Goal: Information Seeking & Learning: Learn about a topic

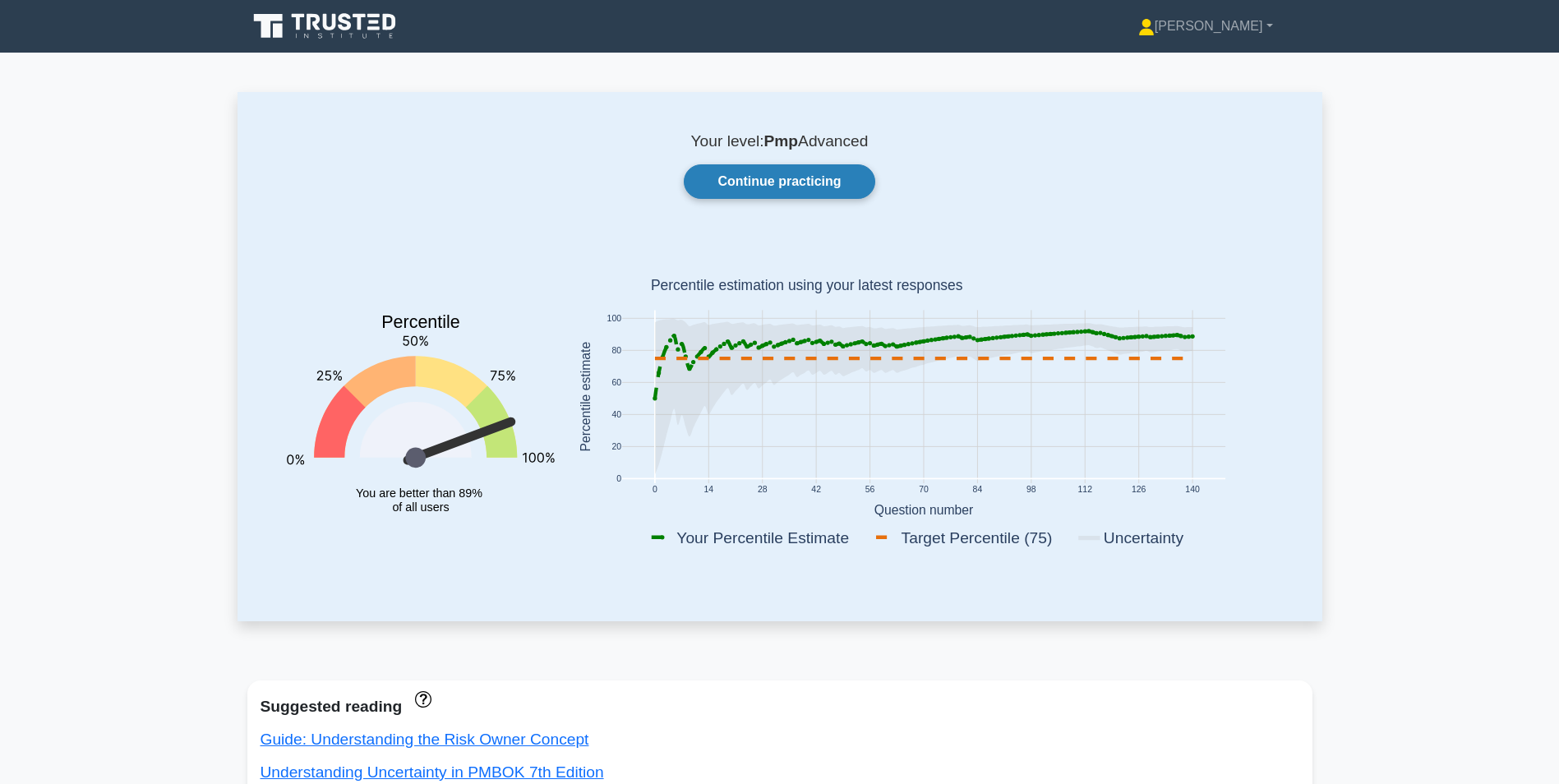
click at [753, 178] on link "Continue practicing" at bounding box center [780, 182] width 191 height 34
click at [785, 179] on link "Continue practicing" at bounding box center [780, 182] width 191 height 34
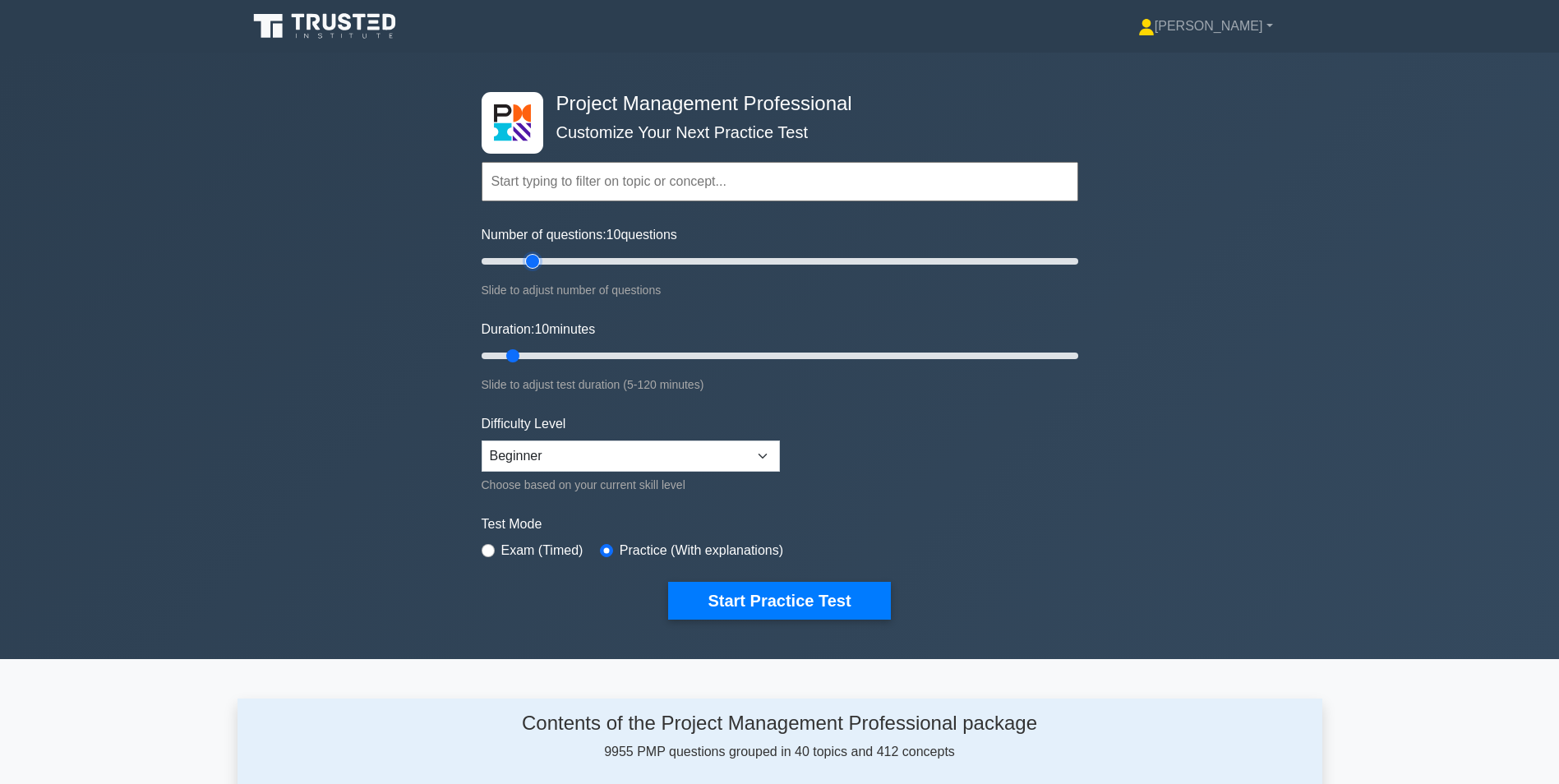
type input "20"
click at [529, 259] on input "Number of questions: 10 questions" at bounding box center [780, 261] width 597 height 20
click at [531, 356] on input "Duration: 15 minutes" at bounding box center [780, 355] width 597 height 20
type input "20"
click at [552, 352] on input "Duration: 15 minutes" at bounding box center [780, 355] width 597 height 20
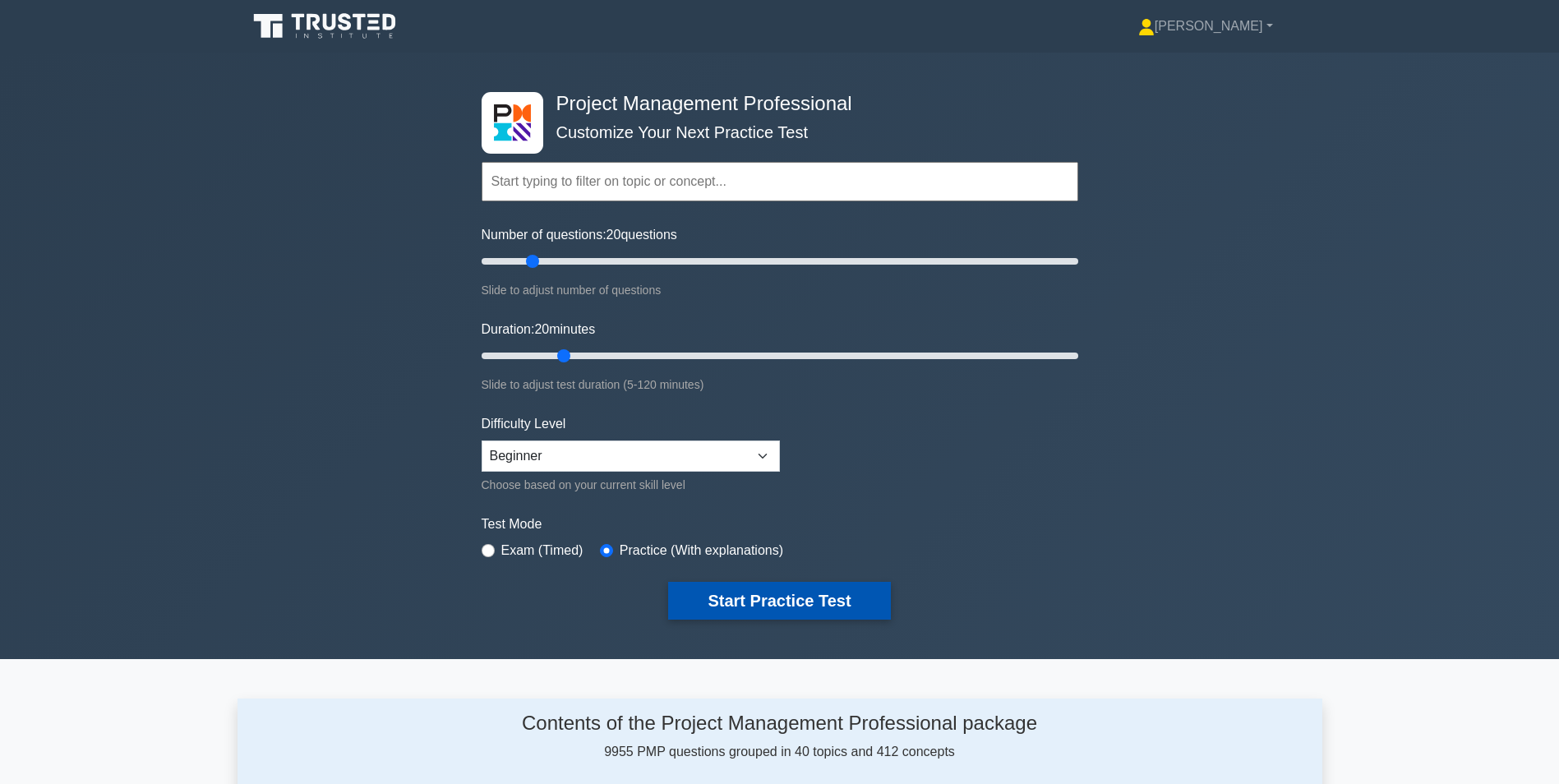
click at [758, 600] on button "Start Practice Test" at bounding box center [779, 601] width 222 height 38
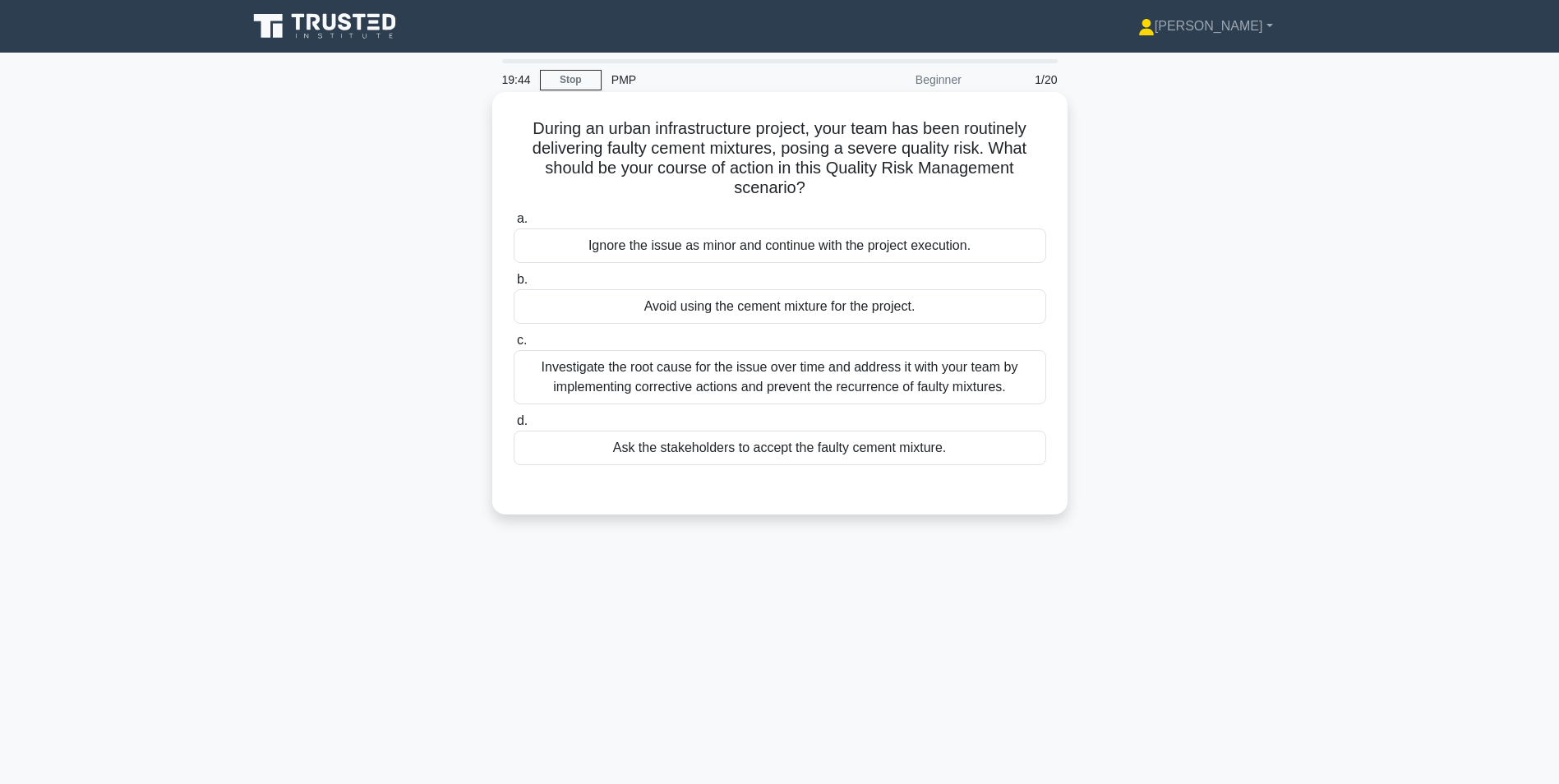
click at [804, 370] on div "Investigate the root cause for the issue over time and address it with your tea…" at bounding box center [780, 376] width 533 height 54
click at [514, 346] on input "c. Investigate the root cause for the issue over time and address it with your …" at bounding box center [514, 340] width 0 height 10
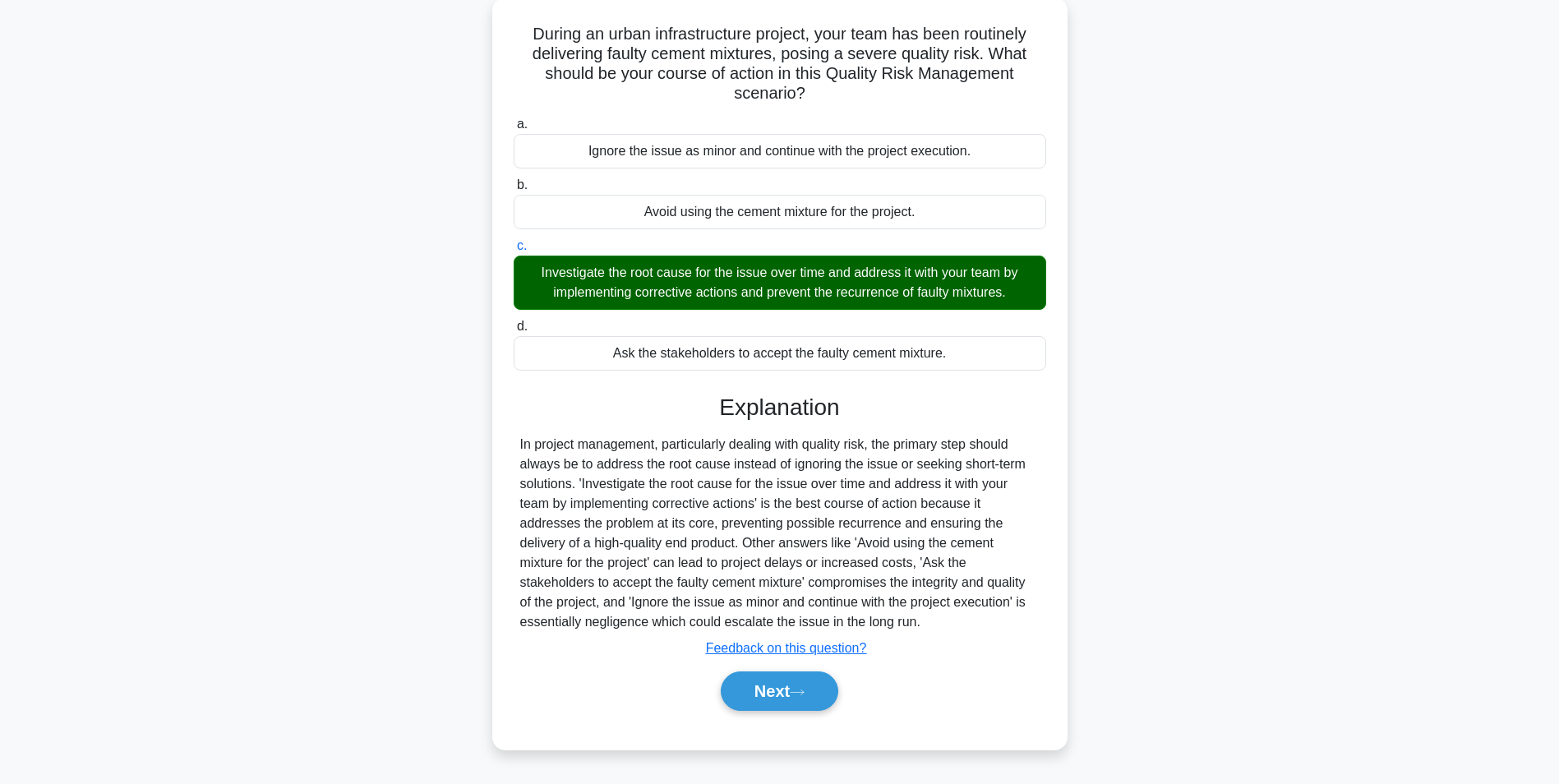
scroll to position [104, 0]
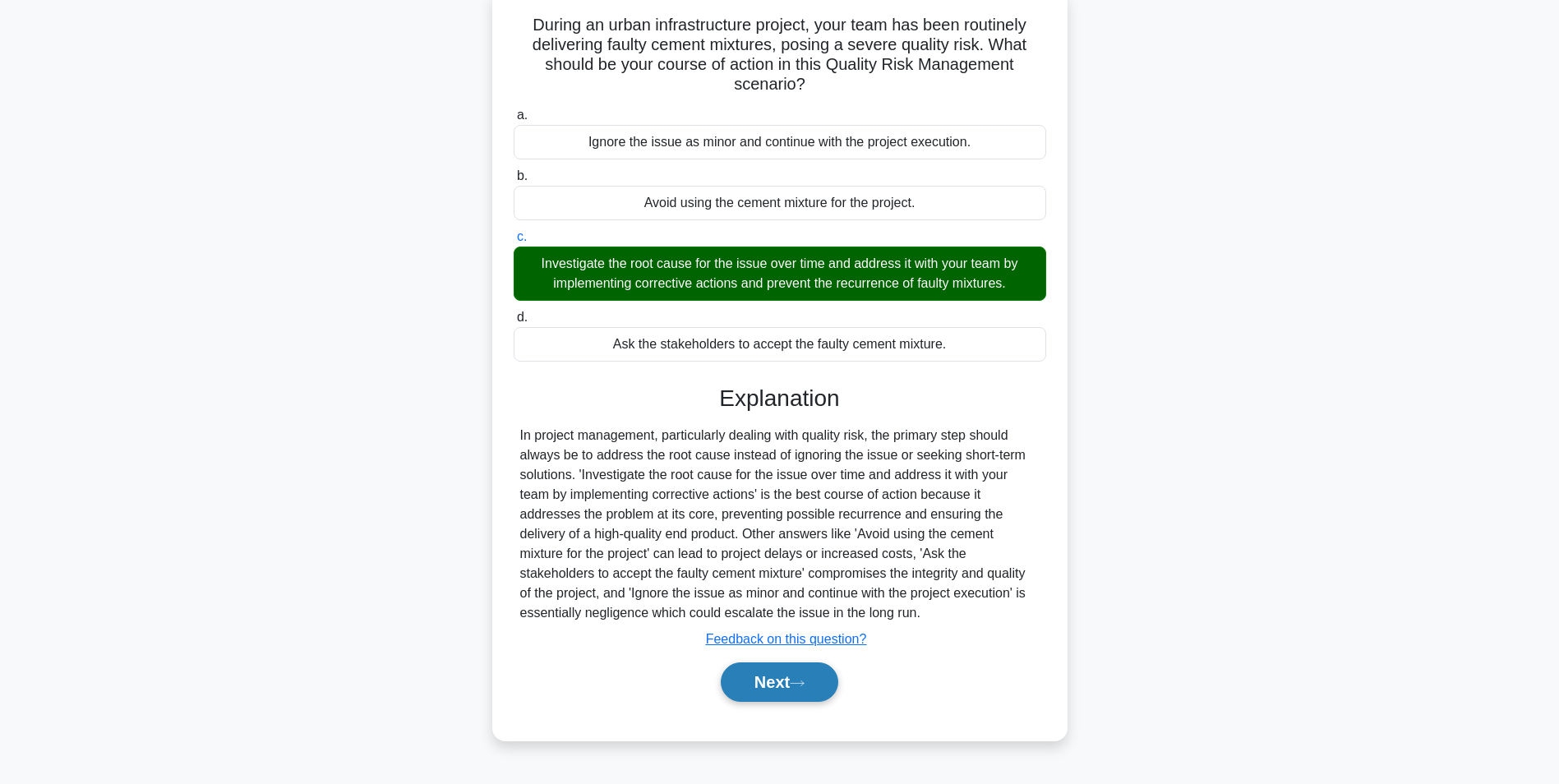
click at [759, 694] on button "Next" at bounding box center [779, 681] width 117 height 39
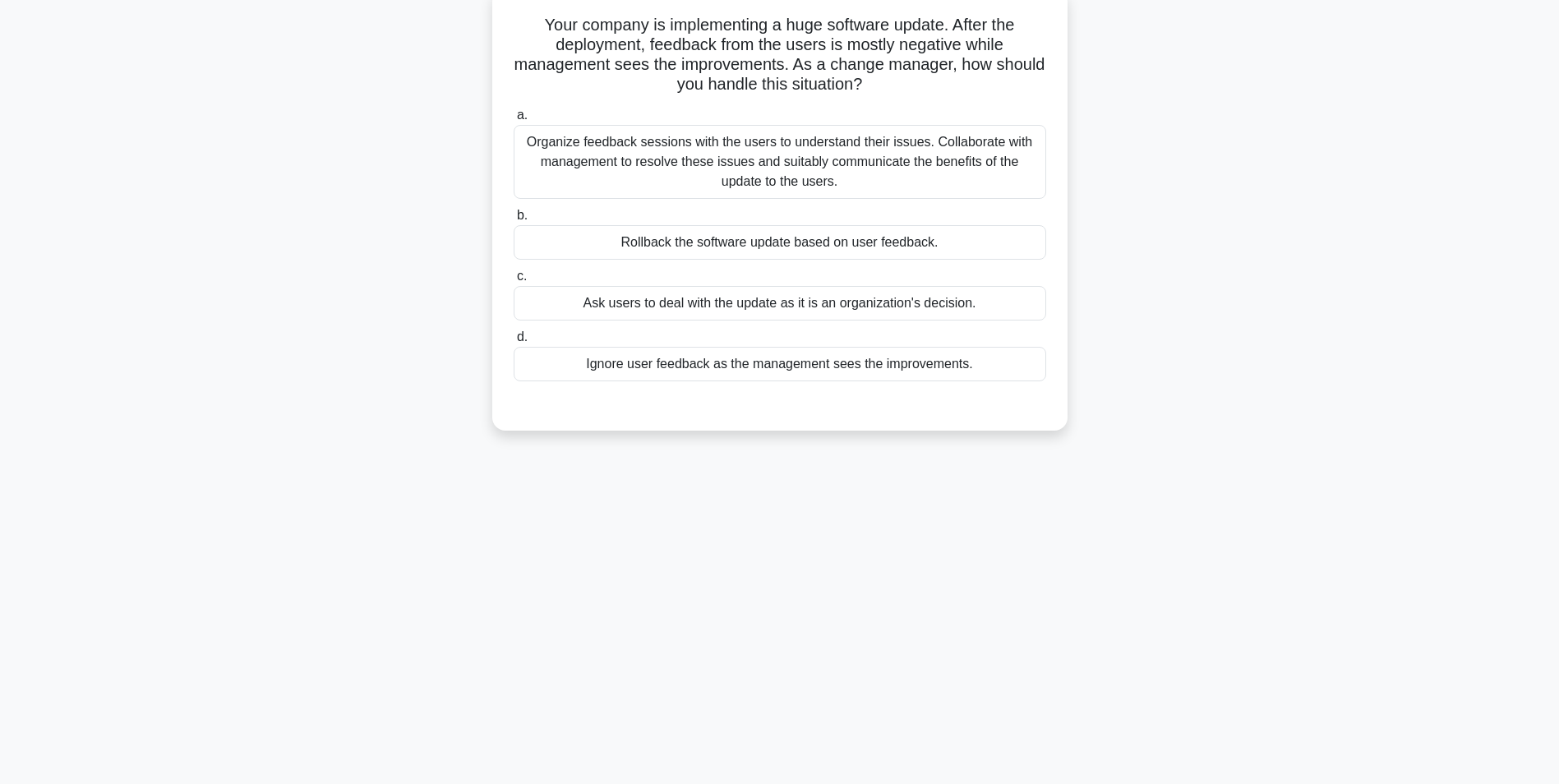
click at [772, 156] on div "Organize feedback sessions with the users to understand their issues. Collabora…" at bounding box center [780, 162] width 533 height 74
click at [514, 121] on input "a. Organize feedback sessions with the users to understand their issues. Collab…" at bounding box center [514, 115] width 0 height 10
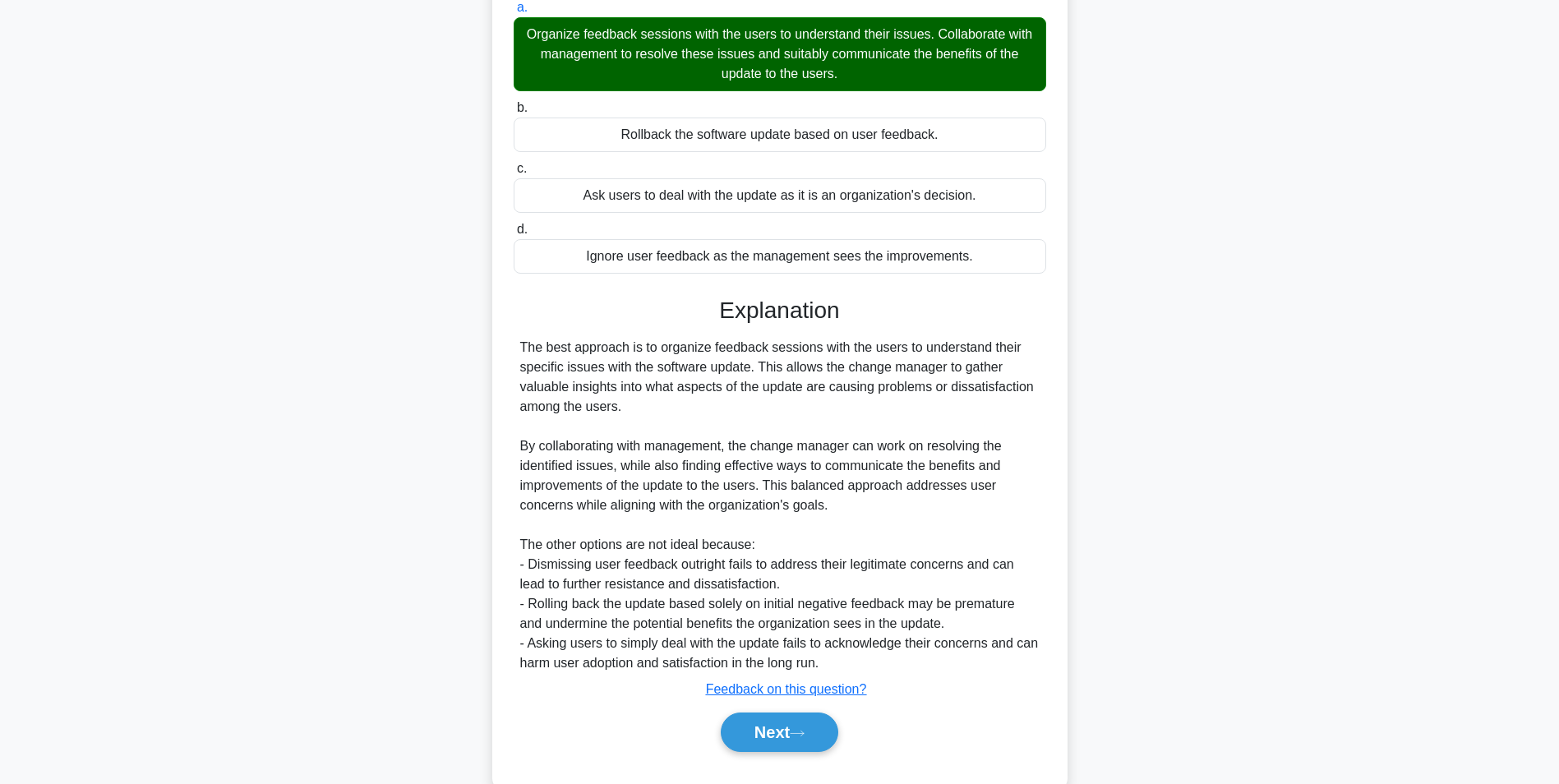
scroll to position [250, 0]
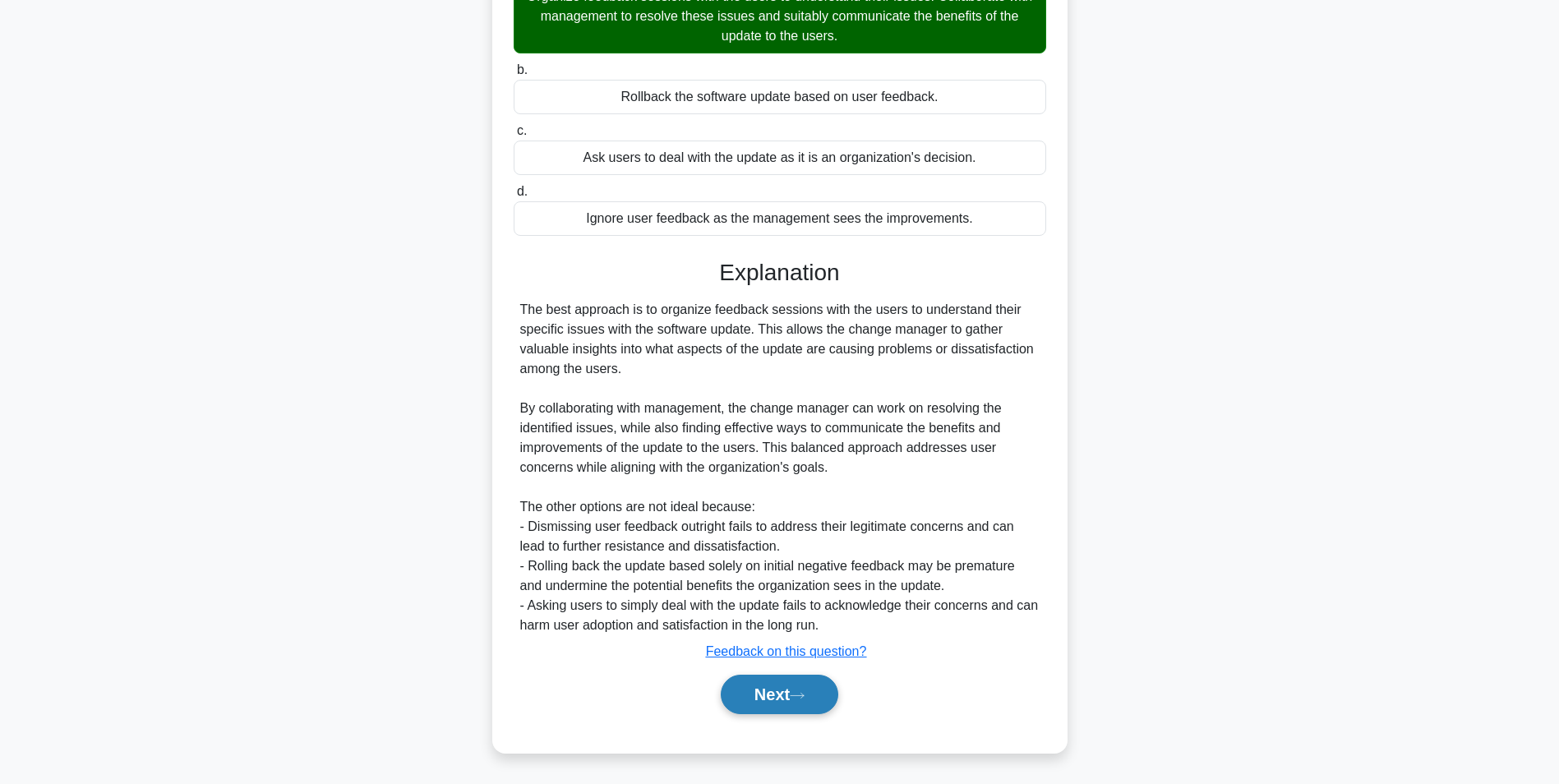
click at [771, 691] on button "Next" at bounding box center [779, 694] width 117 height 39
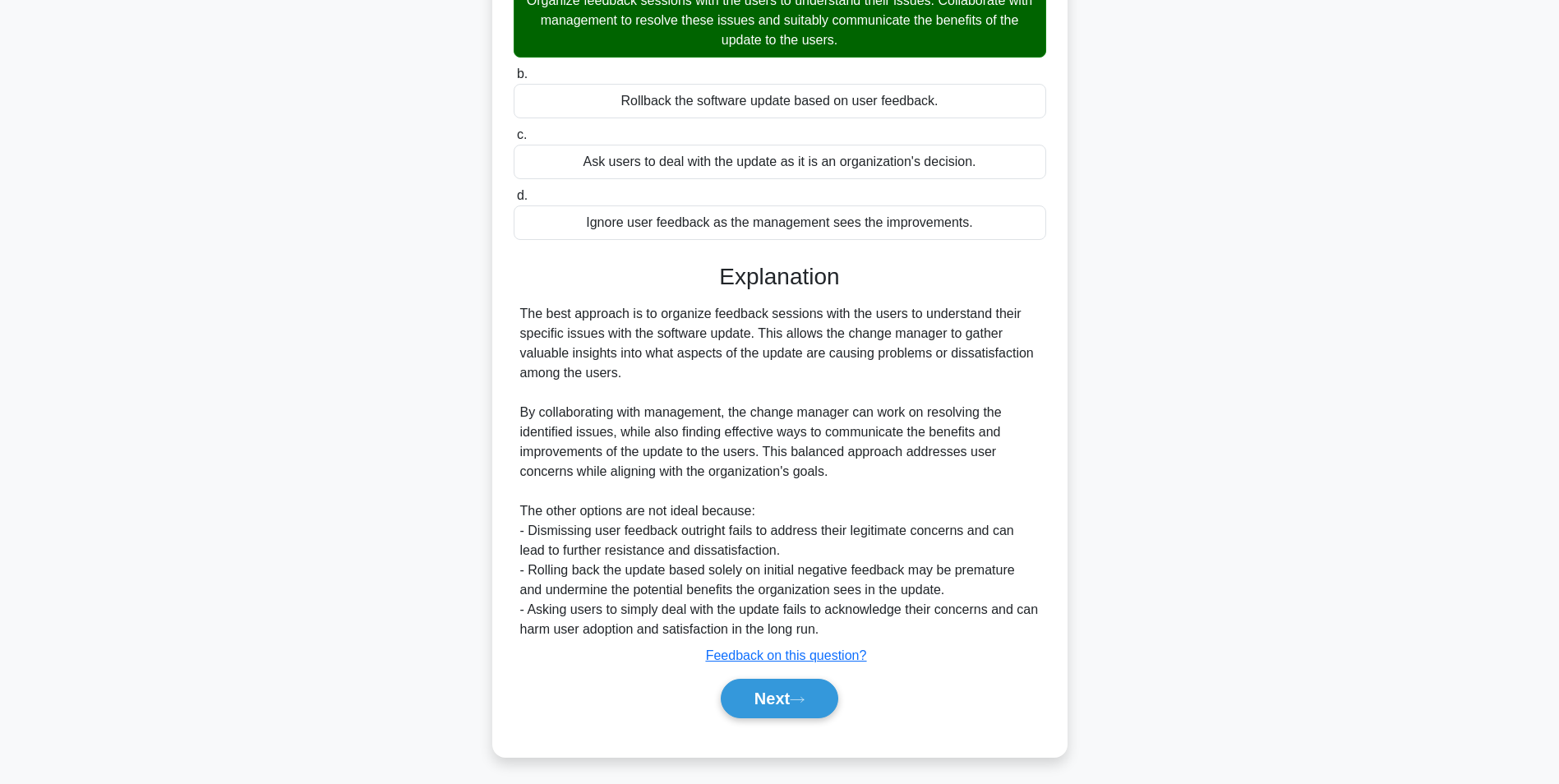
scroll to position [104, 0]
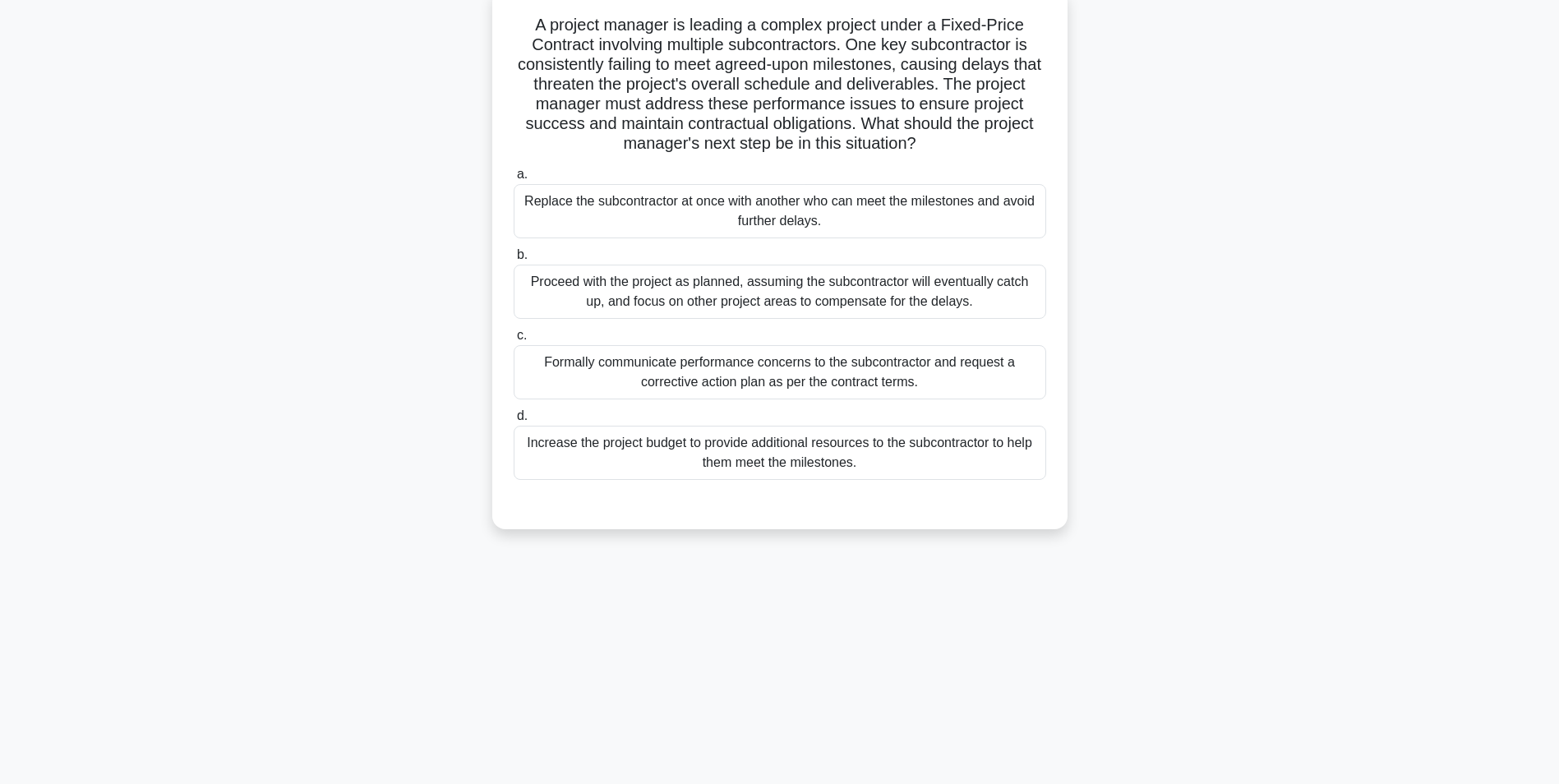
click at [696, 372] on div "Formally communicate performance concerns to the subcontractor and request a co…" at bounding box center [780, 372] width 533 height 54
click at [514, 341] on input "c. Formally communicate performance concerns to the subcontractor and request a…" at bounding box center [514, 335] width 0 height 10
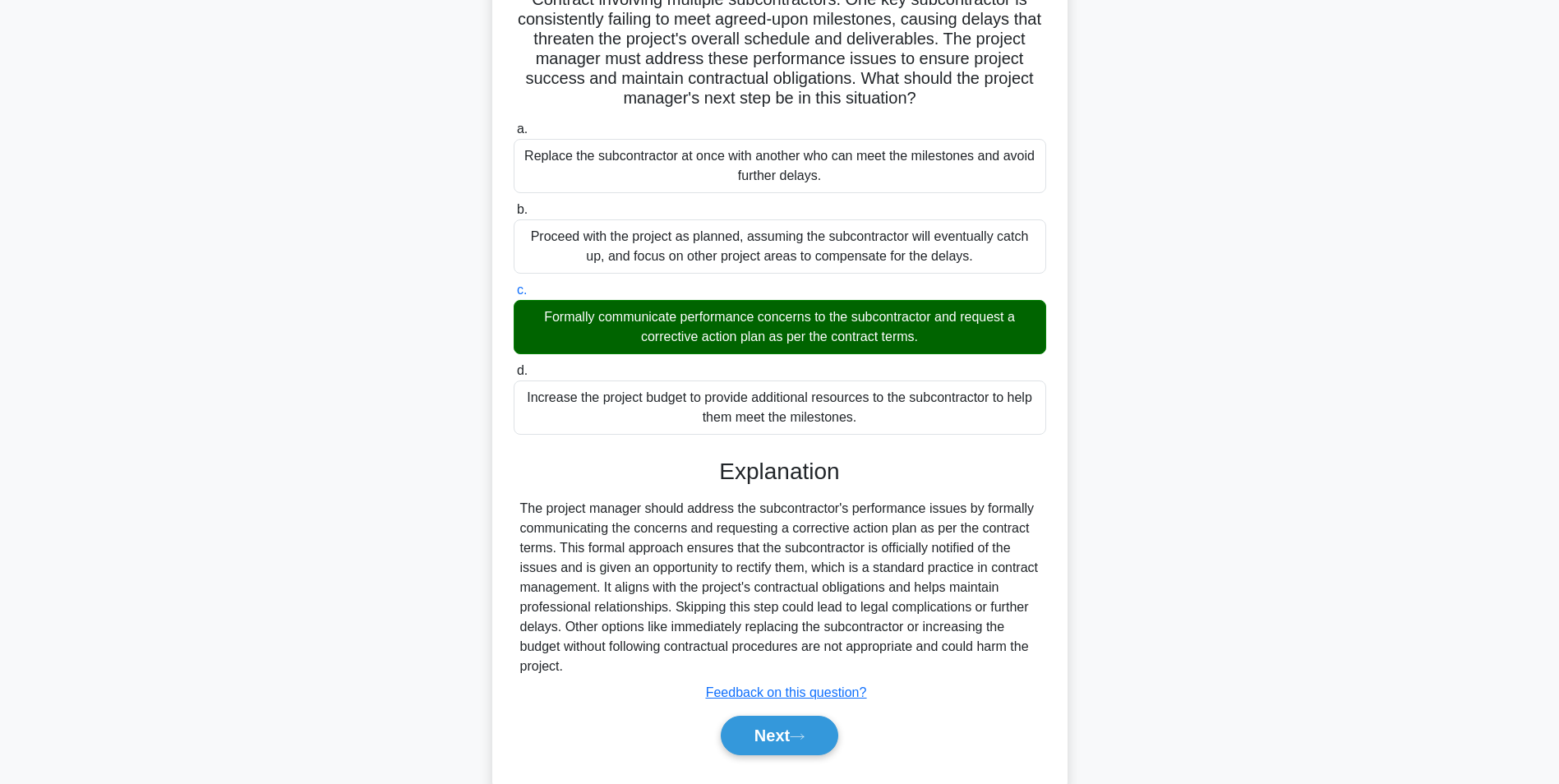
scroll to position [191, 0]
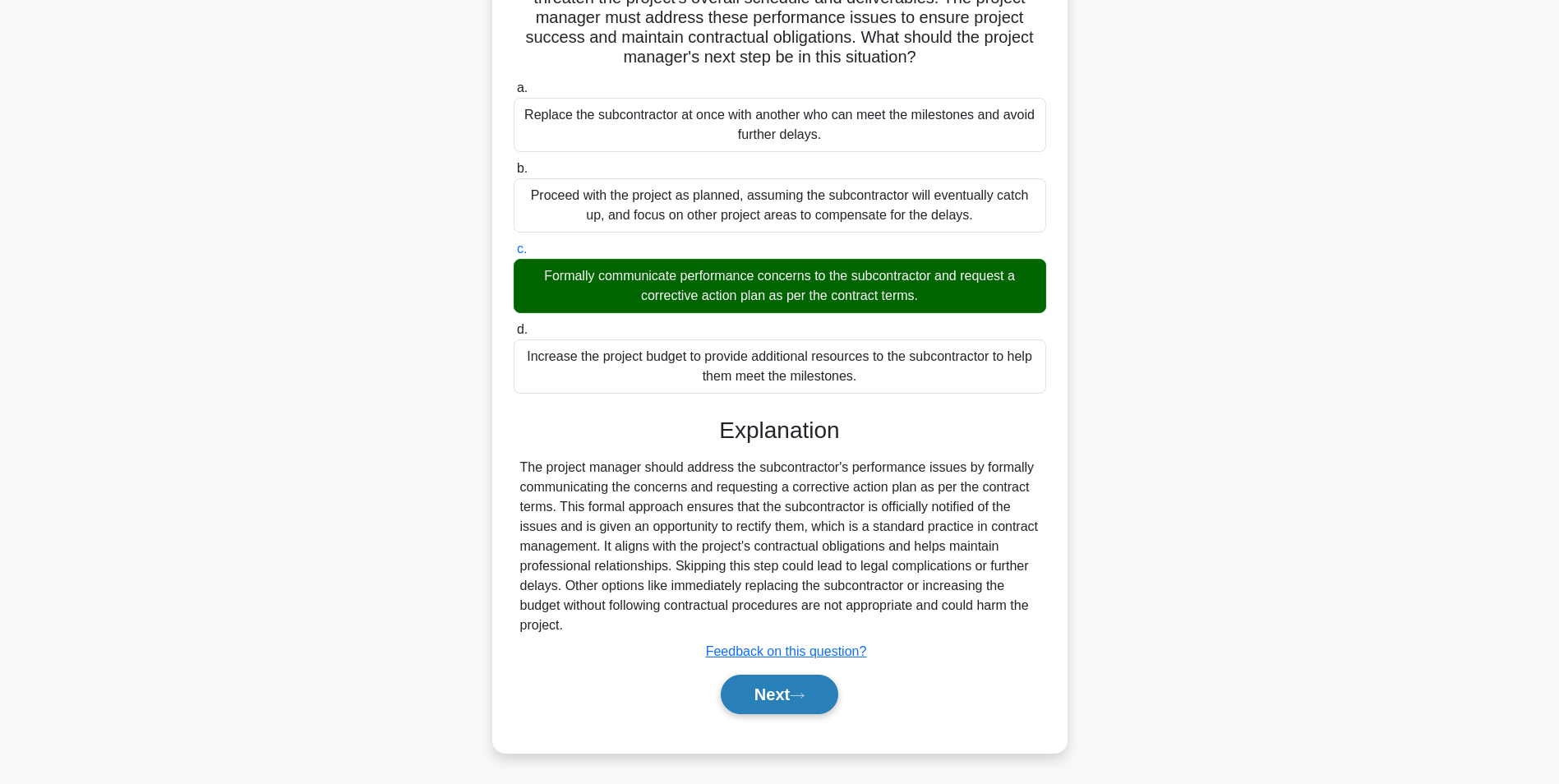
click at [760, 697] on button "Next" at bounding box center [779, 694] width 117 height 39
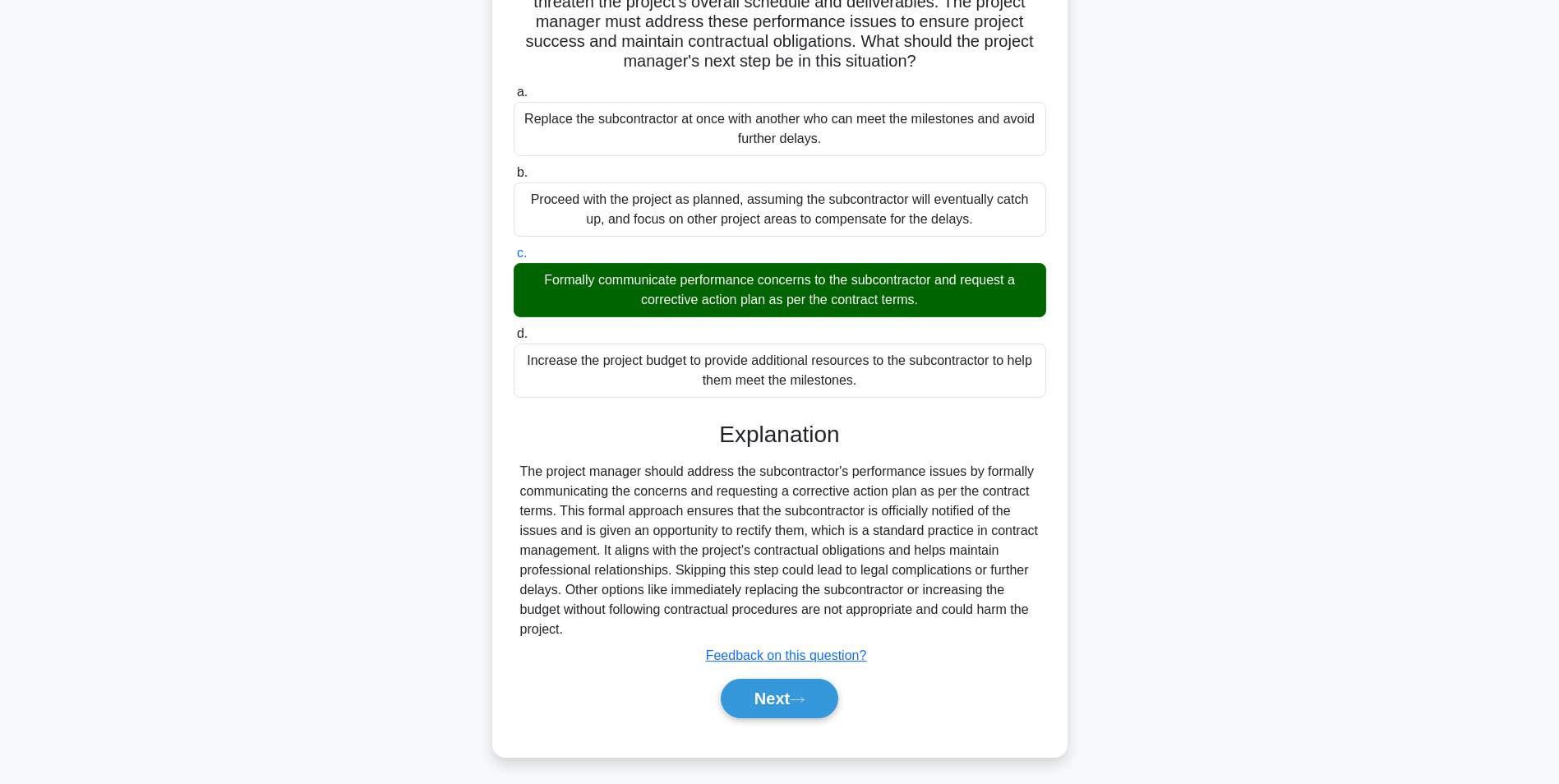
scroll to position [104, 0]
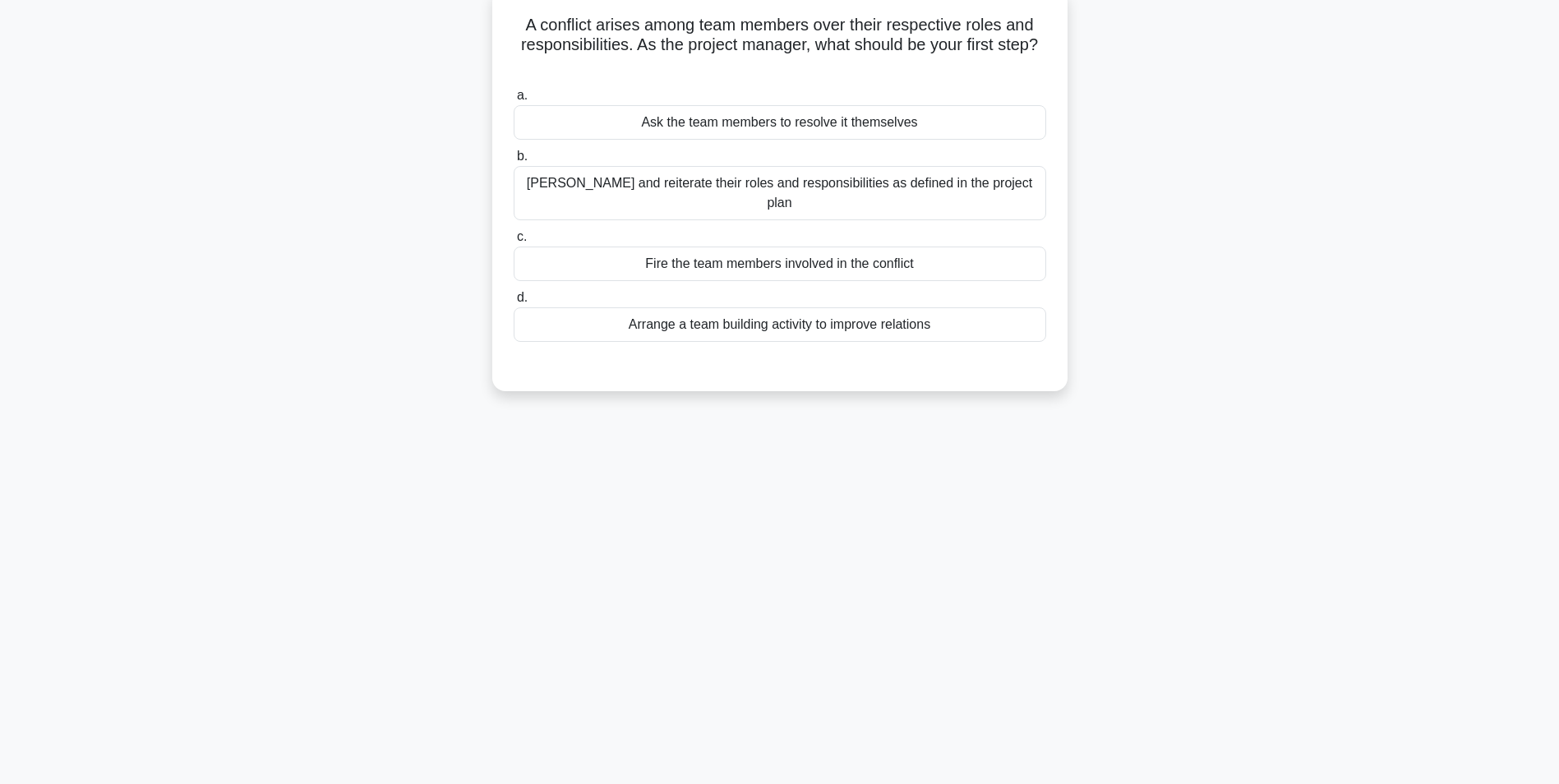
click at [763, 186] on div "Clarify and reiterate their roles and responsibilities as defined in the projec…" at bounding box center [780, 192] width 533 height 54
click at [514, 162] on input "b. Clarify and reiterate their roles and responsibilities as defined in the pro…" at bounding box center [514, 156] width 0 height 10
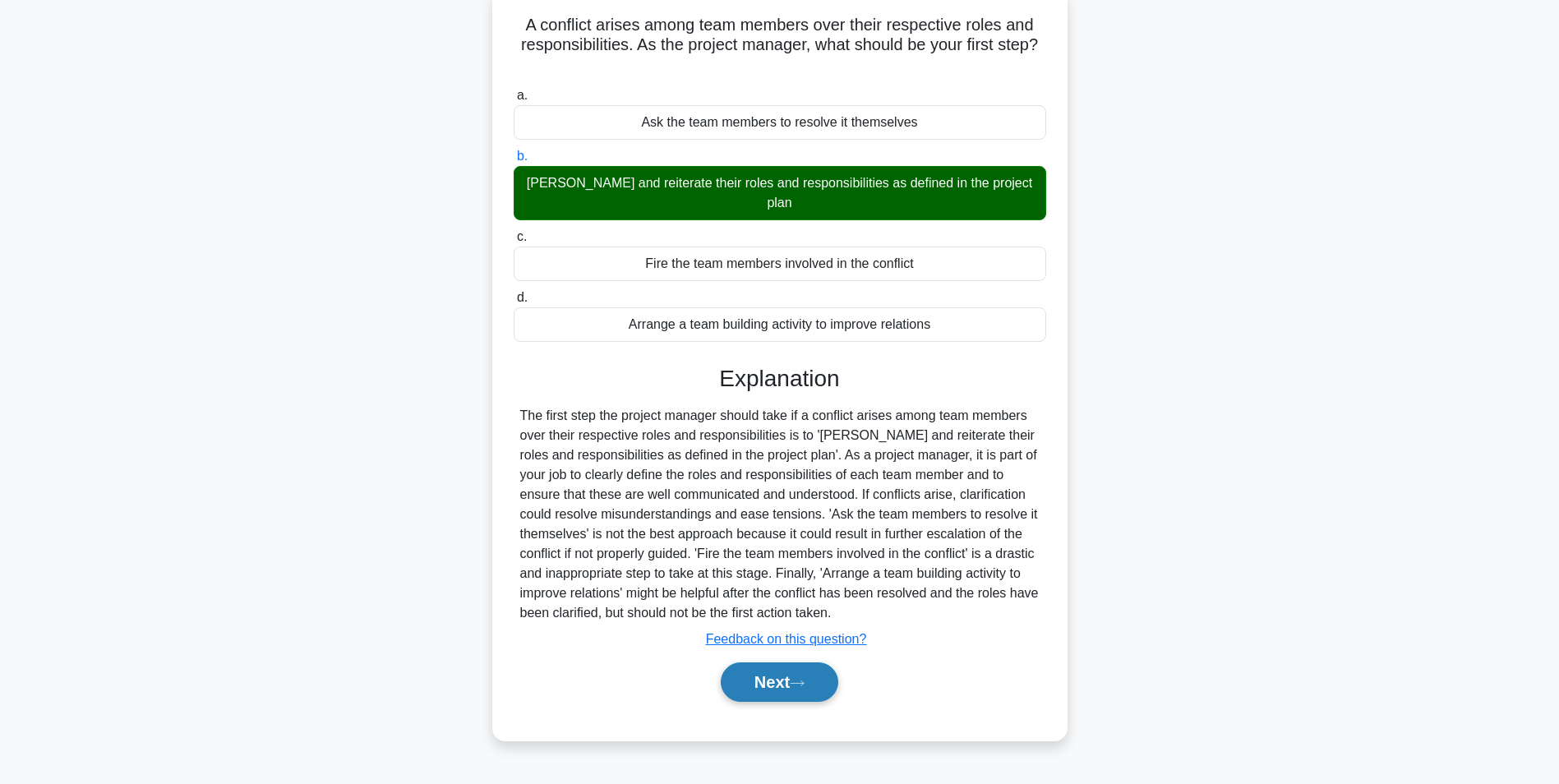
click at [751, 674] on button "Next" at bounding box center [779, 681] width 117 height 39
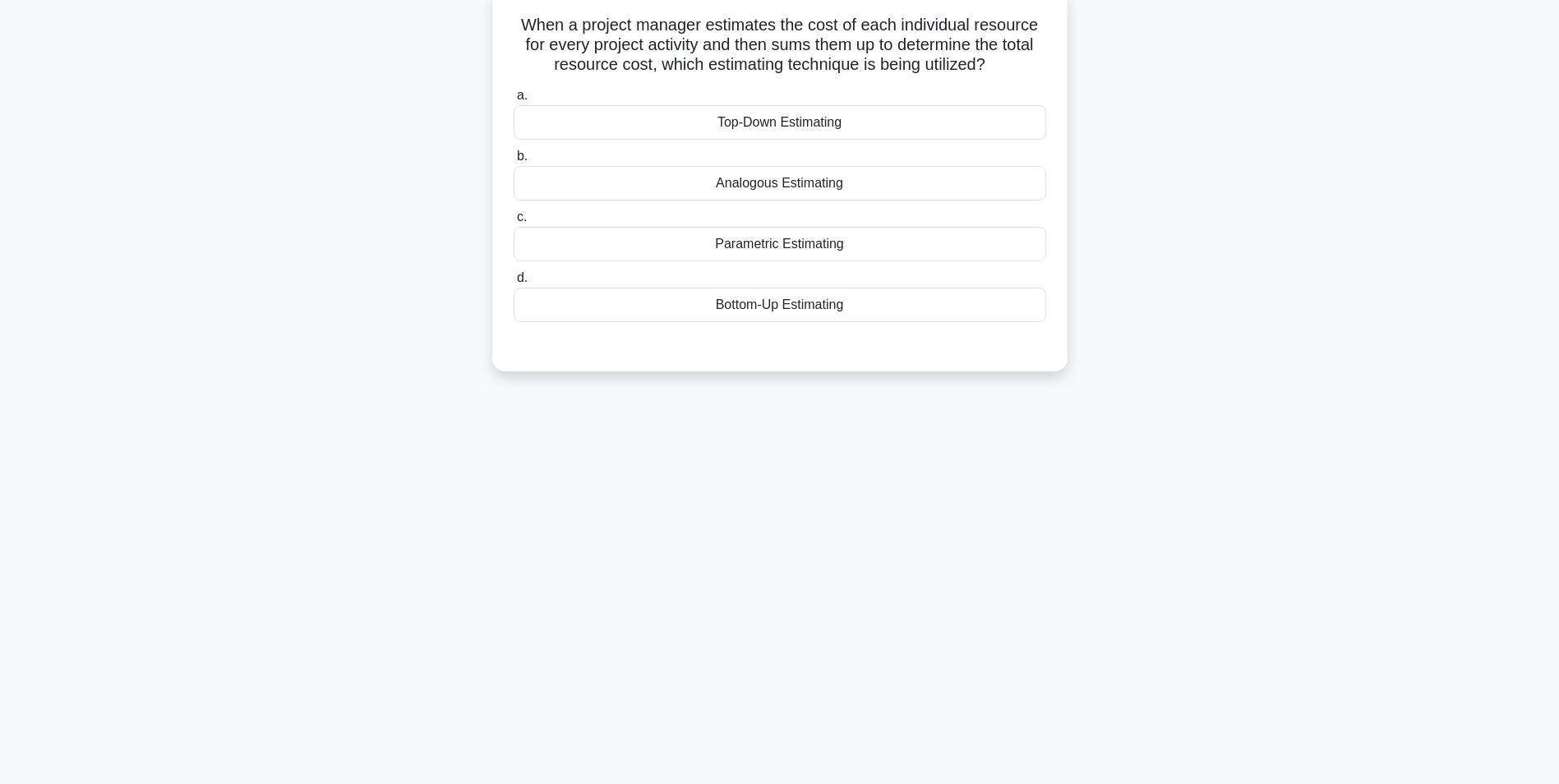
click at [777, 308] on div "Bottom-Up Estimating" at bounding box center [780, 305] width 533 height 34
click at [514, 284] on input "d. Bottom-Up Estimating" at bounding box center [514, 277] width 0 height 10
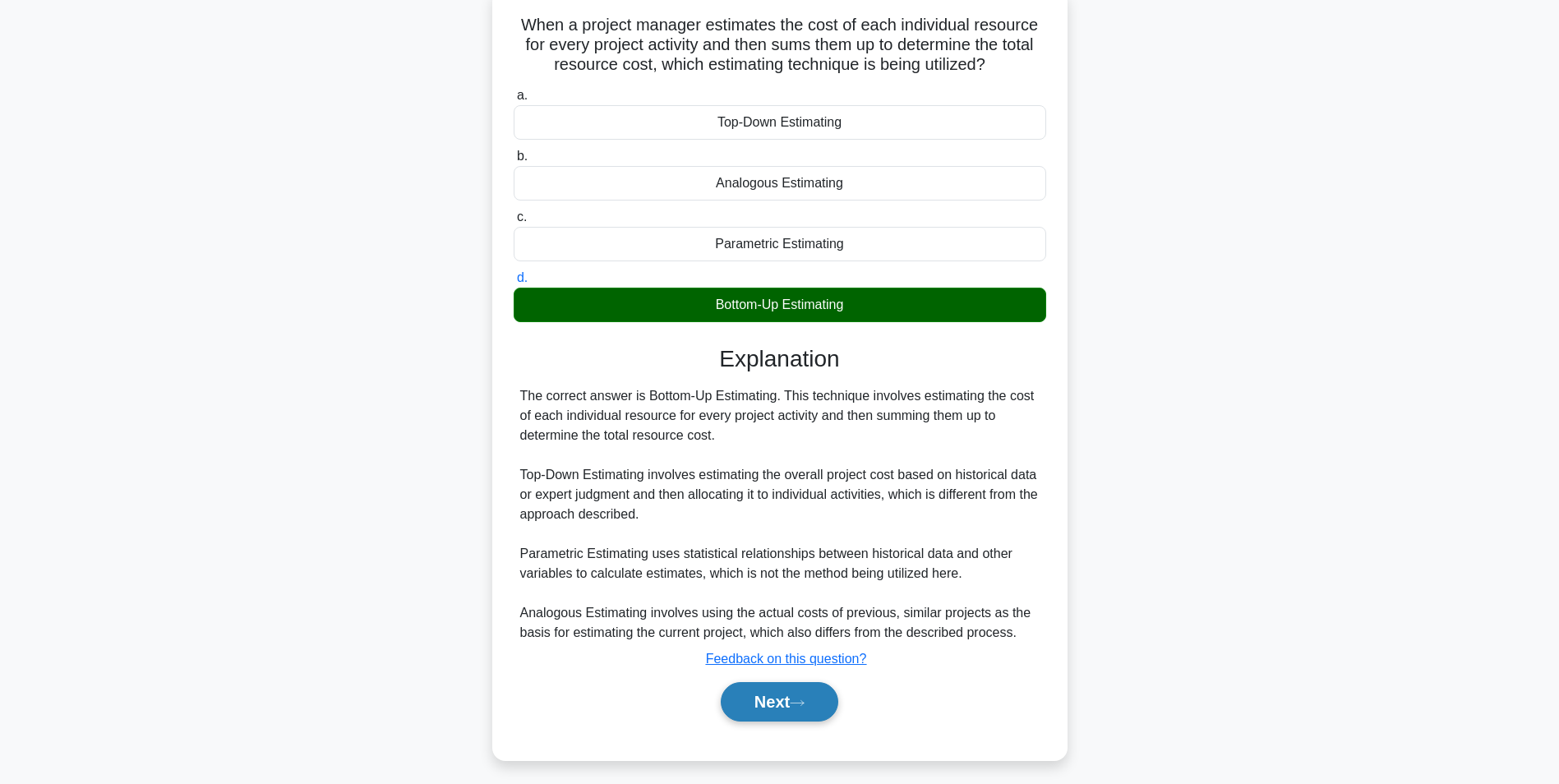
click at [759, 706] on button "Next" at bounding box center [779, 701] width 117 height 39
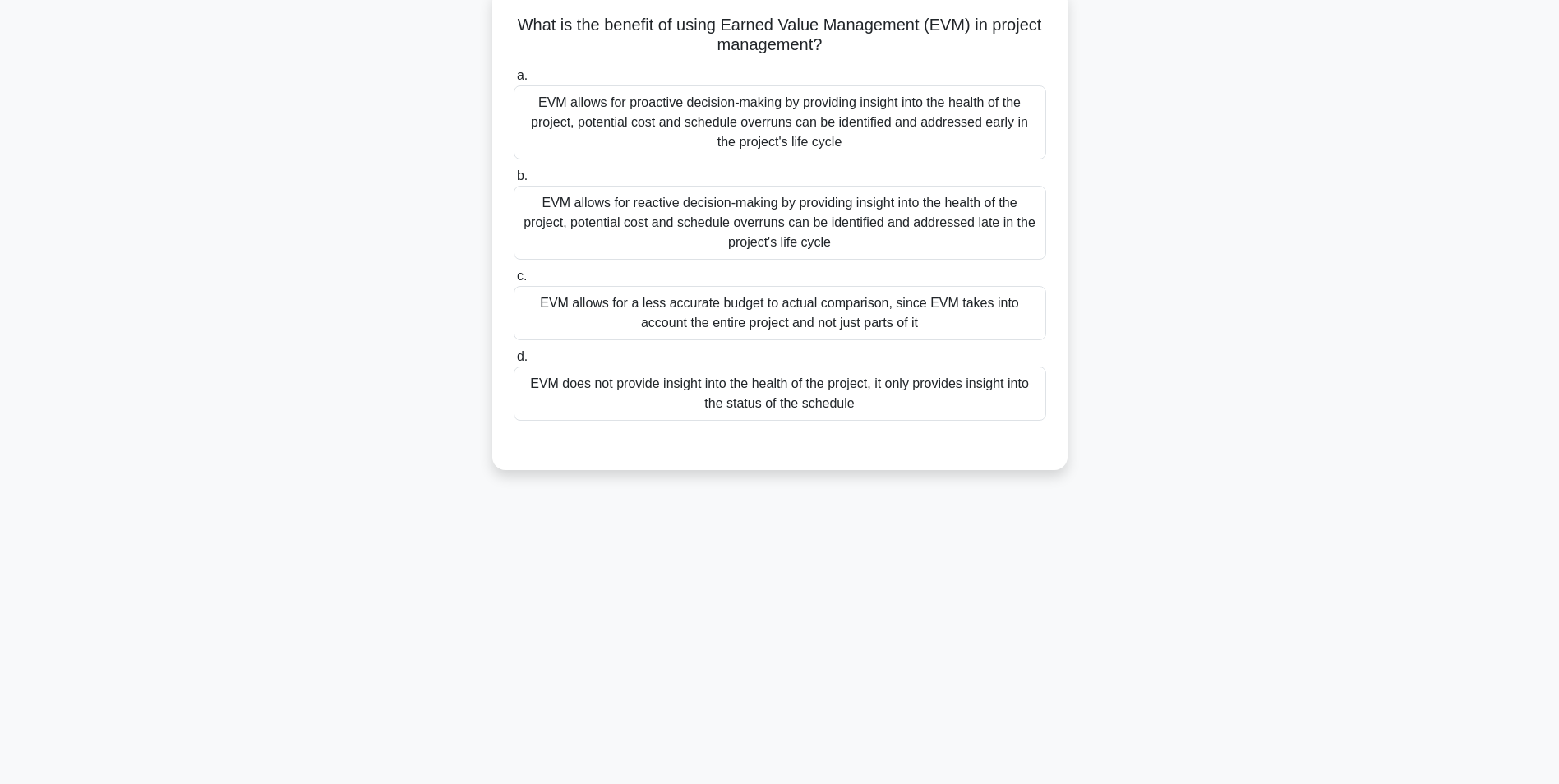
click at [780, 134] on div "EVM allows for proactive decision-making by providing insight into the health o…" at bounding box center [780, 123] width 533 height 74
click at [514, 81] on input "a. EVM allows for proactive decision-making by providing insight into the healt…" at bounding box center [514, 75] width 0 height 10
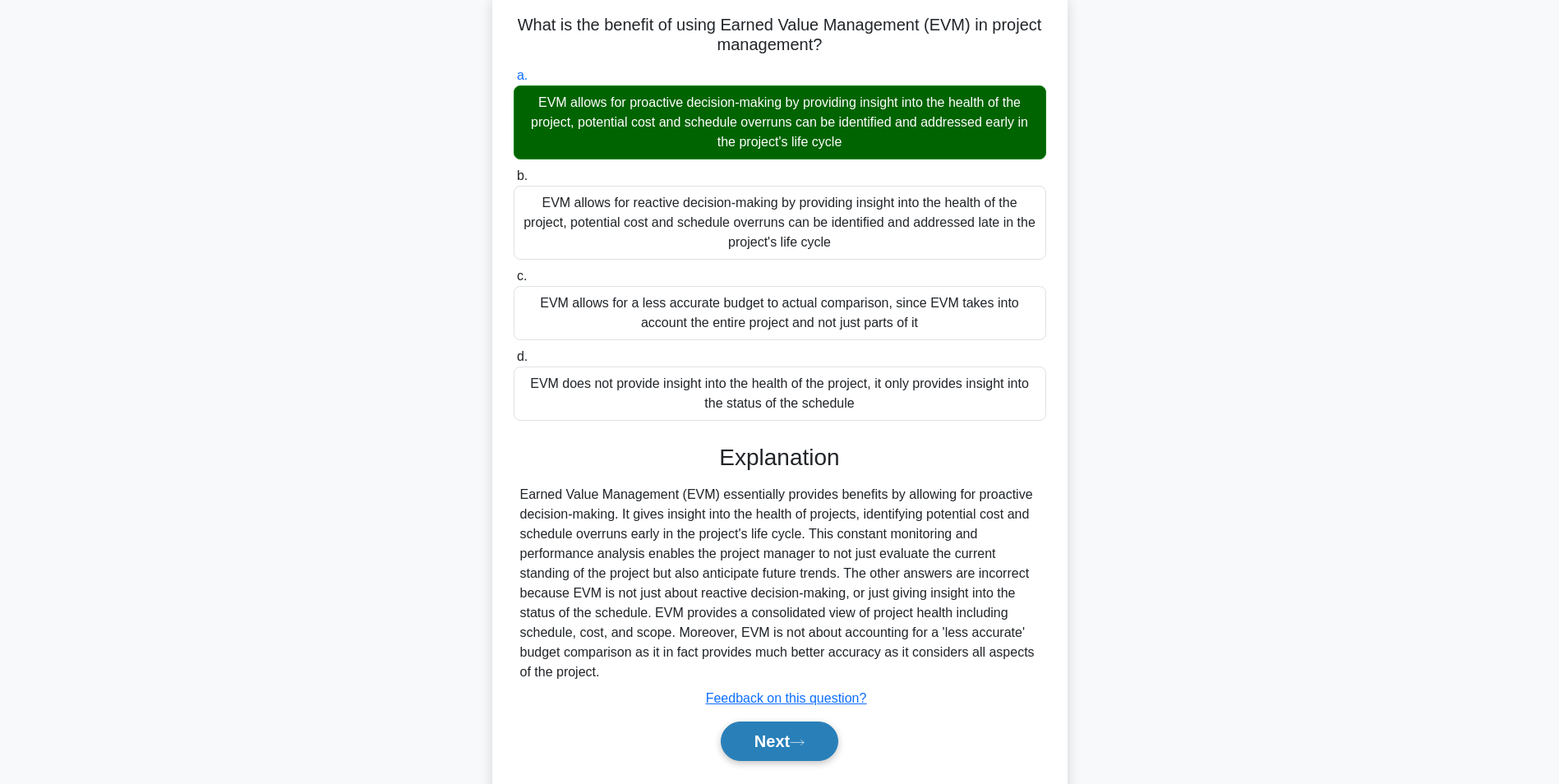
click at [767, 734] on button "Next" at bounding box center [779, 740] width 117 height 39
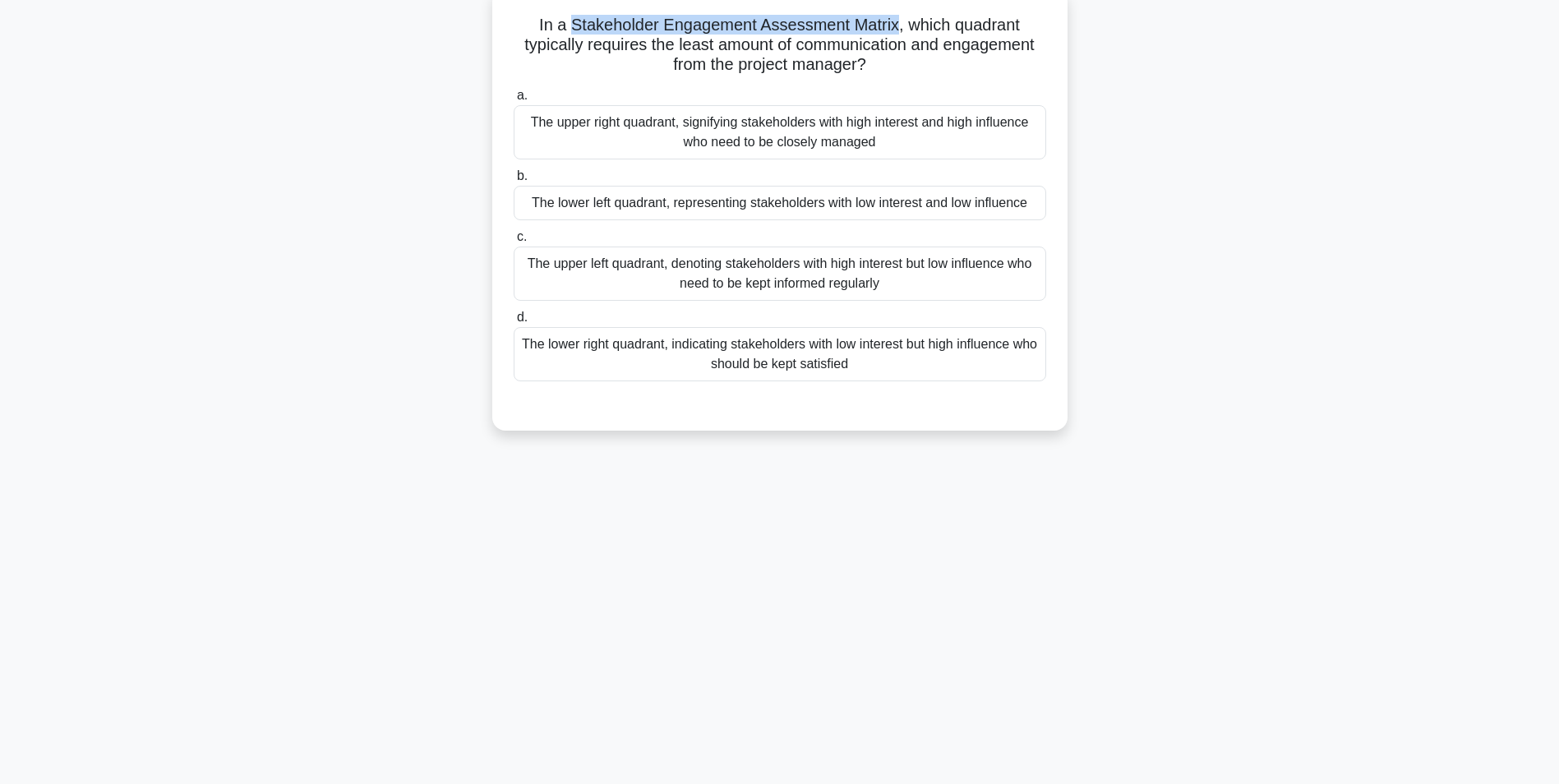
drag, startPoint x: 571, startPoint y: 25, endPoint x: 898, endPoint y: 20, distance: 327.0
click at [898, 20] on h5 "In a Stakeholder Engagement Assessment Matrix, which quadrant typically require…" at bounding box center [780, 46] width 536 height 61
drag, startPoint x: 898, startPoint y: 20, endPoint x: 846, endPoint y: 27, distance: 52.5
copy h5 "Stakeholder Engagement Assessment Matrix"
click at [684, 207] on div "The lower left quadrant, representing stakeholders with low interest and low in…" at bounding box center [780, 203] width 533 height 34
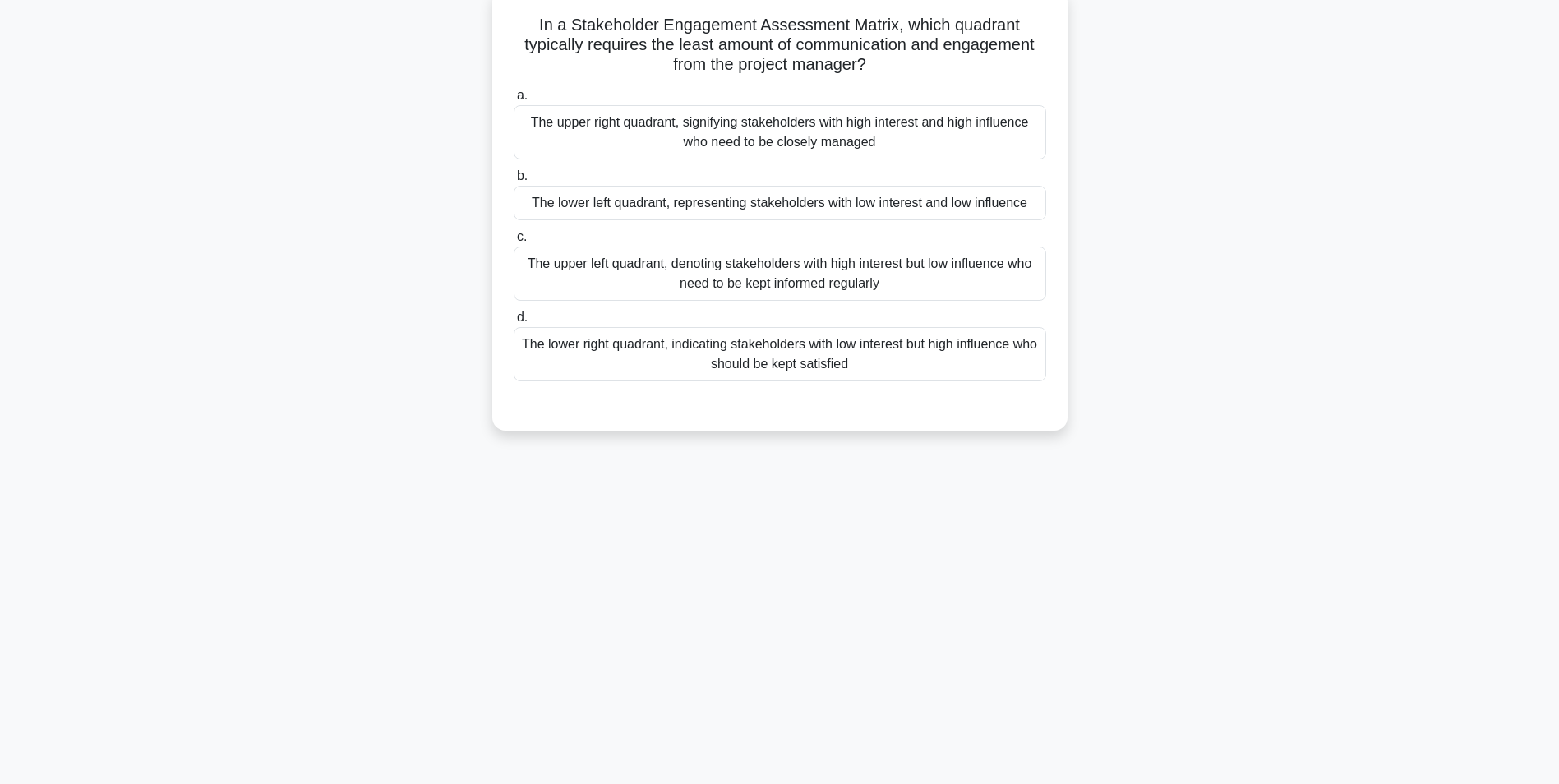
click at [514, 182] on input "b. The lower left quadrant, representing stakeholders with low interest and low…" at bounding box center [514, 175] width 0 height 10
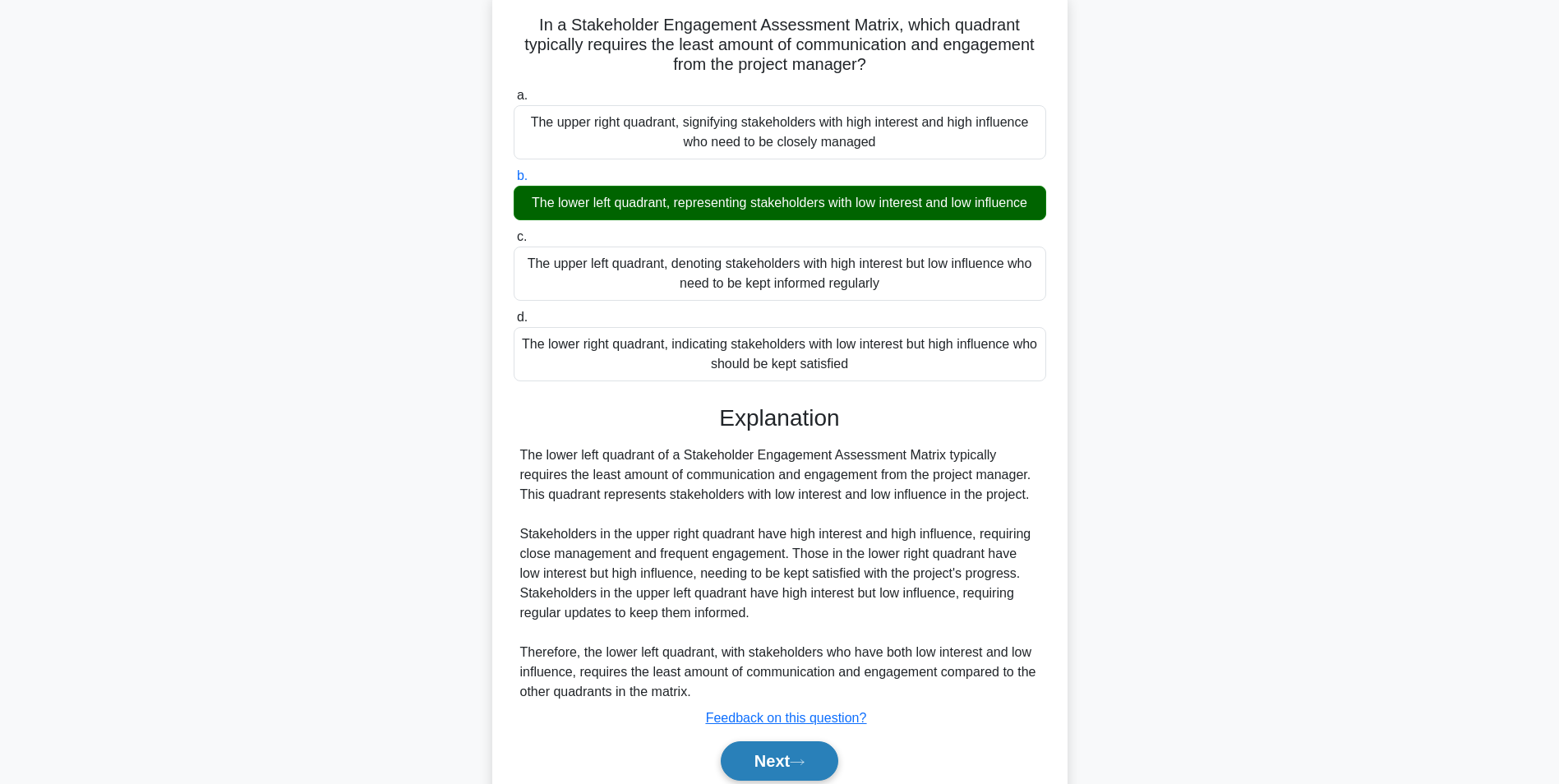
click at [765, 758] on button "Next" at bounding box center [779, 760] width 117 height 39
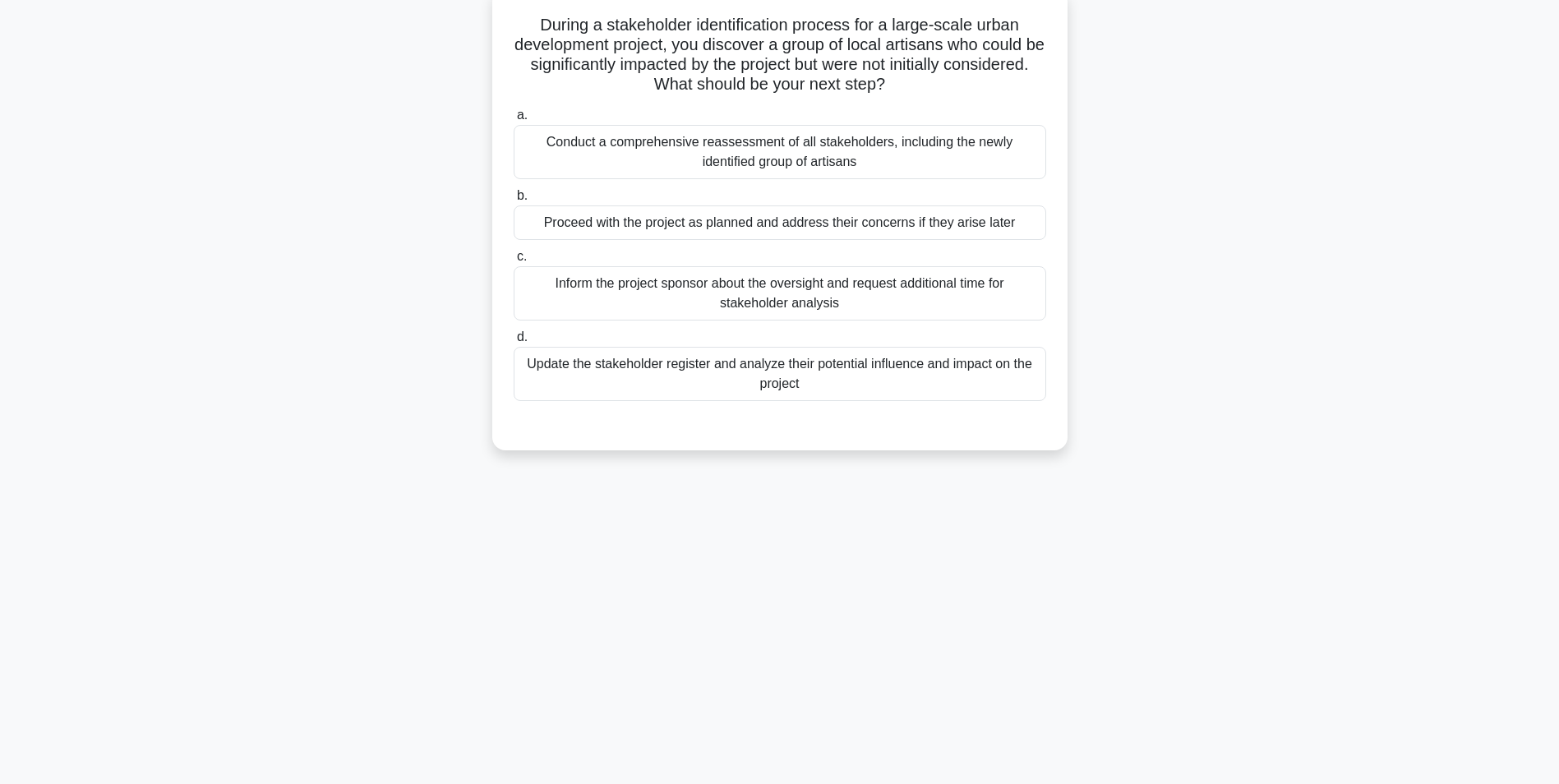
click at [799, 374] on div "Update the stakeholder register and analyze their potential influence and impac…" at bounding box center [780, 373] width 533 height 54
click at [514, 343] on input "d. Update the stakeholder register and analyze their potential influence and im…" at bounding box center [514, 336] width 0 height 10
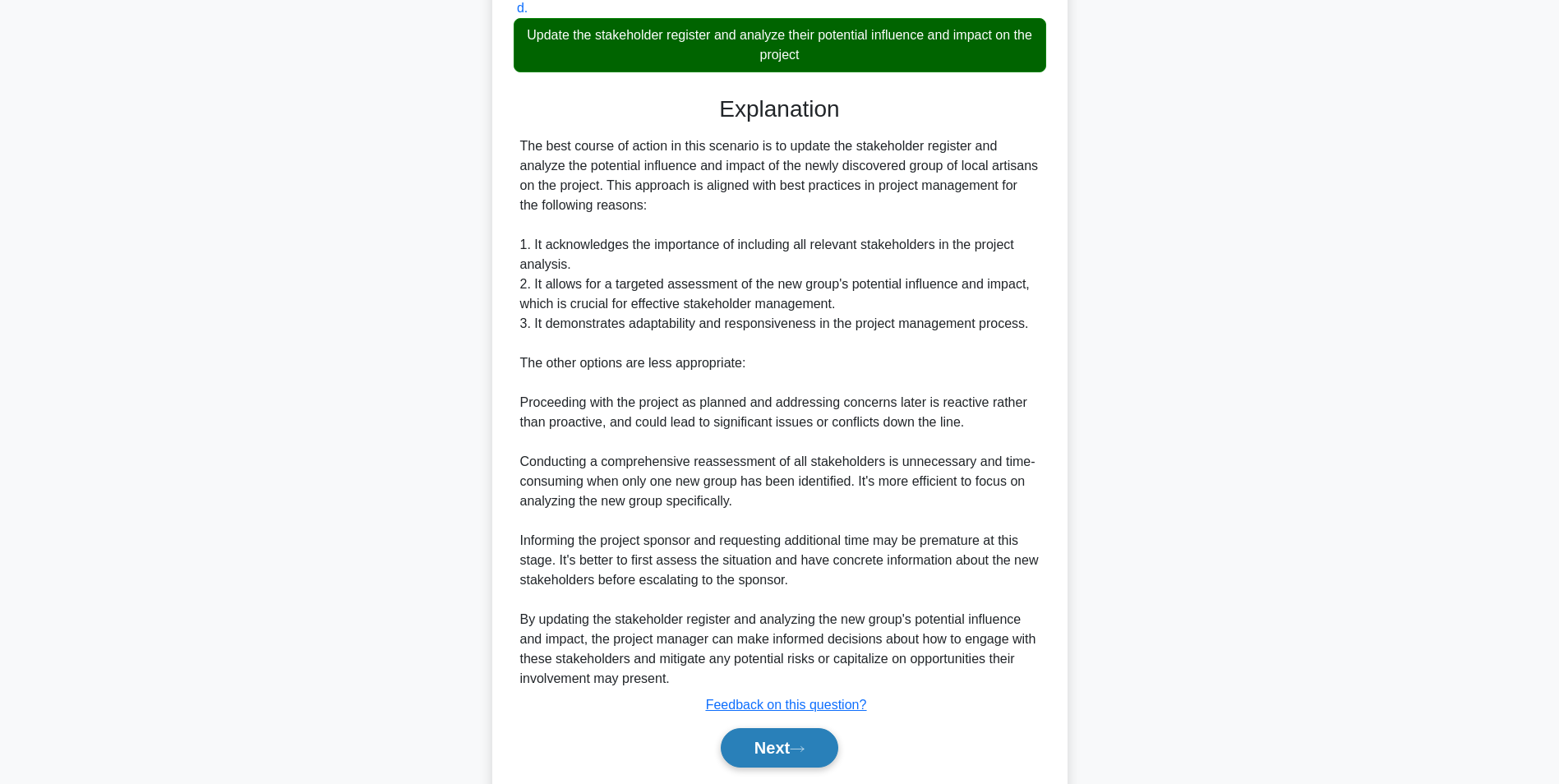
click at [772, 749] on button "Next" at bounding box center [779, 747] width 117 height 39
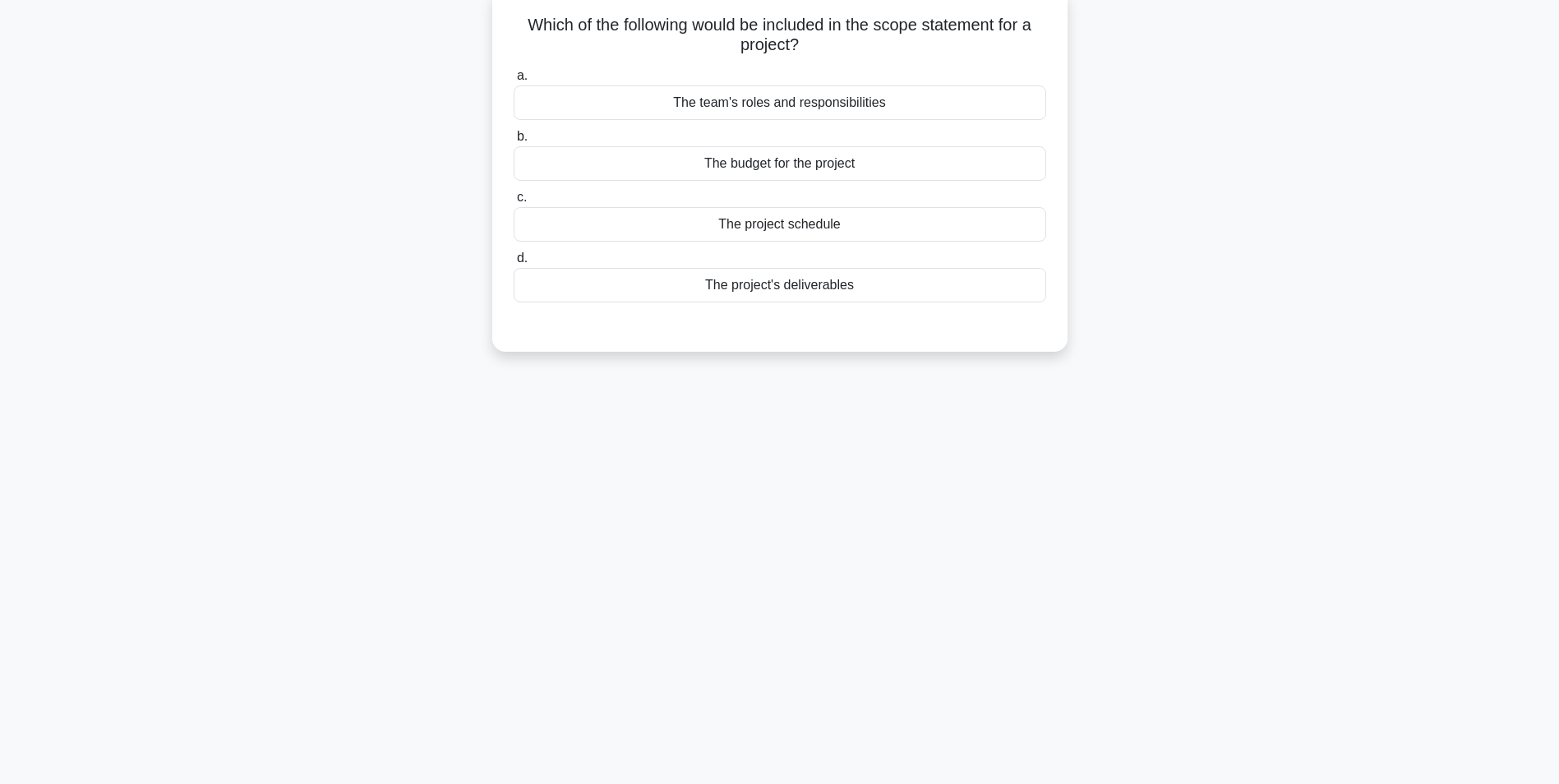
click at [763, 226] on div "The project schedule" at bounding box center [780, 224] width 533 height 34
click at [514, 203] on input "c. The project schedule" at bounding box center [514, 197] width 0 height 10
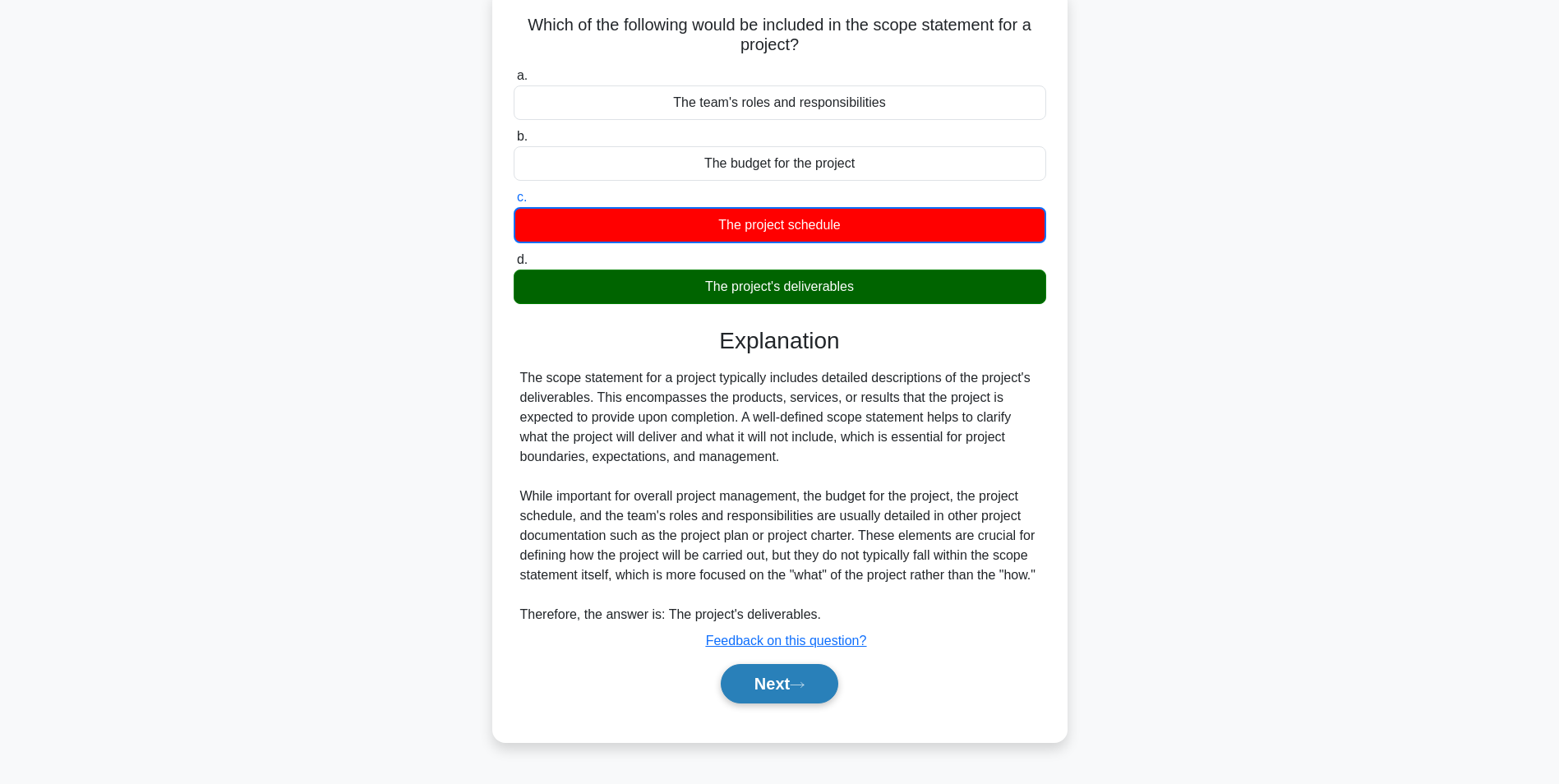
click at [774, 703] on button "Next" at bounding box center [779, 683] width 117 height 39
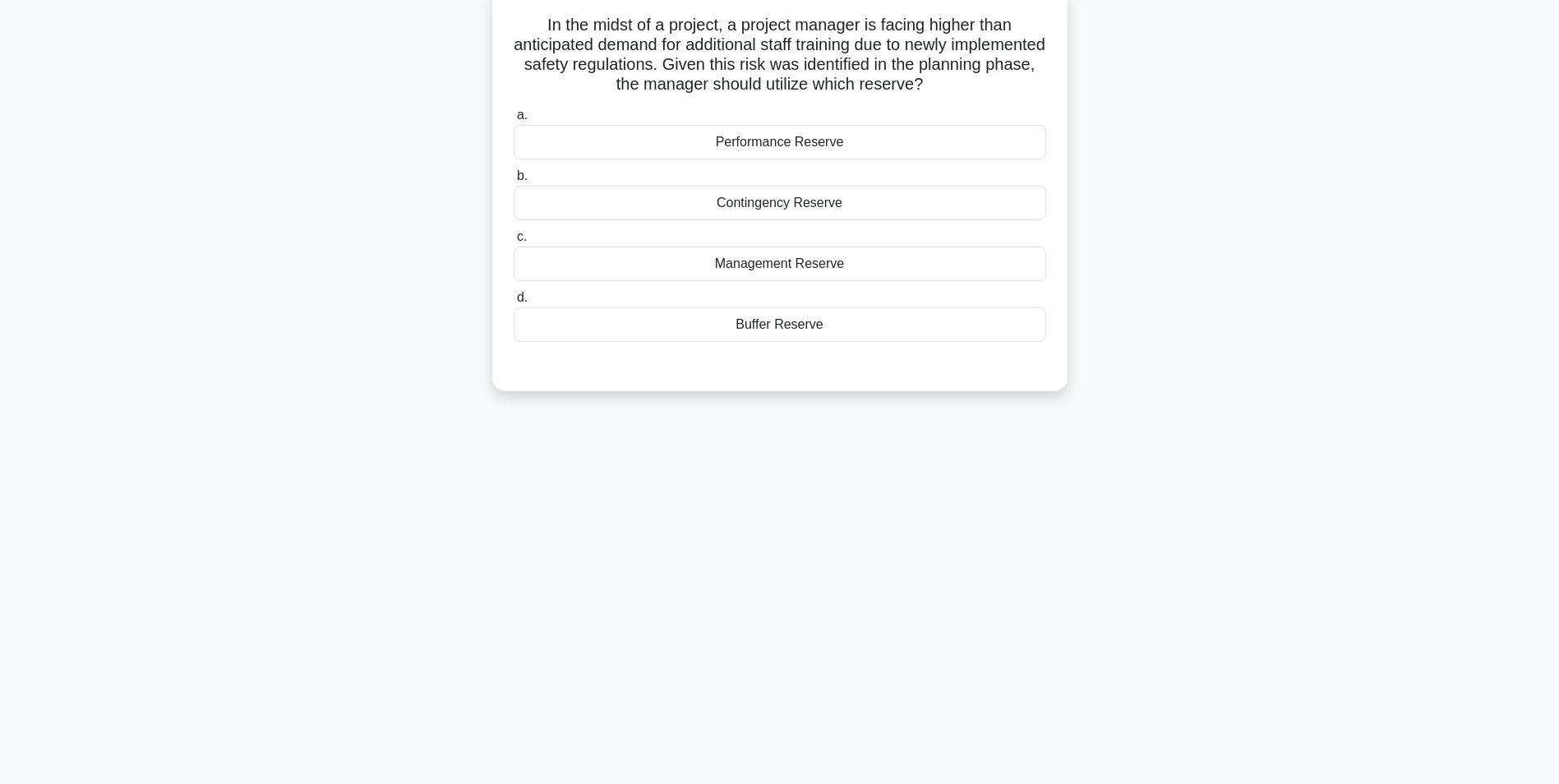
click at [760, 206] on div "Contingency Reserve" at bounding box center [780, 203] width 533 height 34
click at [514, 182] on input "b. Contingency Reserve" at bounding box center [514, 175] width 0 height 10
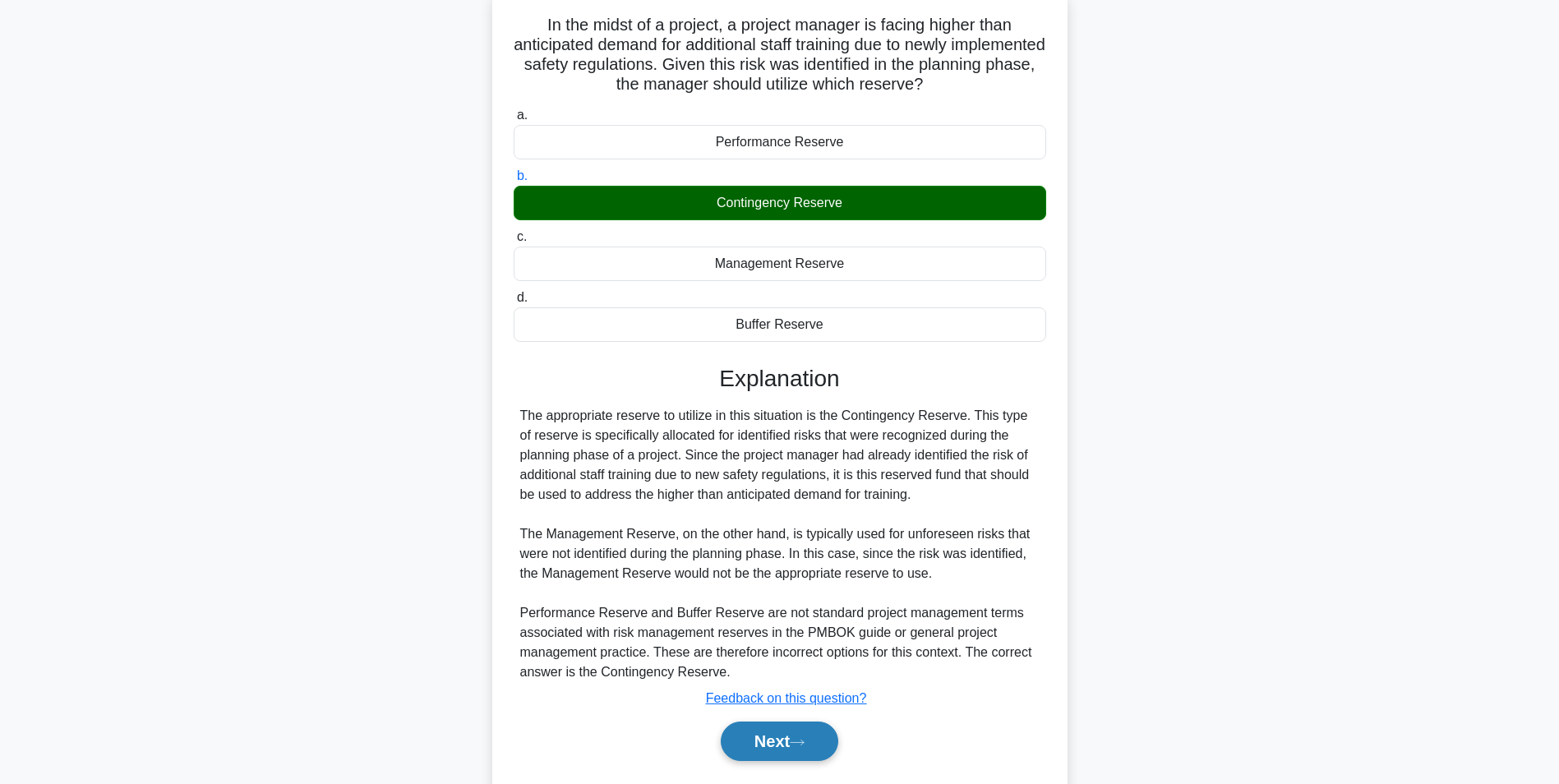
click at [764, 738] on button "Next" at bounding box center [779, 740] width 117 height 39
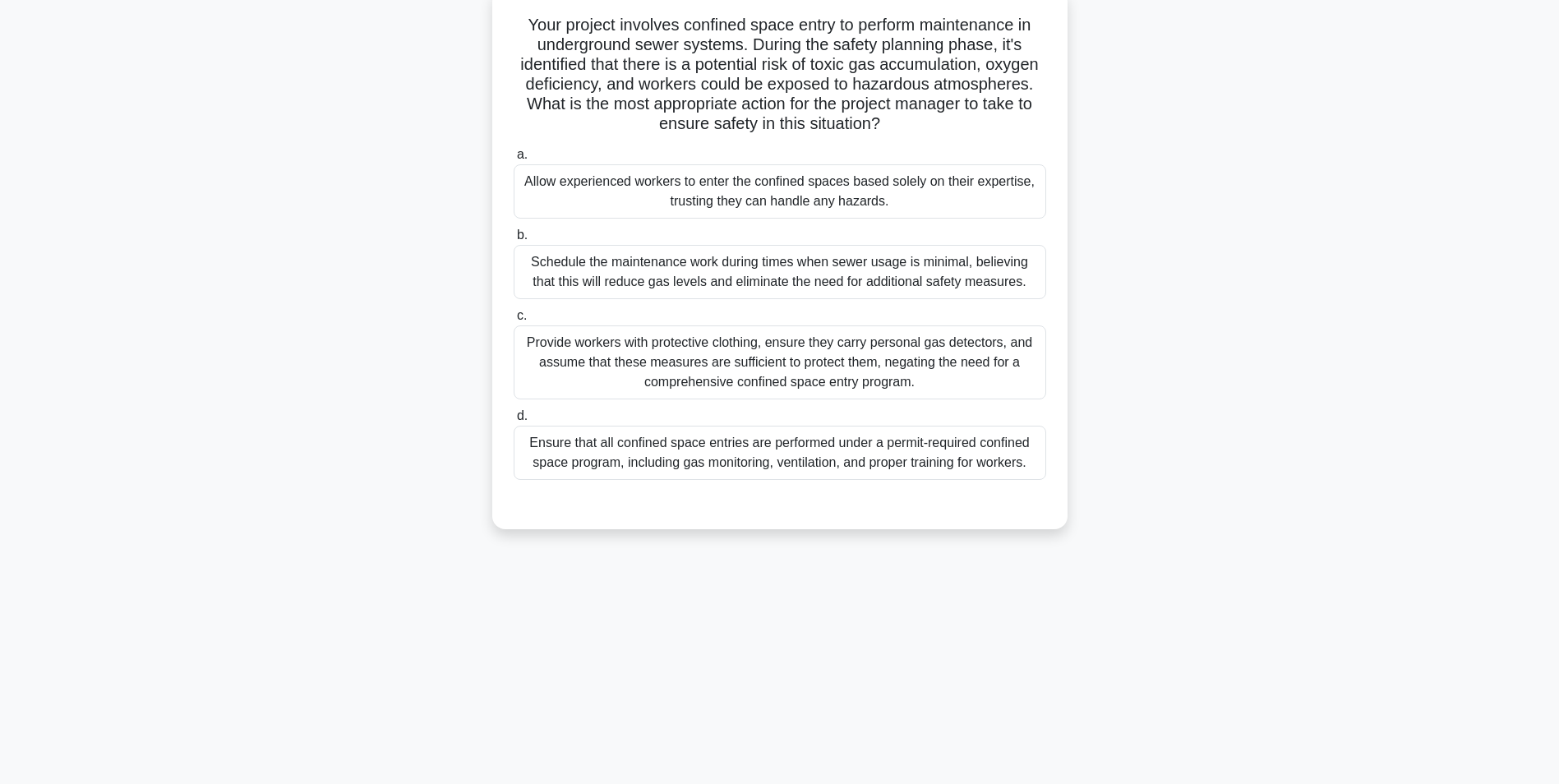
click at [907, 451] on div "Ensure that all confined space entries are performed under a permit-required co…" at bounding box center [780, 452] width 533 height 54
click at [514, 421] on input "d. Ensure that all confined space entries are performed under a permit-required…" at bounding box center [514, 415] width 0 height 10
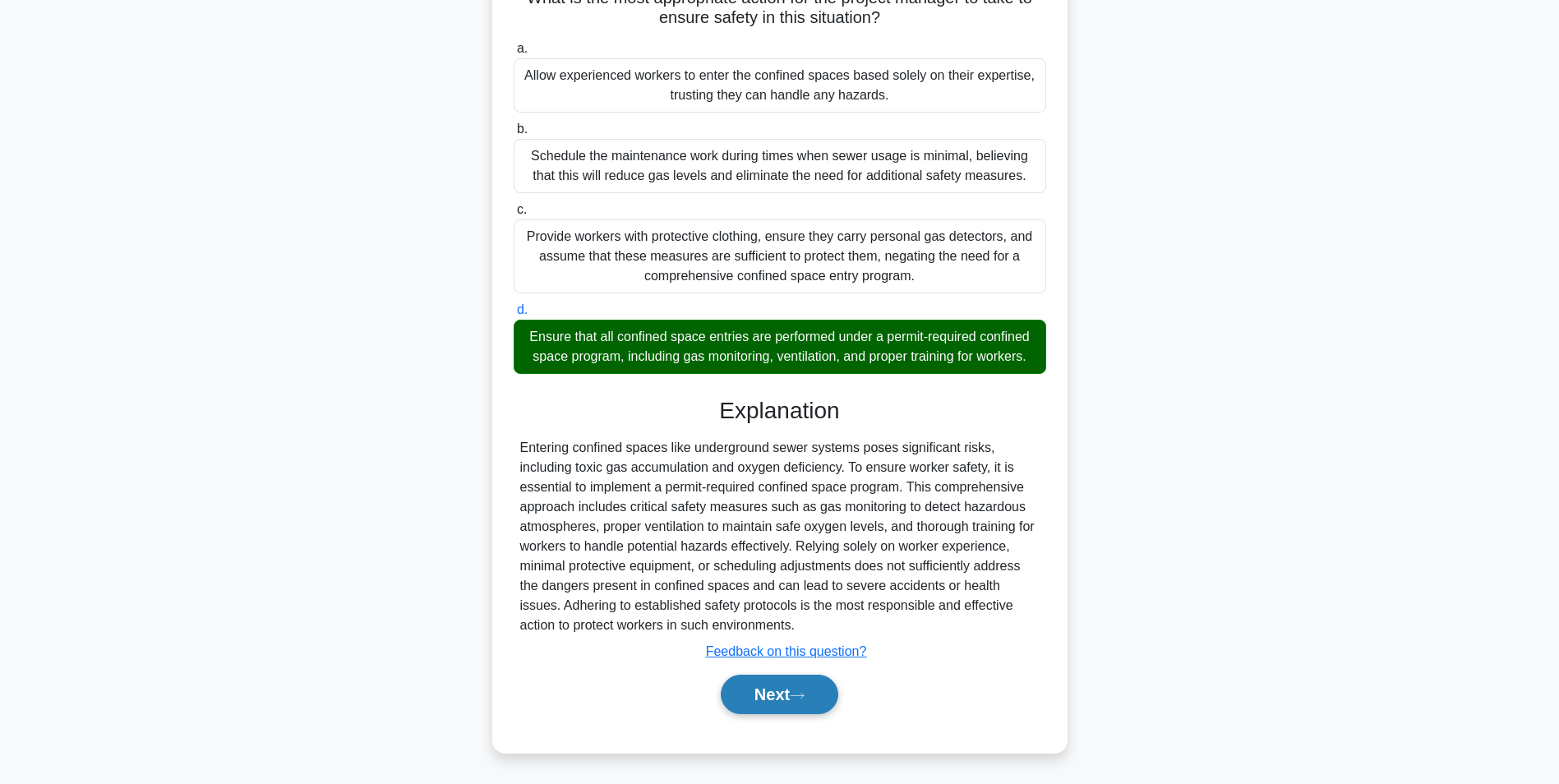
click at [772, 702] on button "Next" at bounding box center [779, 694] width 117 height 39
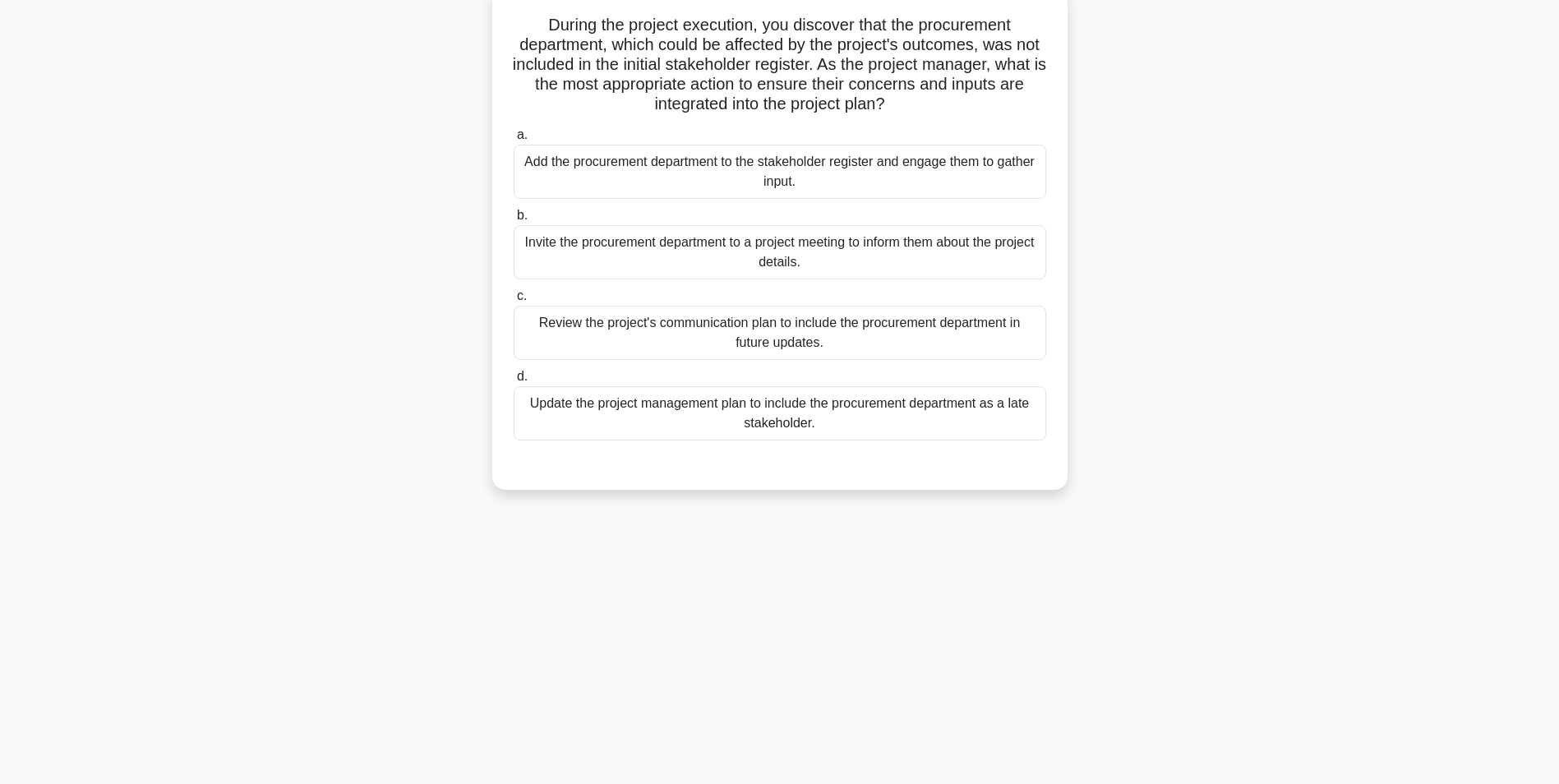
click at [780, 174] on div "Add the procurement department to the stakeholder register and engage them to g…" at bounding box center [780, 171] width 533 height 54
click at [514, 140] on input "a. Add the procurement department to the stakeholder register and engage them t…" at bounding box center [514, 134] width 0 height 10
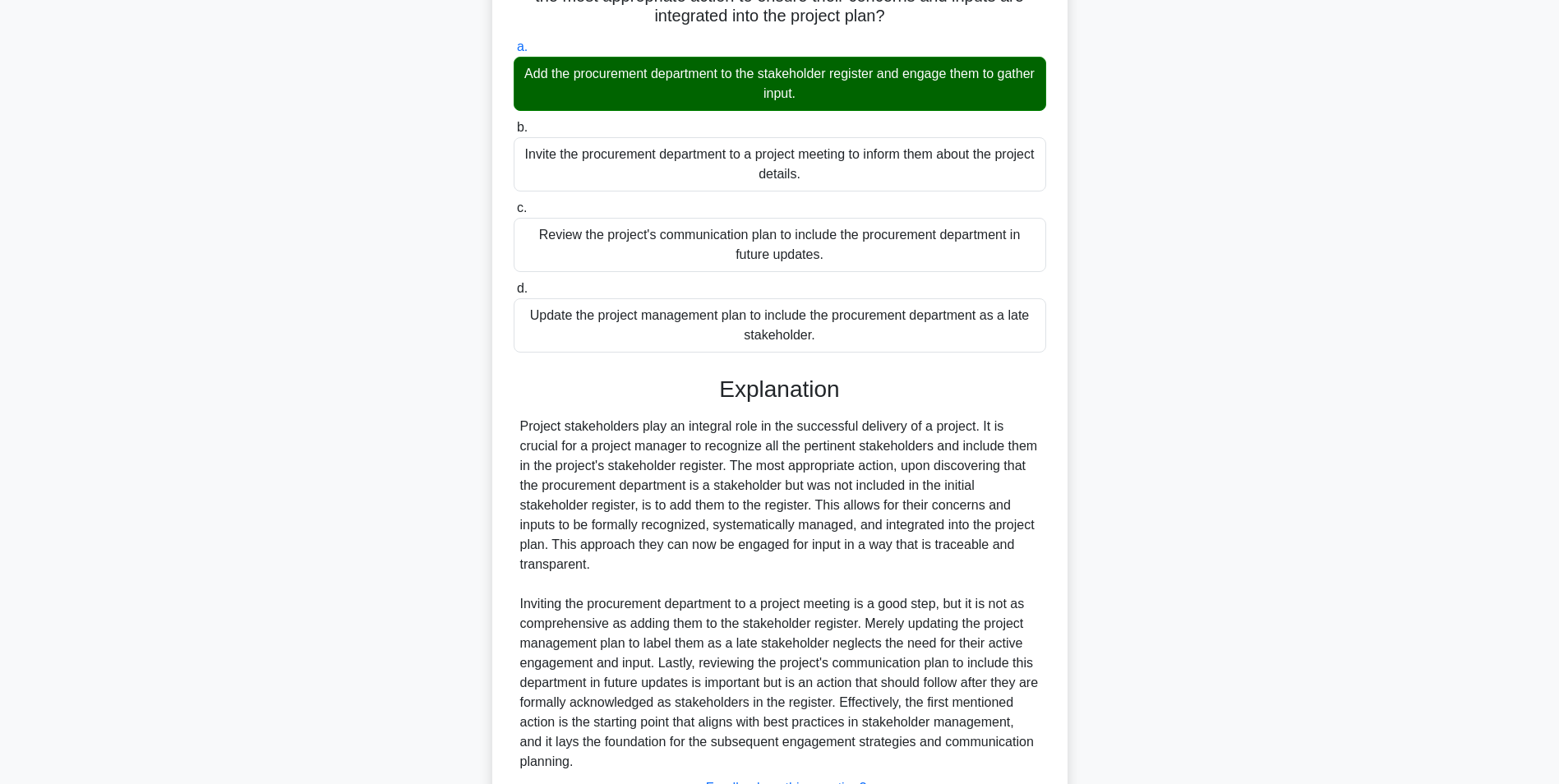
scroll to position [329, 0]
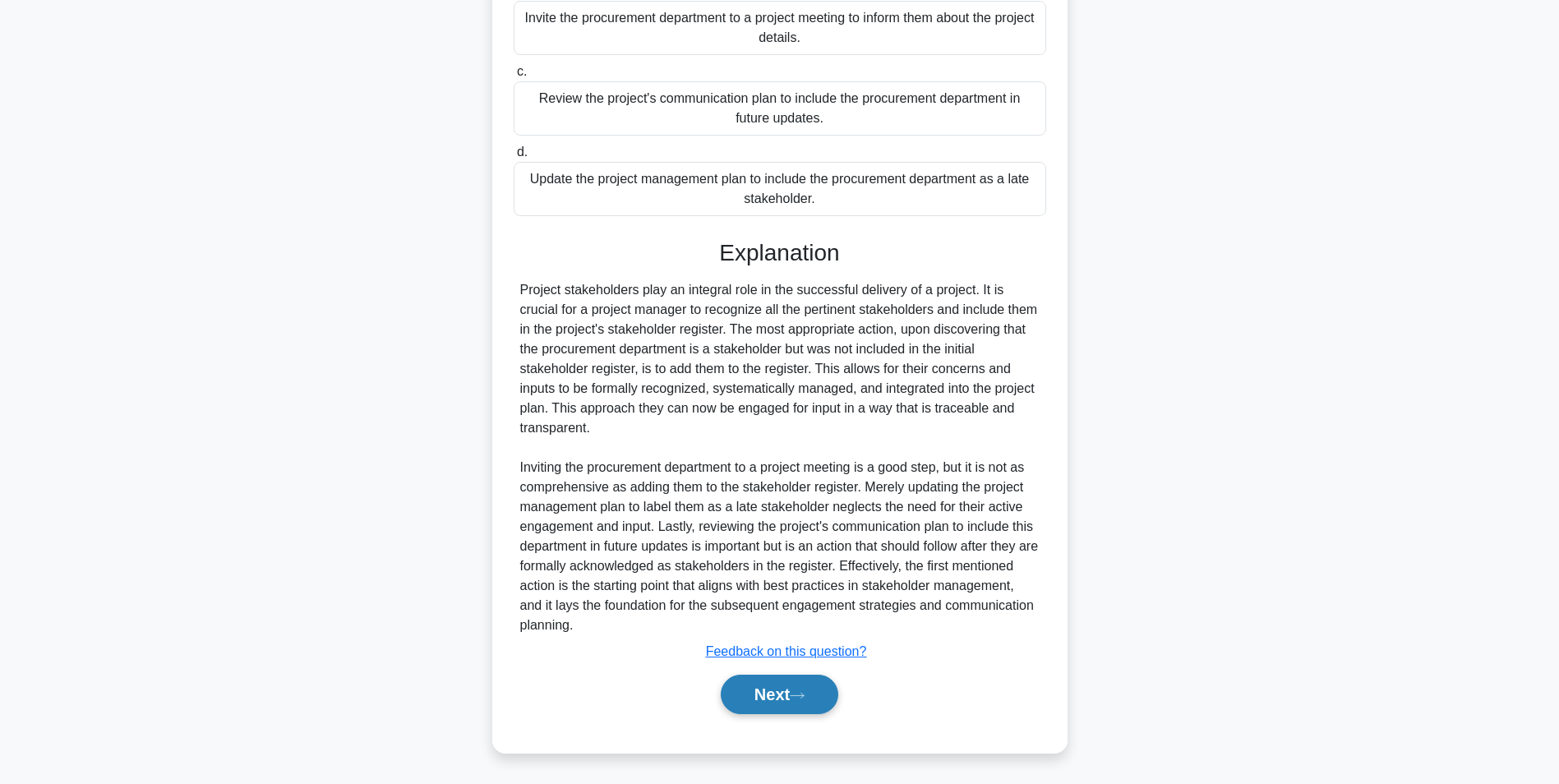
click at [755, 700] on button "Next" at bounding box center [779, 694] width 117 height 39
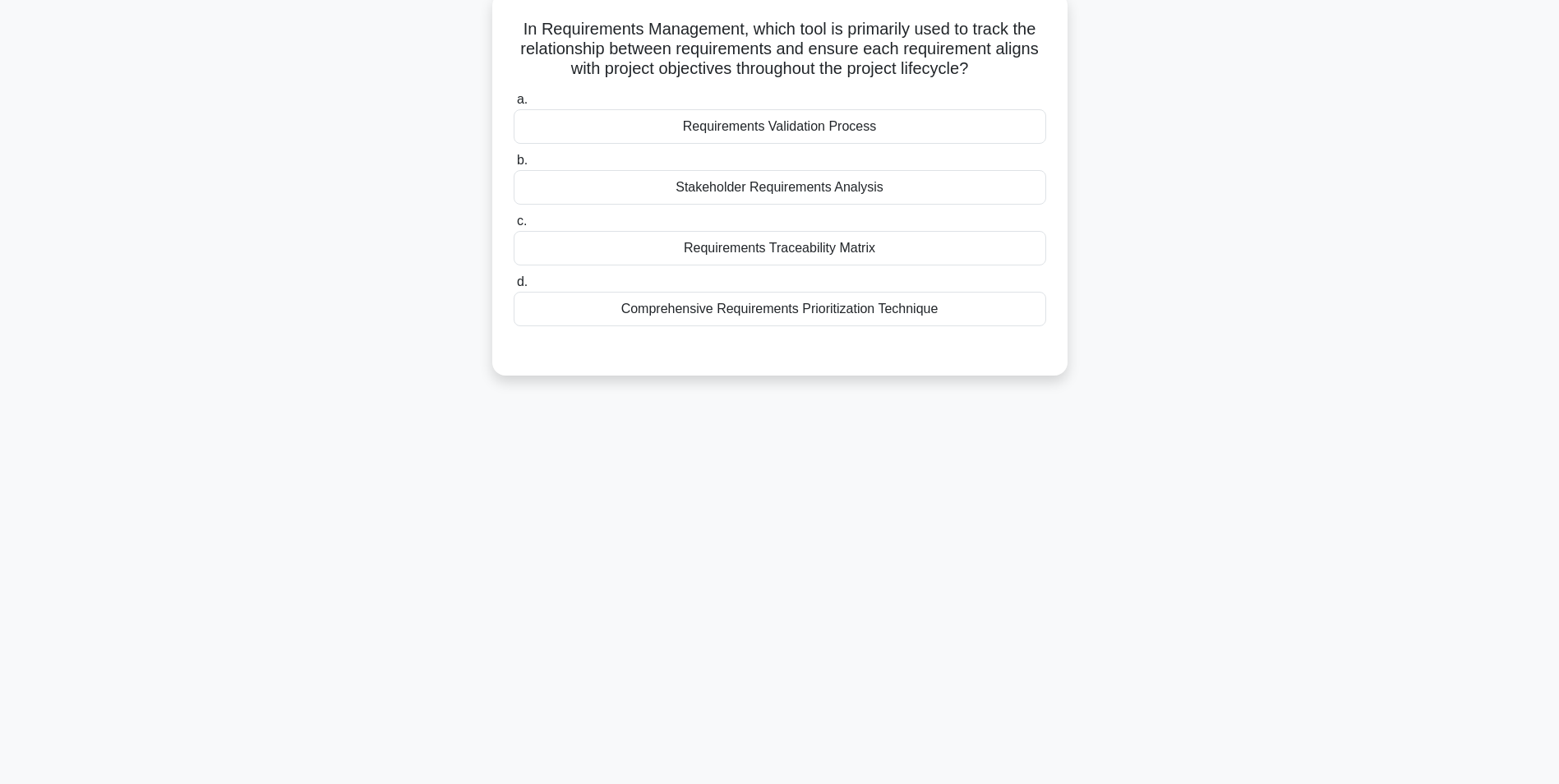
scroll to position [104, 0]
click at [737, 247] on div "Requirements Traceability Matrix" at bounding box center [780, 244] width 533 height 34
click at [514, 223] on input "c. Requirements Traceability Matrix" at bounding box center [514, 217] width 0 height 10
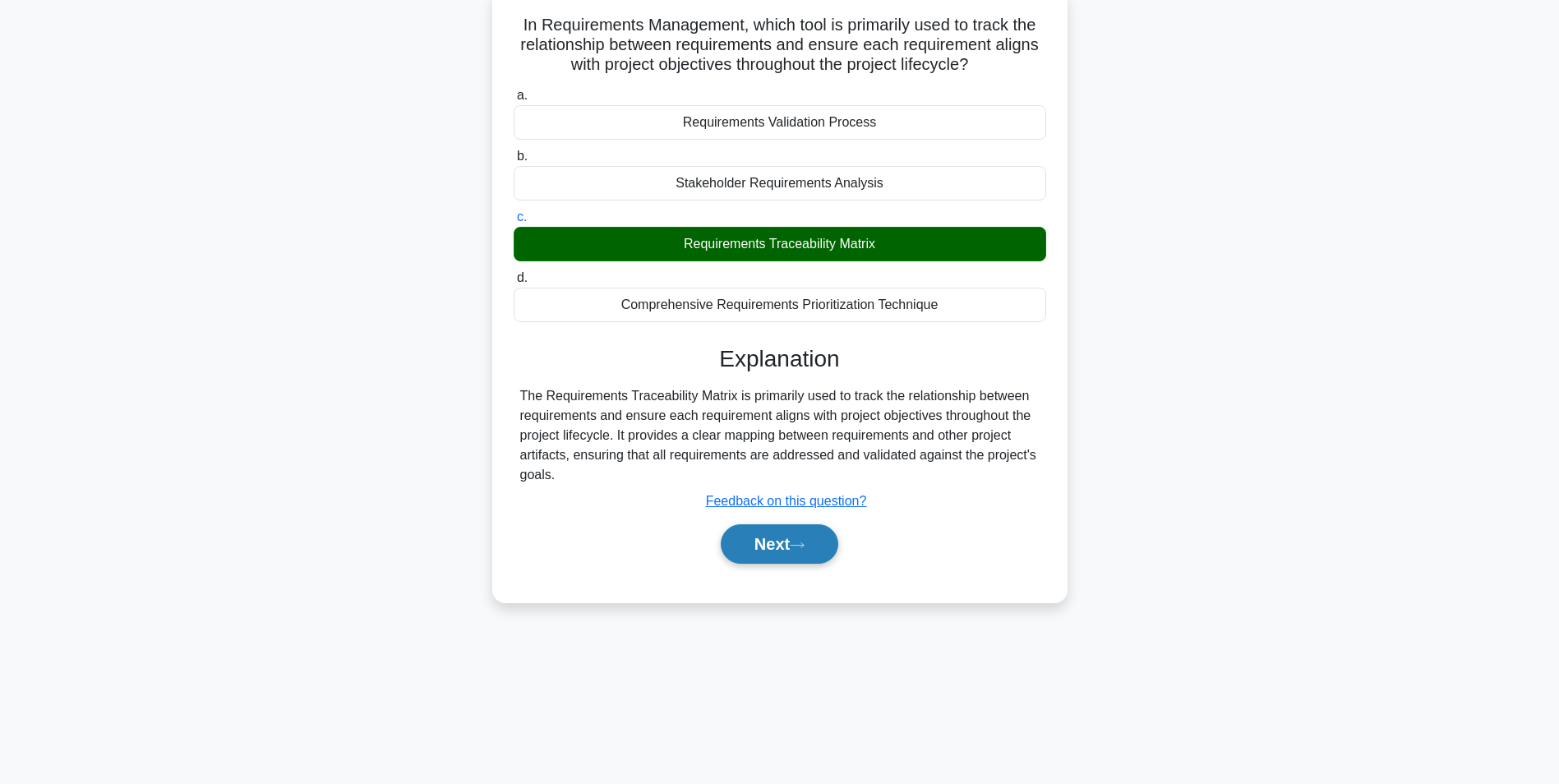
click at [775, 543] on button "Next" at bounding box center [779, 543] width 117 height 39
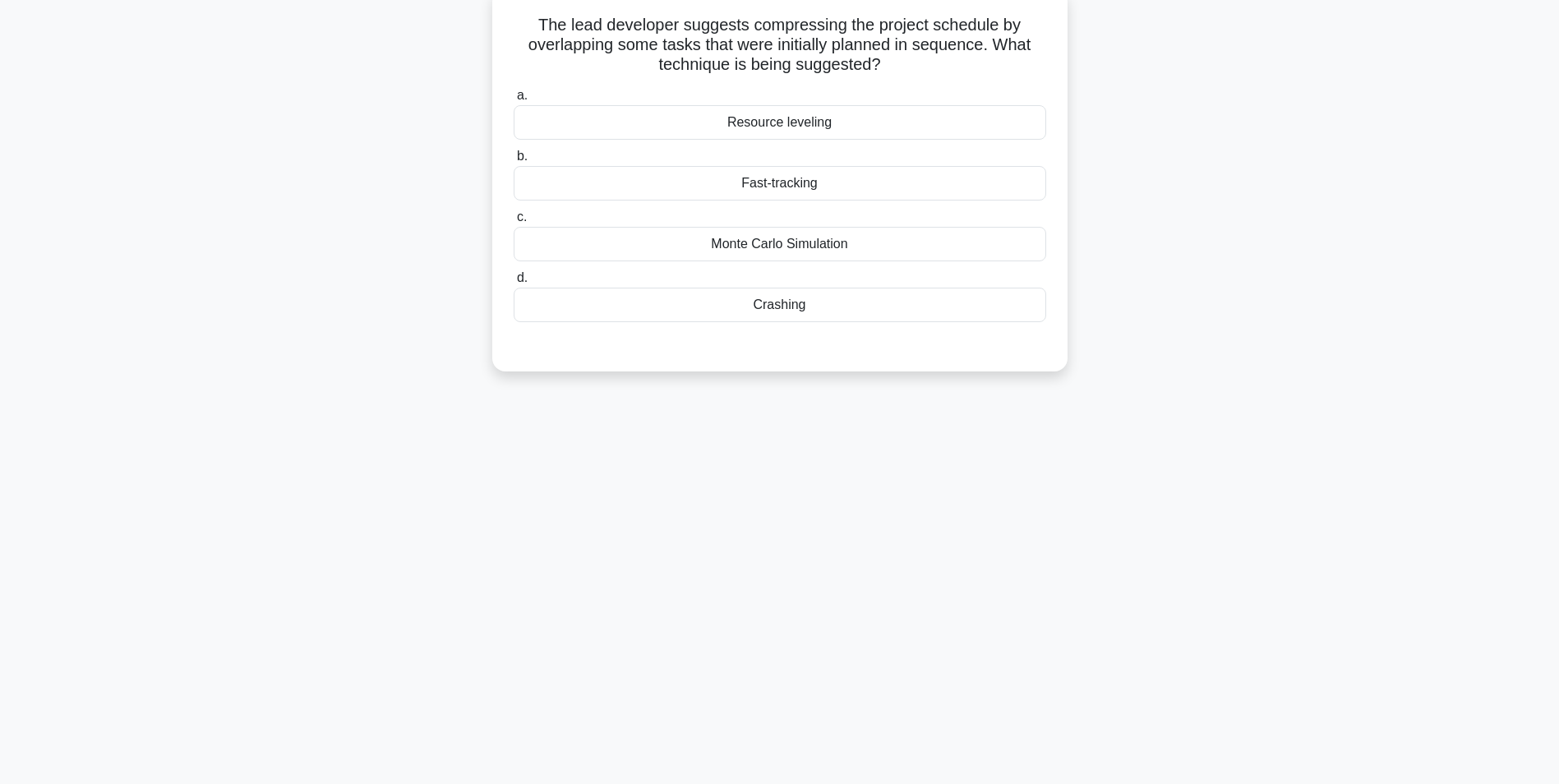
click at [819, 193] on div "Fast-tracking" at bounding box center [780, 183] width 533 height 34
click at [514, 162] on input "b. Fast-tracking" at bounding box center [514, 156] width 0 height 10
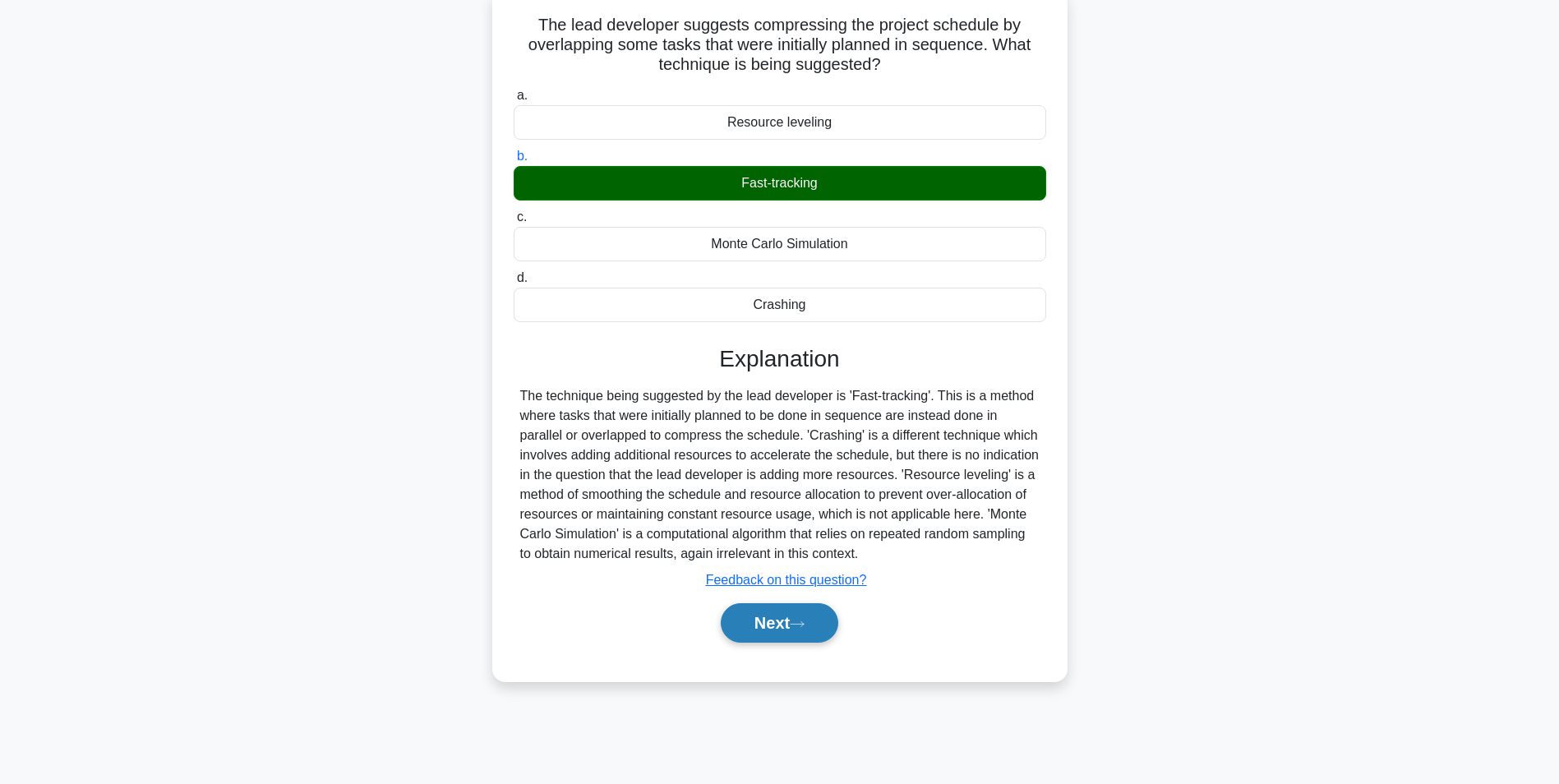
click at [760, 615] on button "Next" at bounding box center [779, 622] width 117 height 39
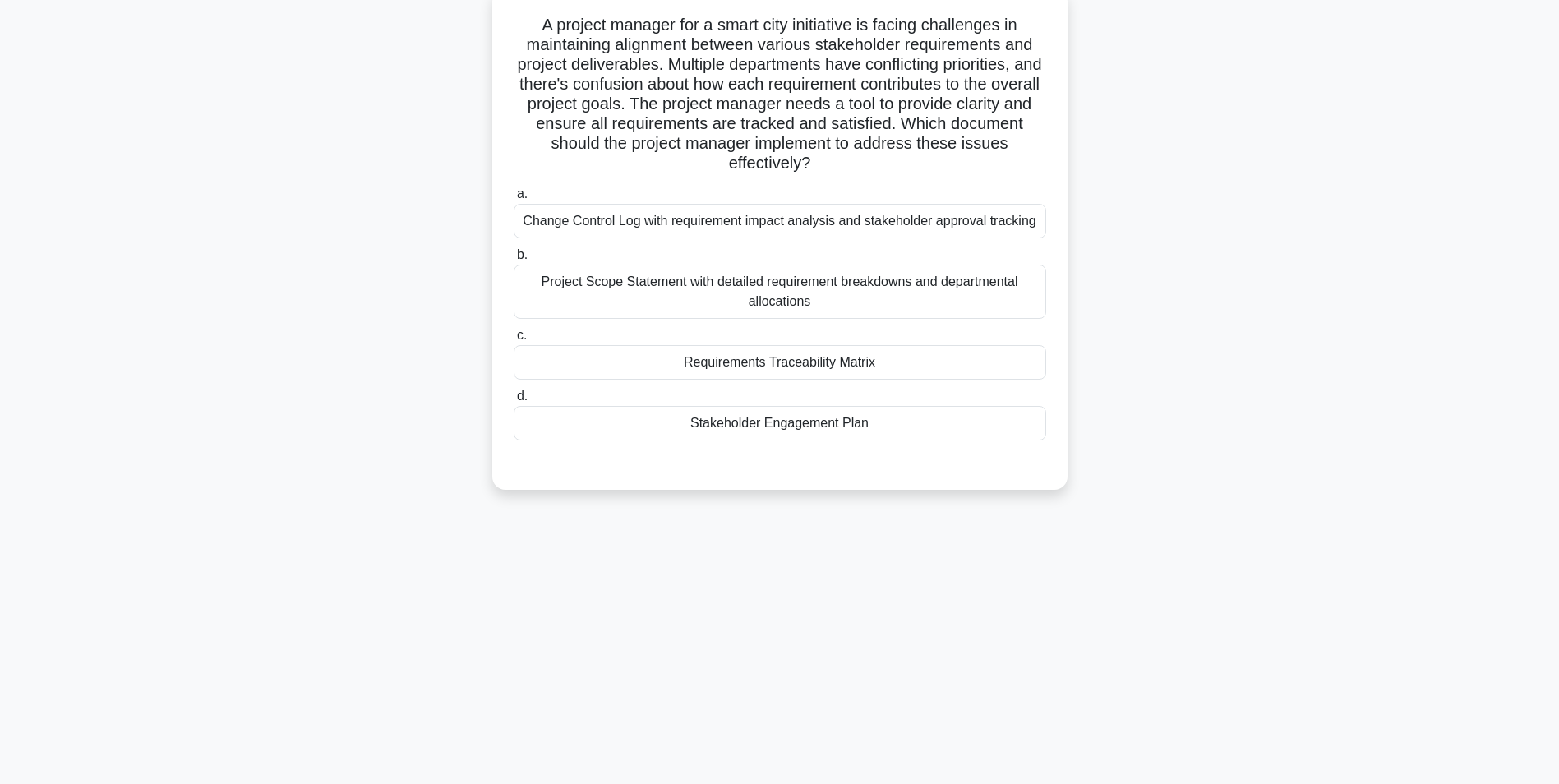
click at [768, 366] on div "Requirements Traceability Matrix" at bounding box center [780, 362] width 533 height 34
click at [514, 341] on input "c. Requirements Traceability Matrix" at bounding box center [514, 335] width 0 height 10
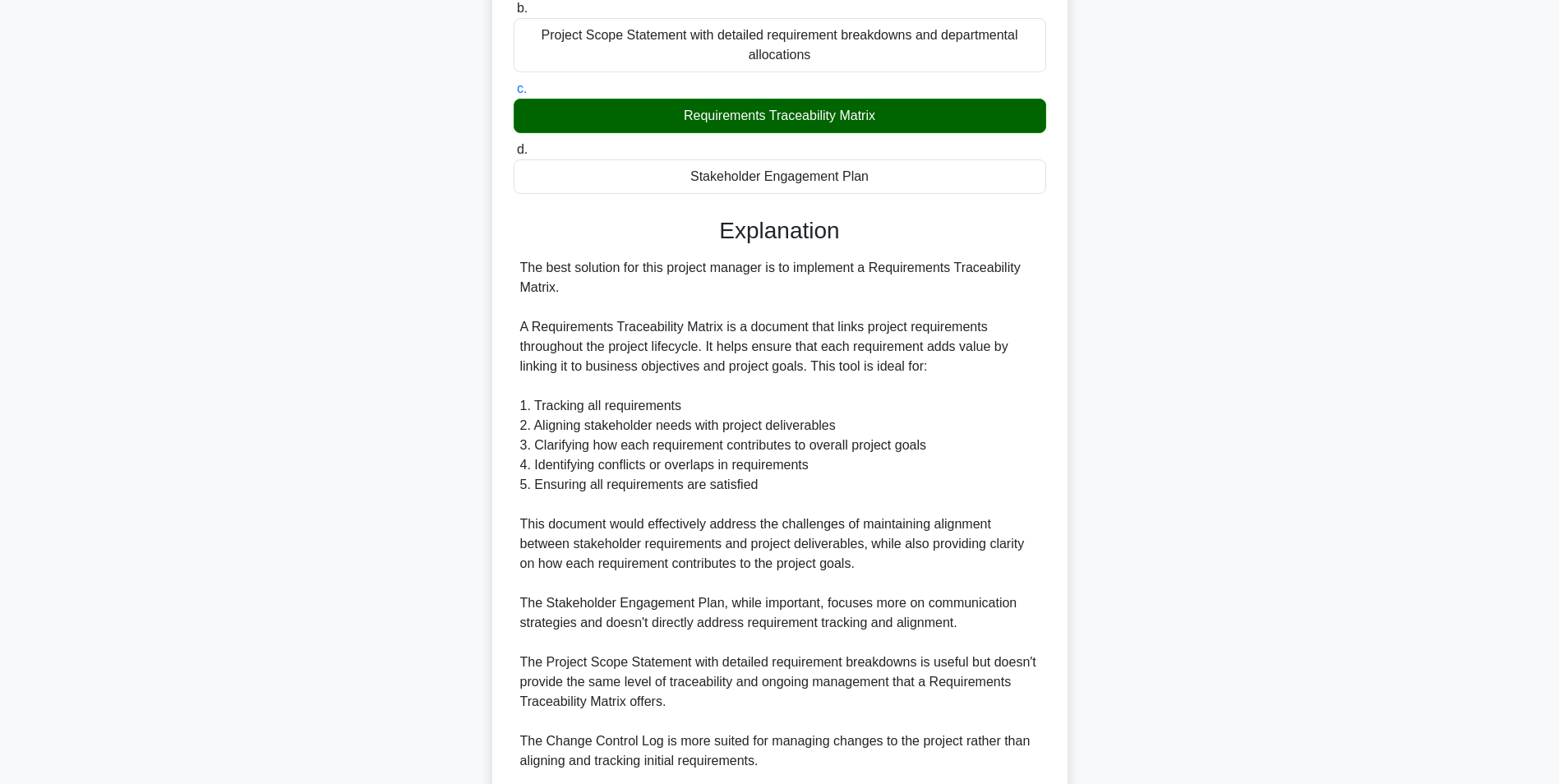
scroll to position [565, 0]
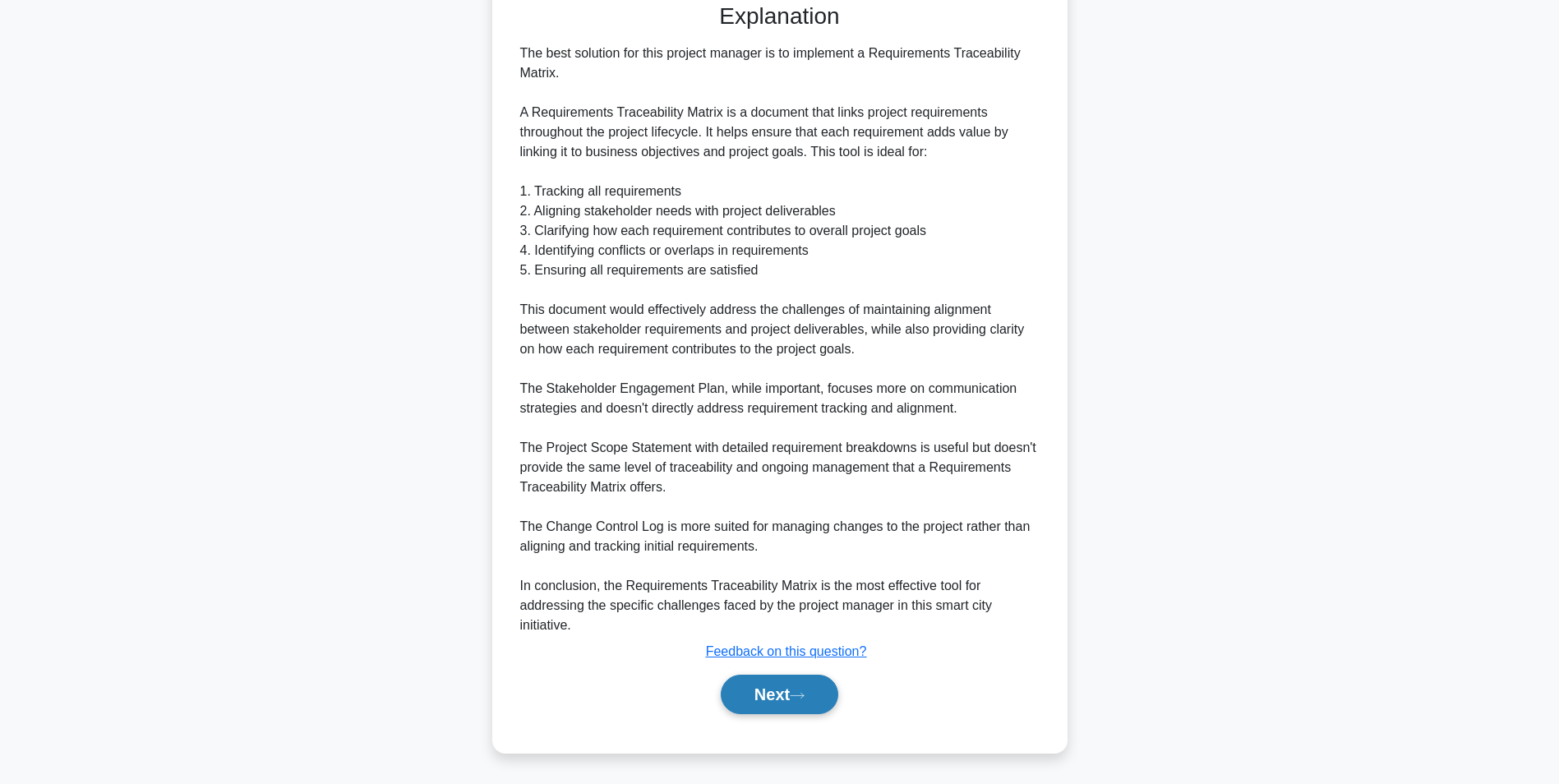
click at [761, 696] on button "Next" at bounding box center [779, 694] width 117 height 39
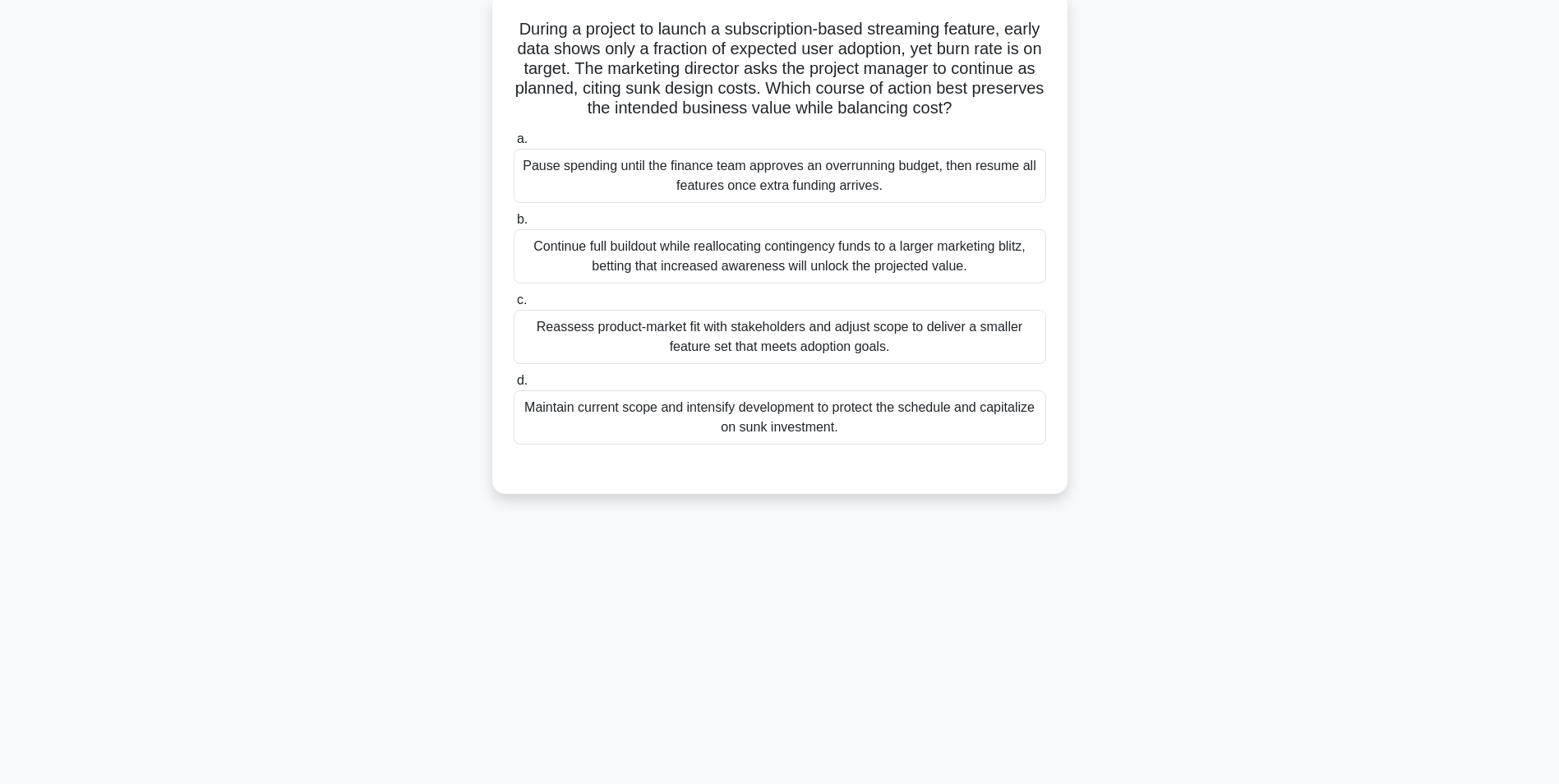
scroll to position [104, 0]
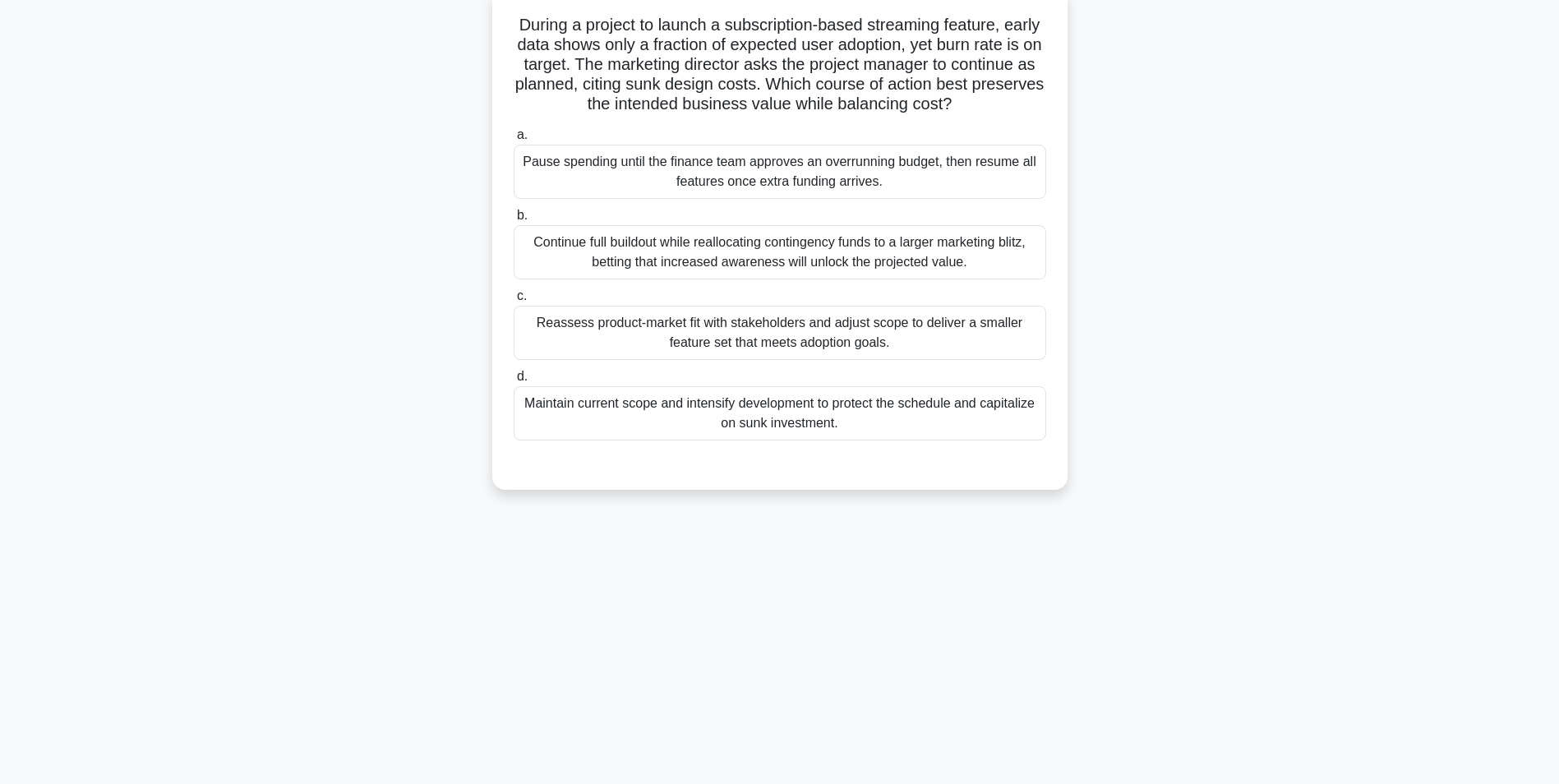
click at [848, 419] on div "Maintain current scope and intensify development to protect the schedule and ca…" at bounding box center [780, 412] width 533 height 54
click at [514, 382] on input "d. Maintain current scope and intensify development to protect the schedule and…" at bounding box center [514, 376] width 0 height 10
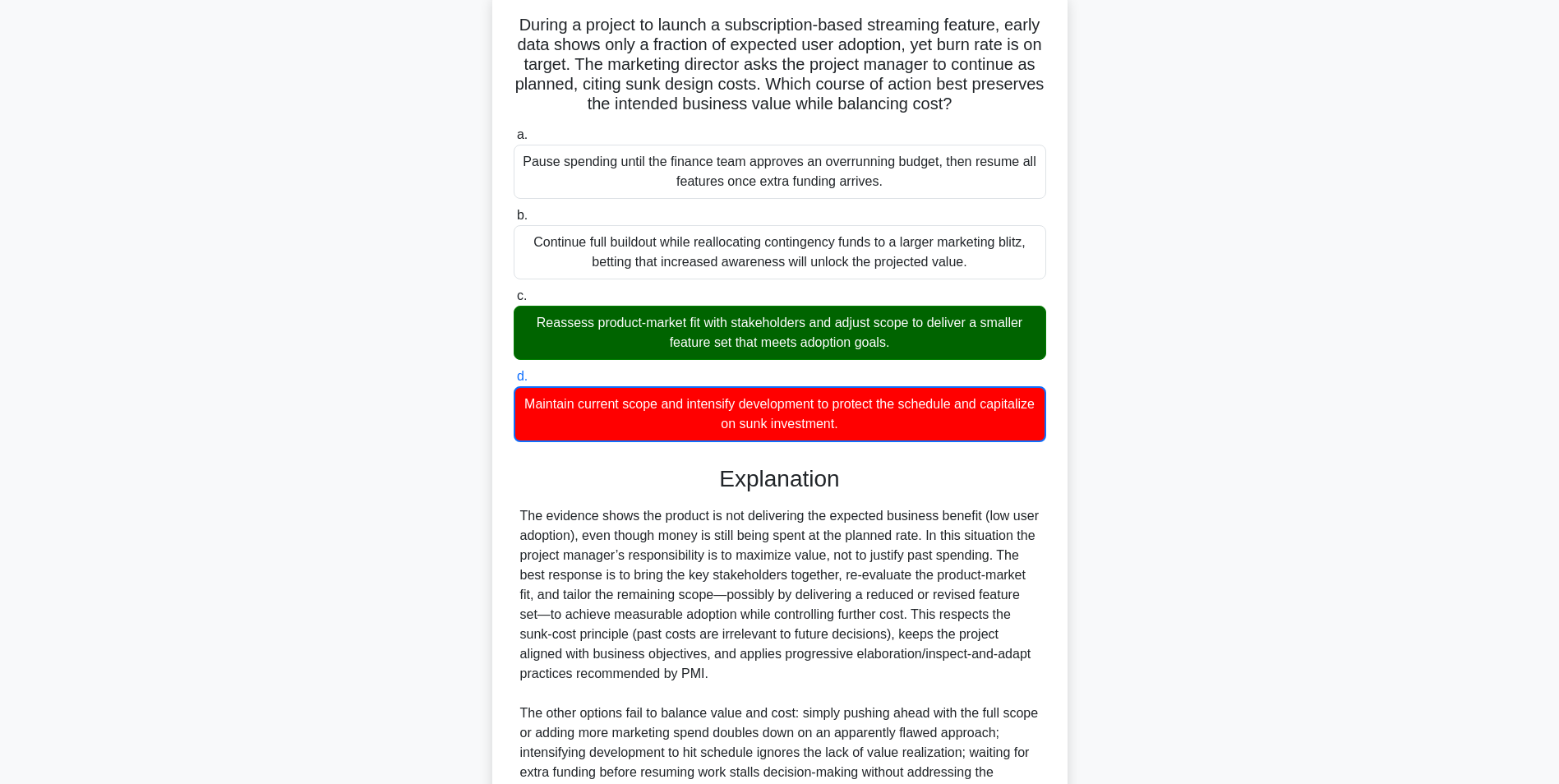
click at [799, 336] on div "Reassess product-market fit with stakeholders and adjust scope to deliver a sma…" at bounding box center [780, 332] width 533 height 54
click at [514, 302] on input "c. Reassess product-market fit with stakeholders and adjust scope to deliver a …" at bounding box center [514, 295] width 0 height 10
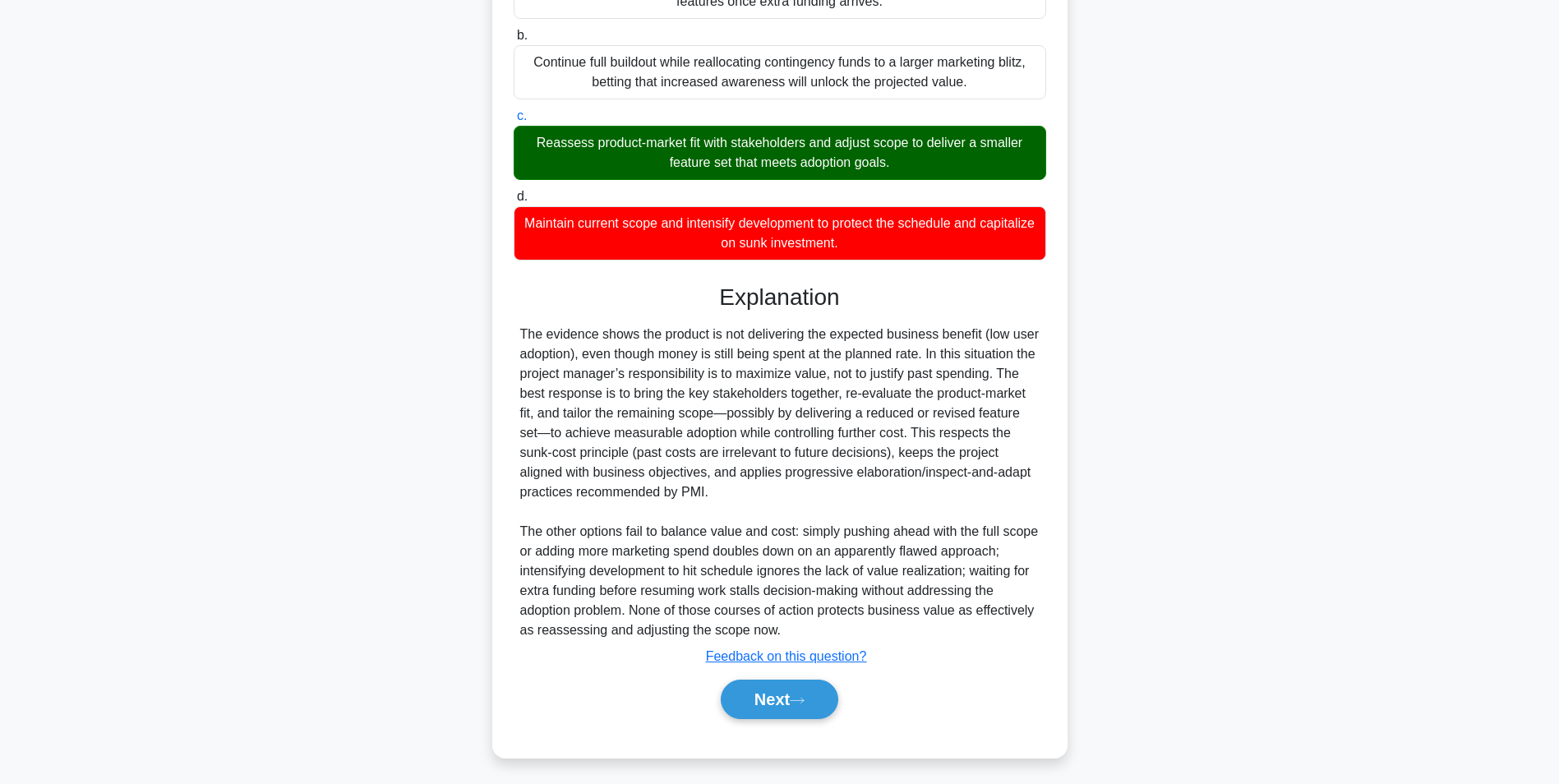
scroll to position [290, 0]
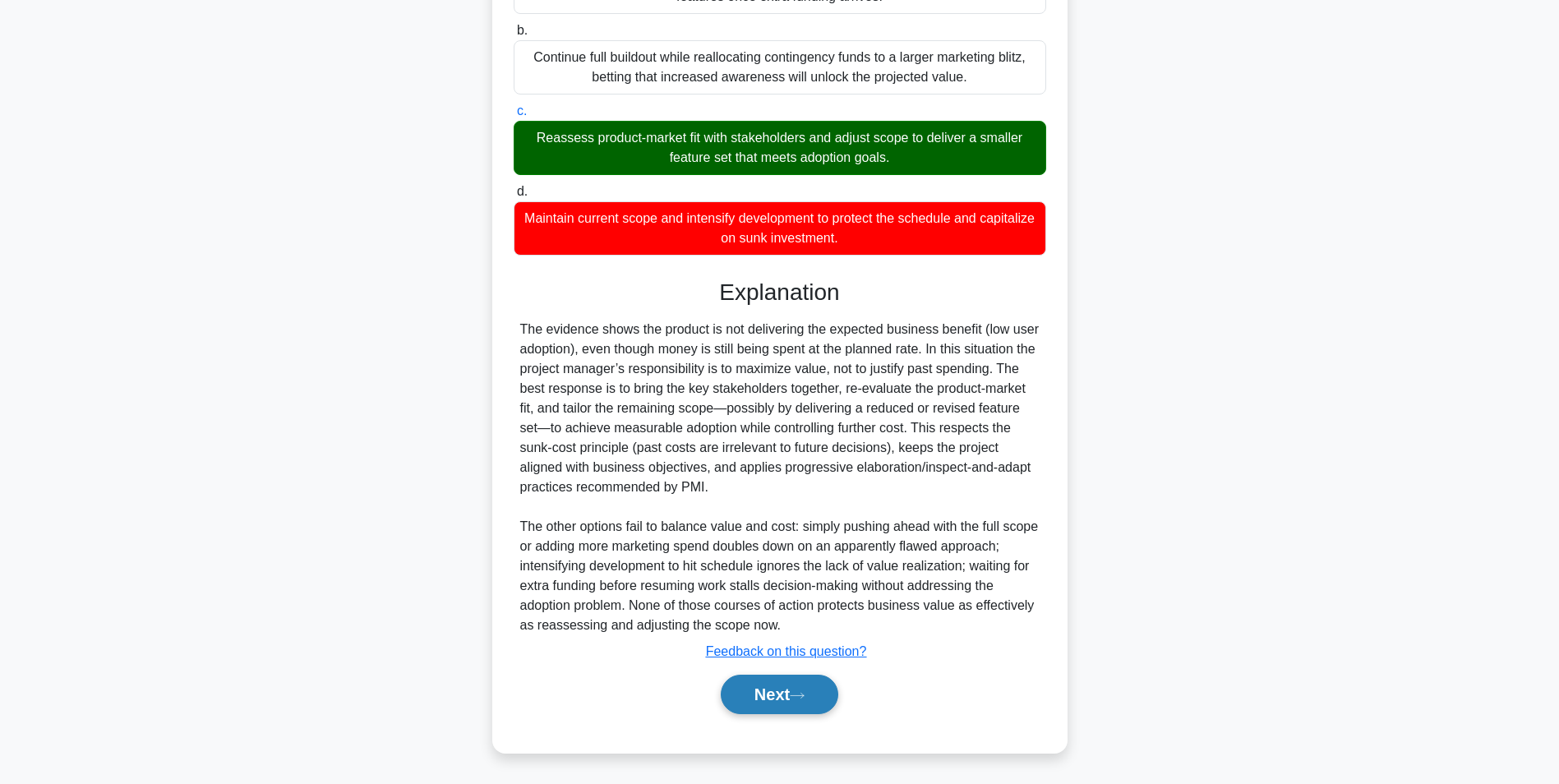
click at [761, 695] on button "Next" at bounding box center [779, 694] width 117 height 39
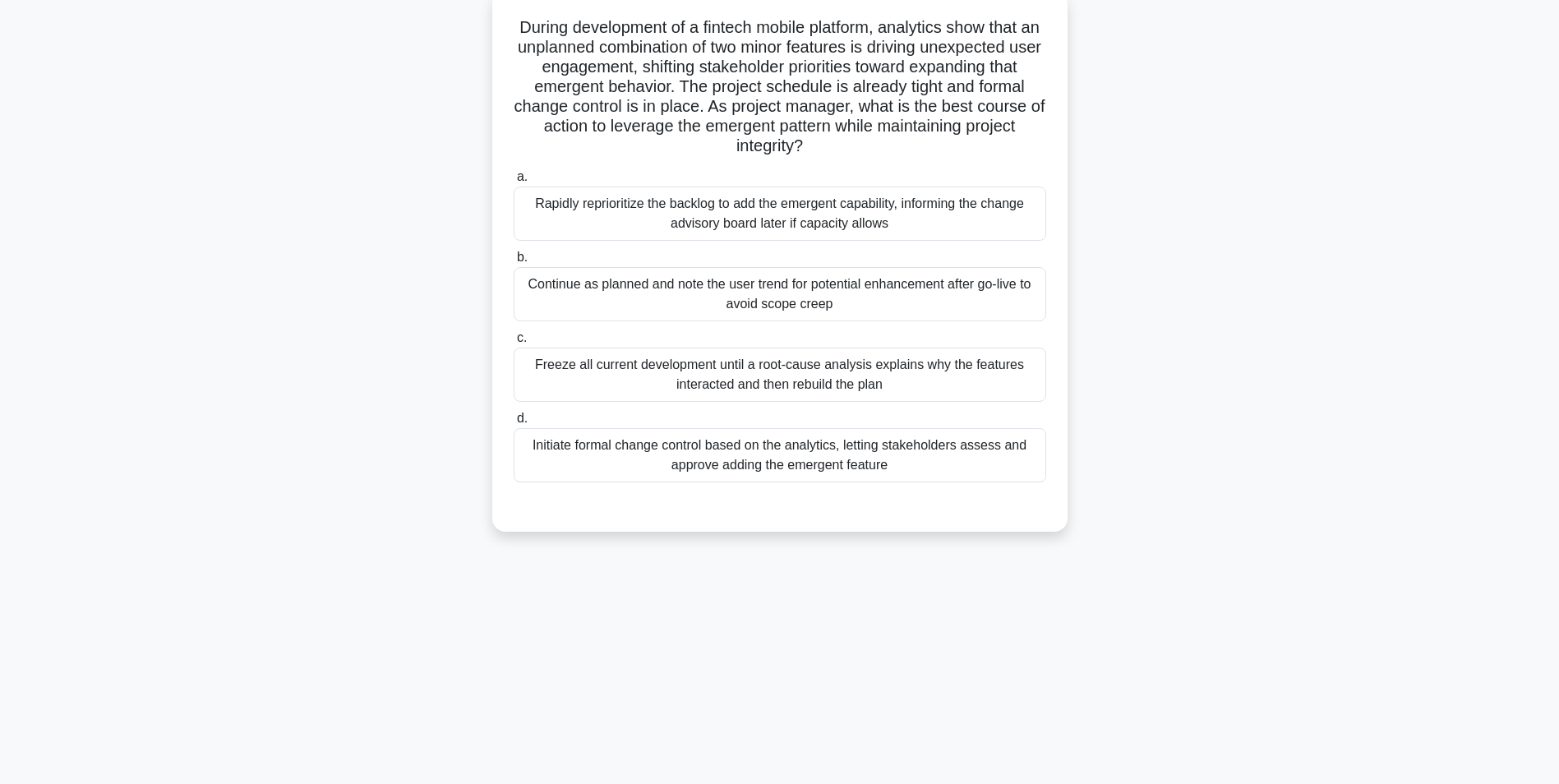
scroll to position [104, 0]
click at [828, 470] on div "Initiate formal change control based on the analytics, letting stakeholders ass…" at bounding box center [780, 452] width 533 height 54
click at [514, 421] on input "d. Initiate formal change control based on the analytics, letting stakeholders …" at bounding box center [514, 415] width 0 height 10
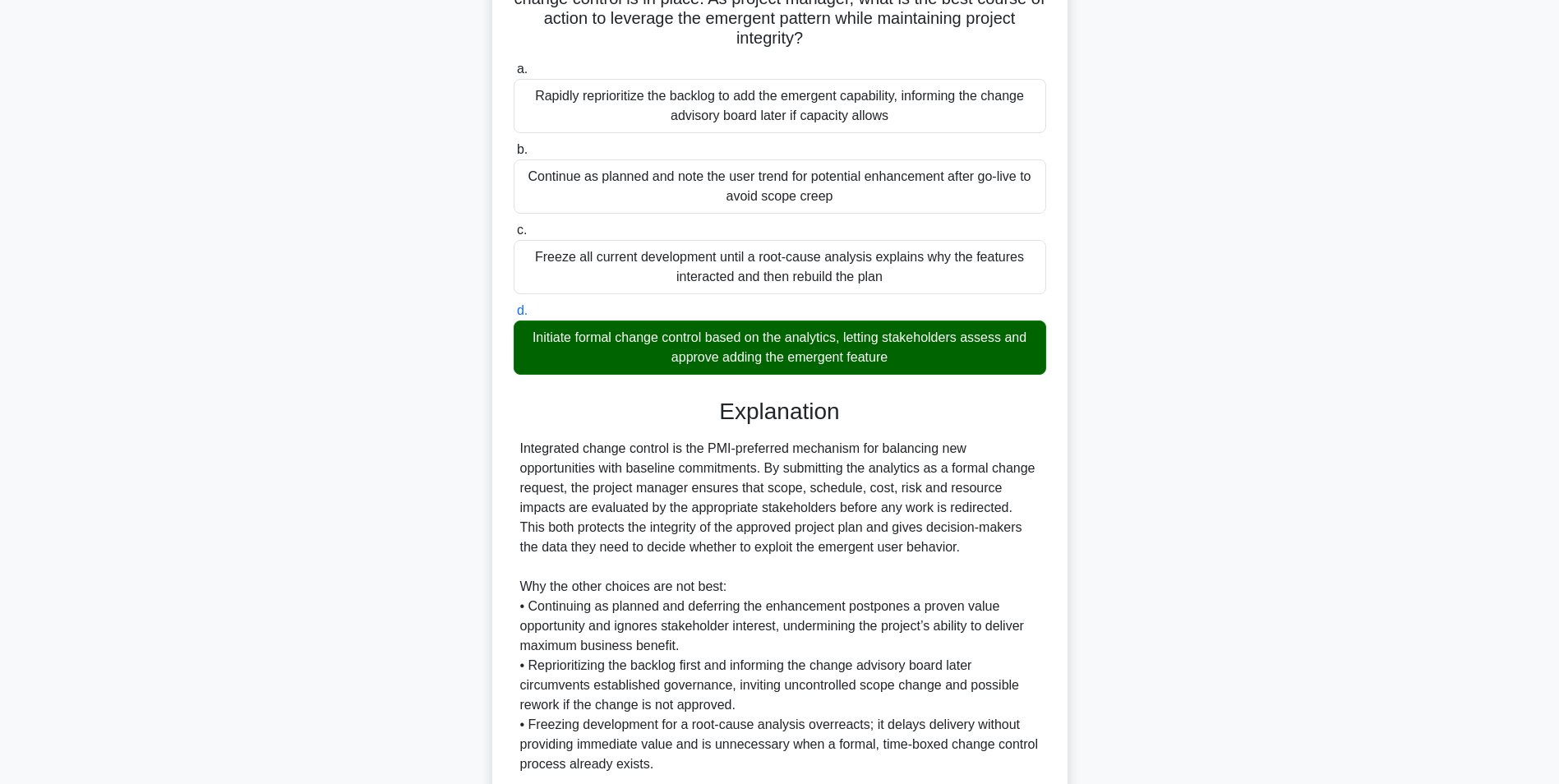
scroll to position [349, 0]
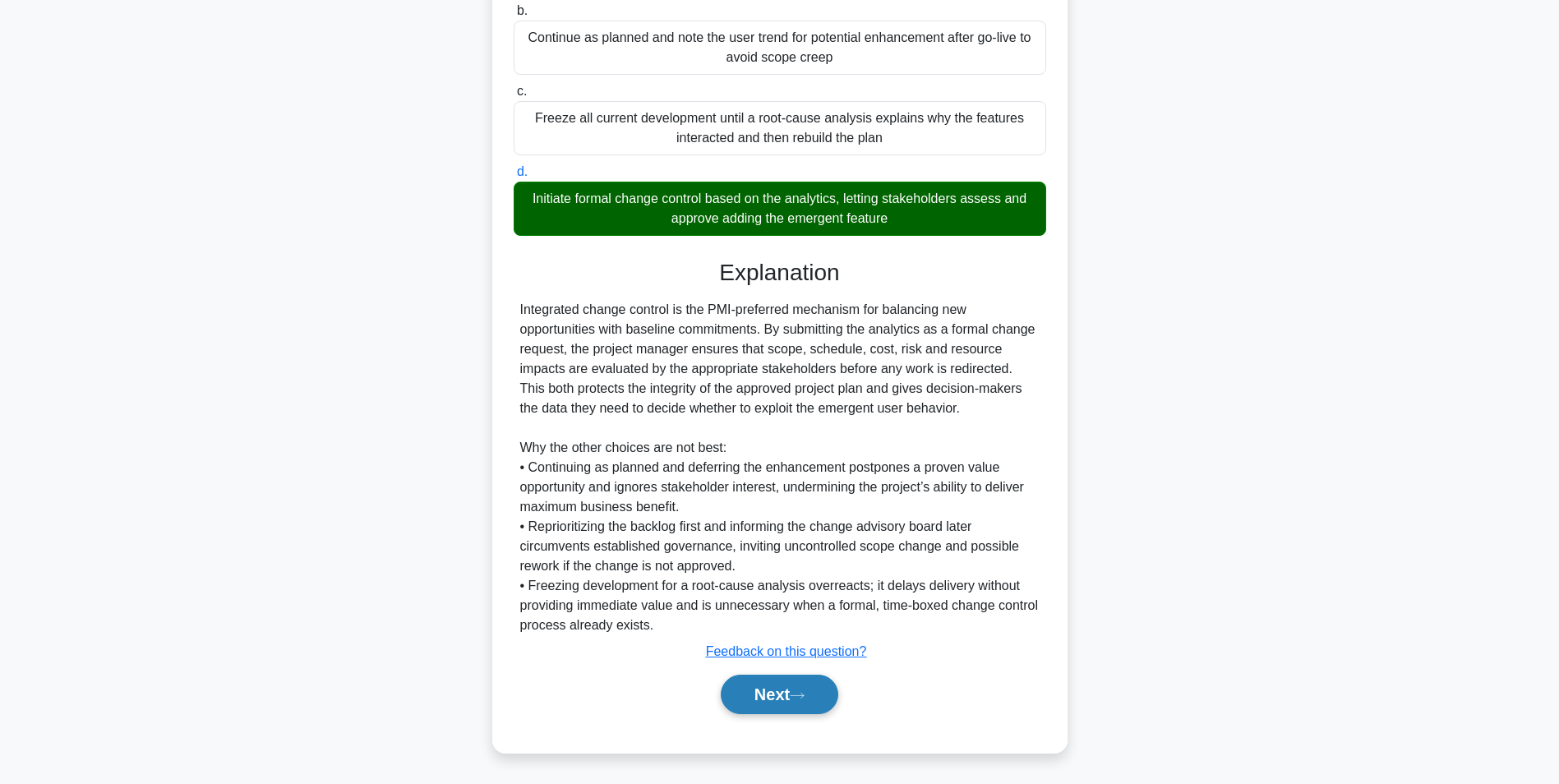
click at [783, 688] on button "Next" at bounding box center [779, 694] width 117 height 39
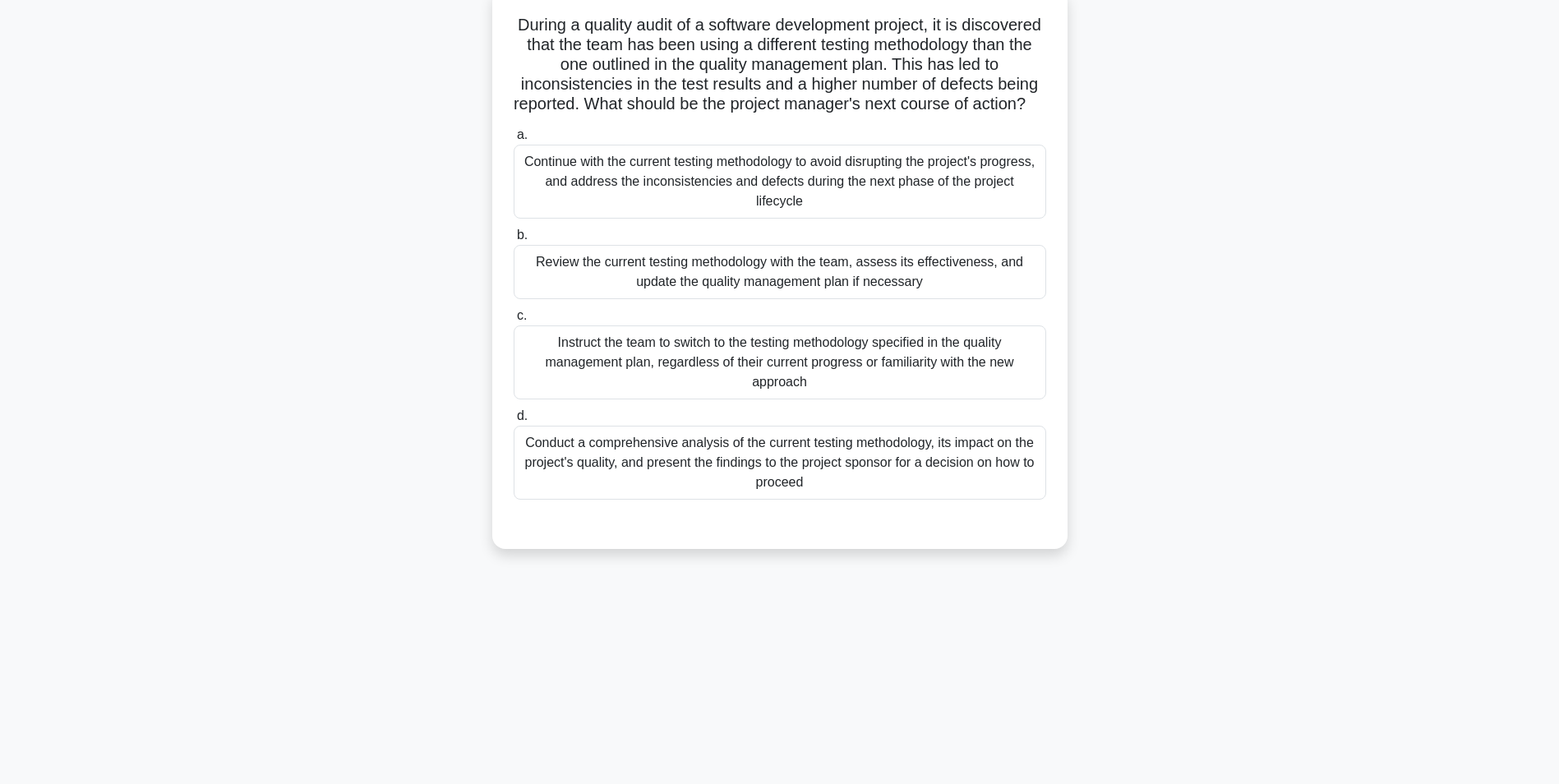
click at [851, 492] on div "Conduct a comprehensive analysis of the current testing methodology, its impact…" at bounding box center [780, 463] width 533 height 74
click at [514, 421] on input "d. Conduct a comprehensive analysis of the current testing methodology, its imp…" at bounding box center [514, 415] width 0 height 10
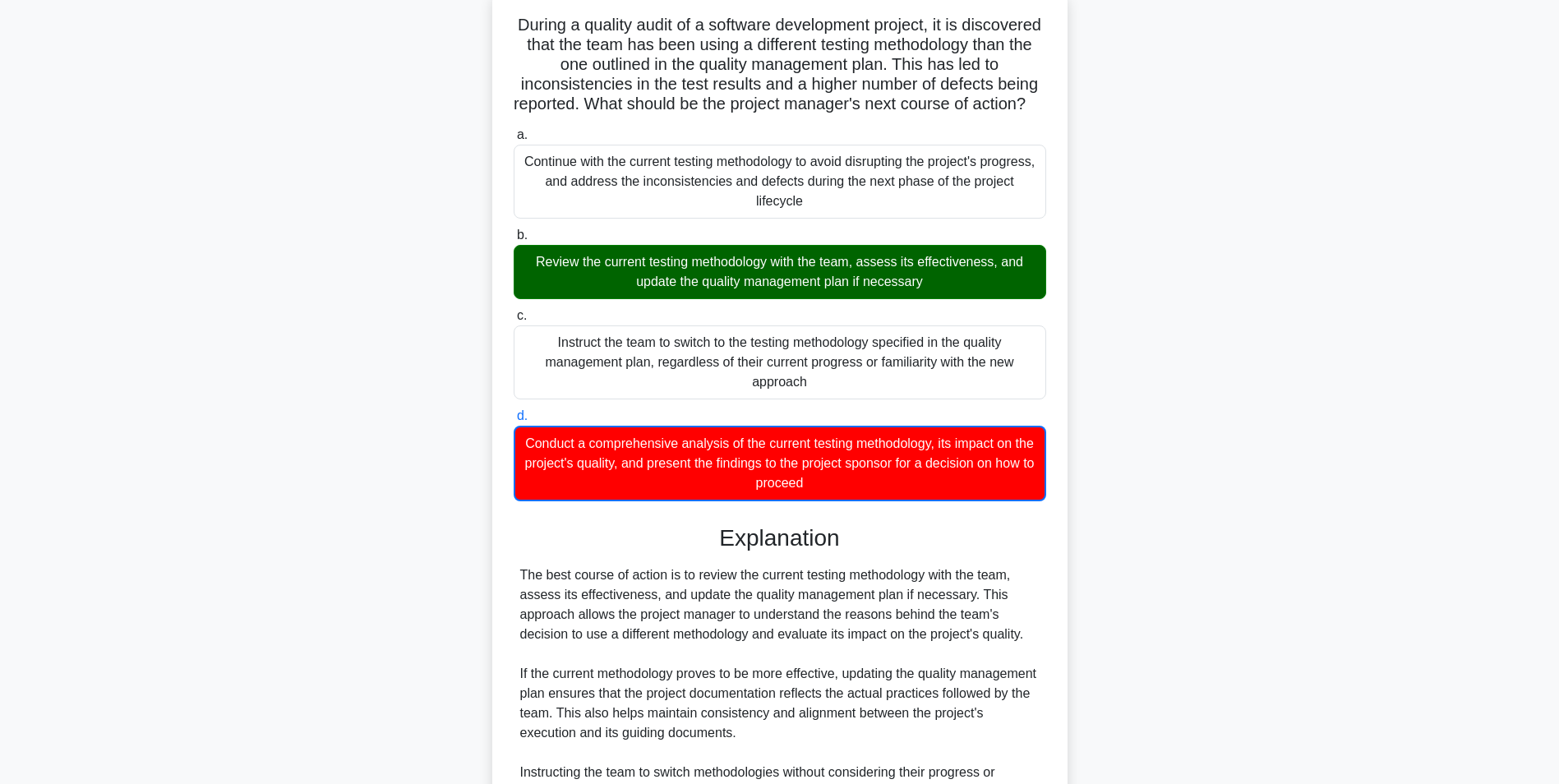
click at [803, 285] on div "Review the current testing methodology with the team, assess its effectiveness,…" at bounding box center [780, 271] width 533 height 54
click at [514, 241] on input "b. Review the current testing methodology with the team, assess its effectivene…" at bounding box center [514, 235] width 0 height 10
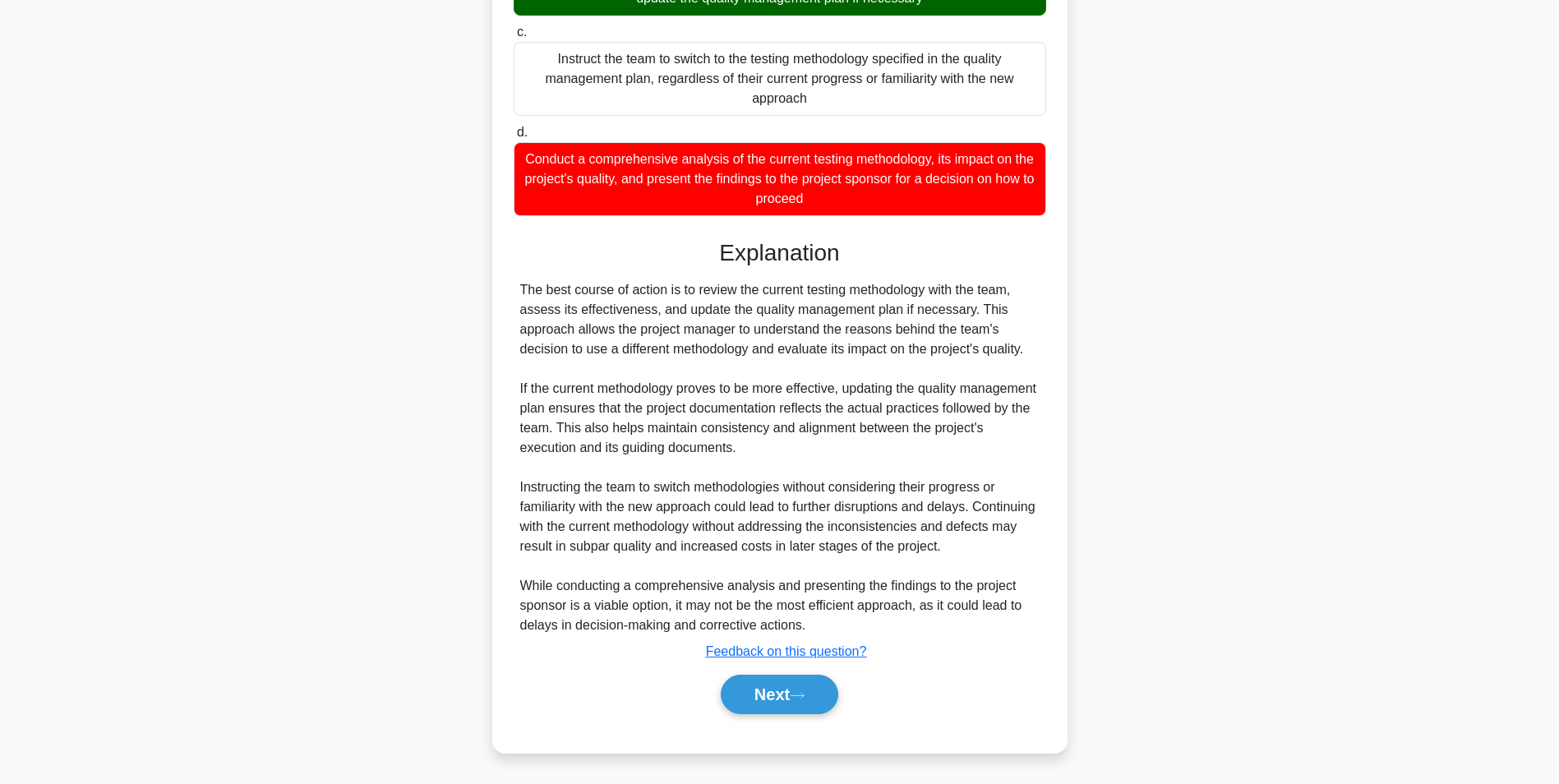
scroll to position [408, 0]
click at [784, 694] on button "Next" at bounding box center [779, 694] width 117 height 39
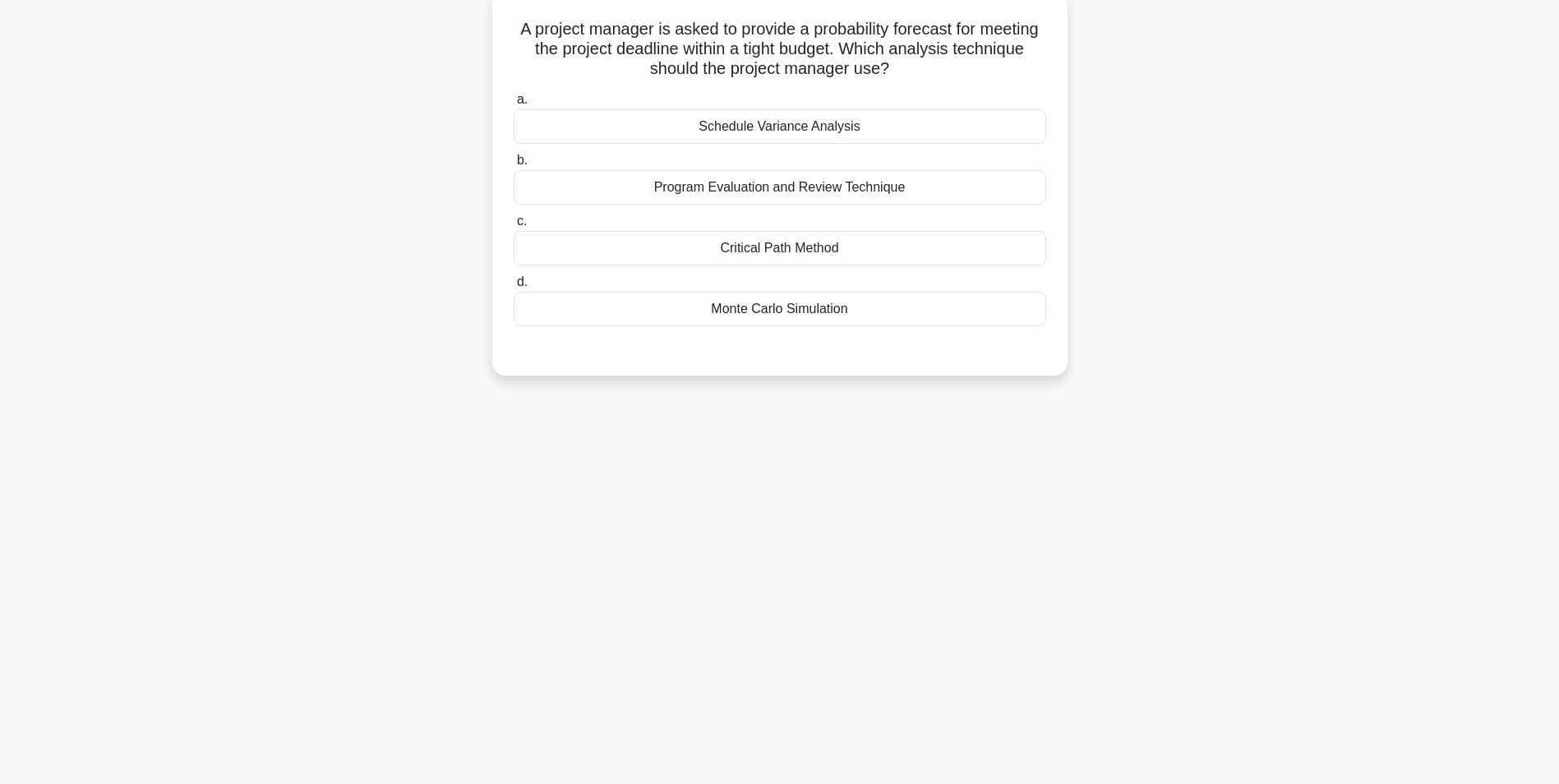
scroll to position [104, 0]
drag, startPoint x: 545, startPoint y: 23, endPoint x: 935, endPoint y: 61, distance: 391.8
click at [935, 61] on h5 "A project manager is asked to provide a probability forecast for meeting the pr…" at bounding box center [780, 46] width 536 height 61
drag, startPoint x: 935, startPoint y: 61, endPoint x: 818, endPoint y: 49, distance: 117.6
copy h5 "A project manager is asked to provide a probability forecast for meeting the pr…"
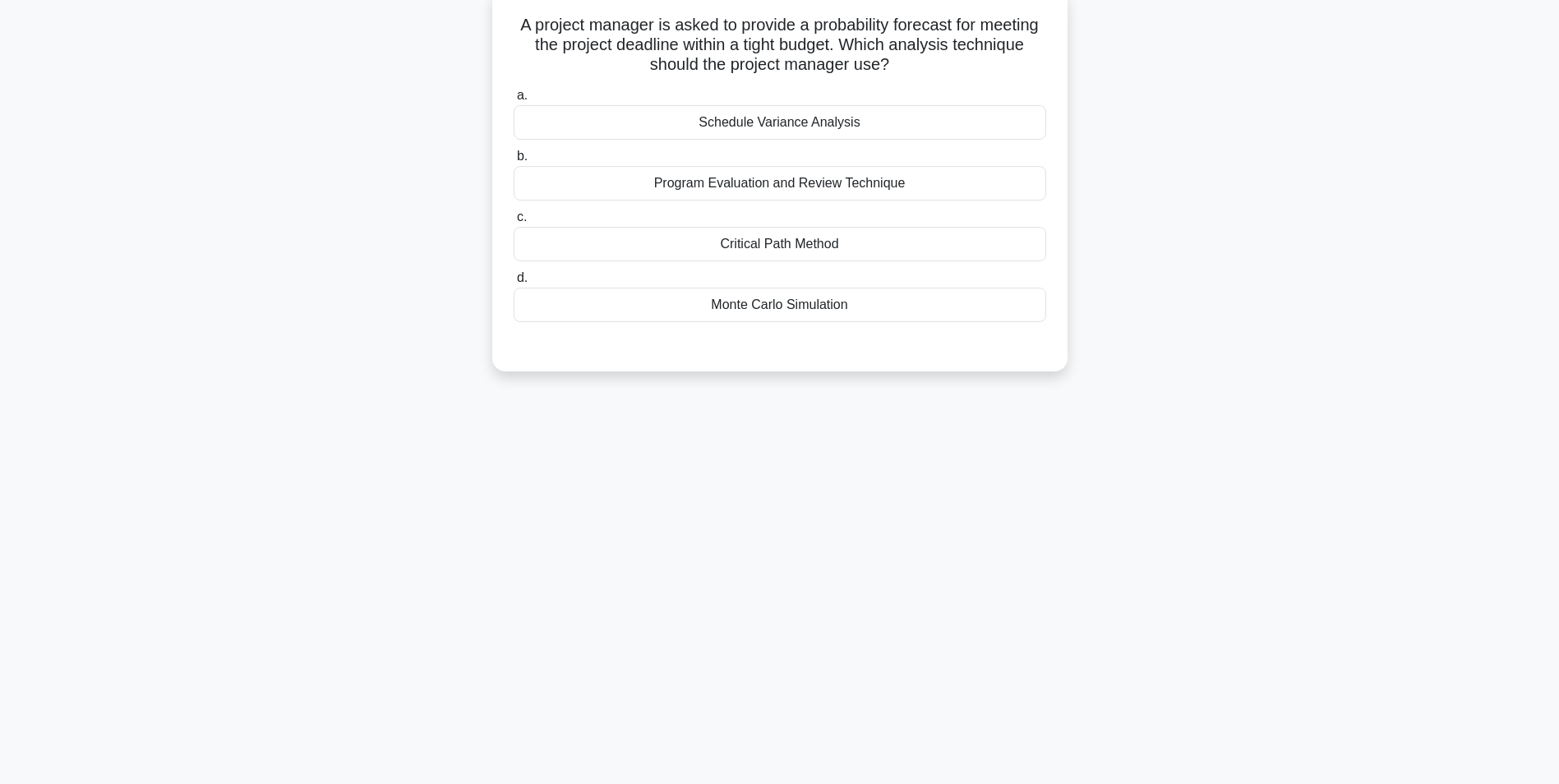
click at [774, 308] on div "Monte Carlo Simulation" at bounding box center [780, 305] width 533 height 34
click at [514, 284] on input "d. Monte Carlo Simulation" at bounding box center [514, 277] width 0 height 10
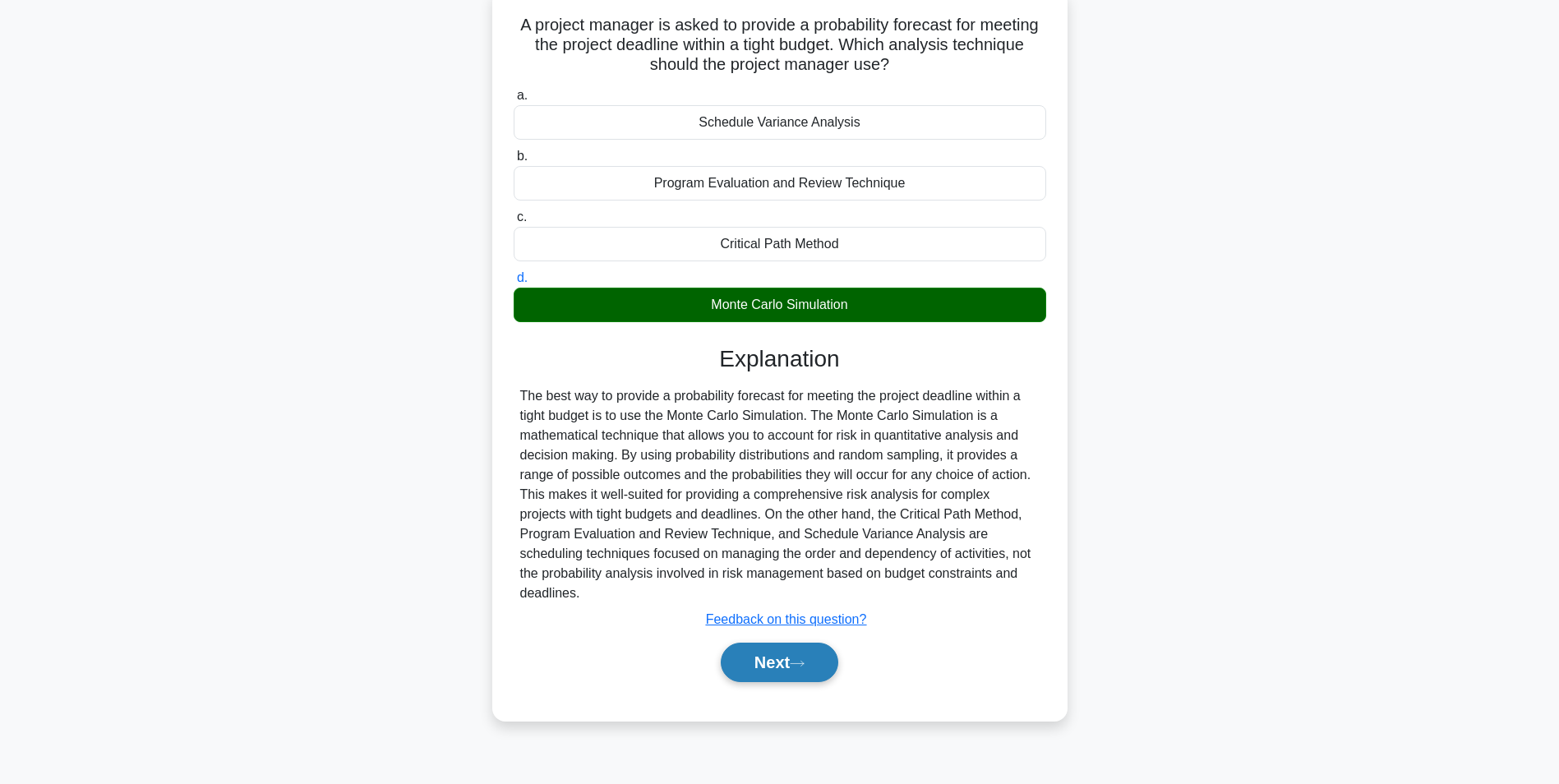
click at [774, 668] on button "Next" at bounding box center [779, 661] width 117 height 39
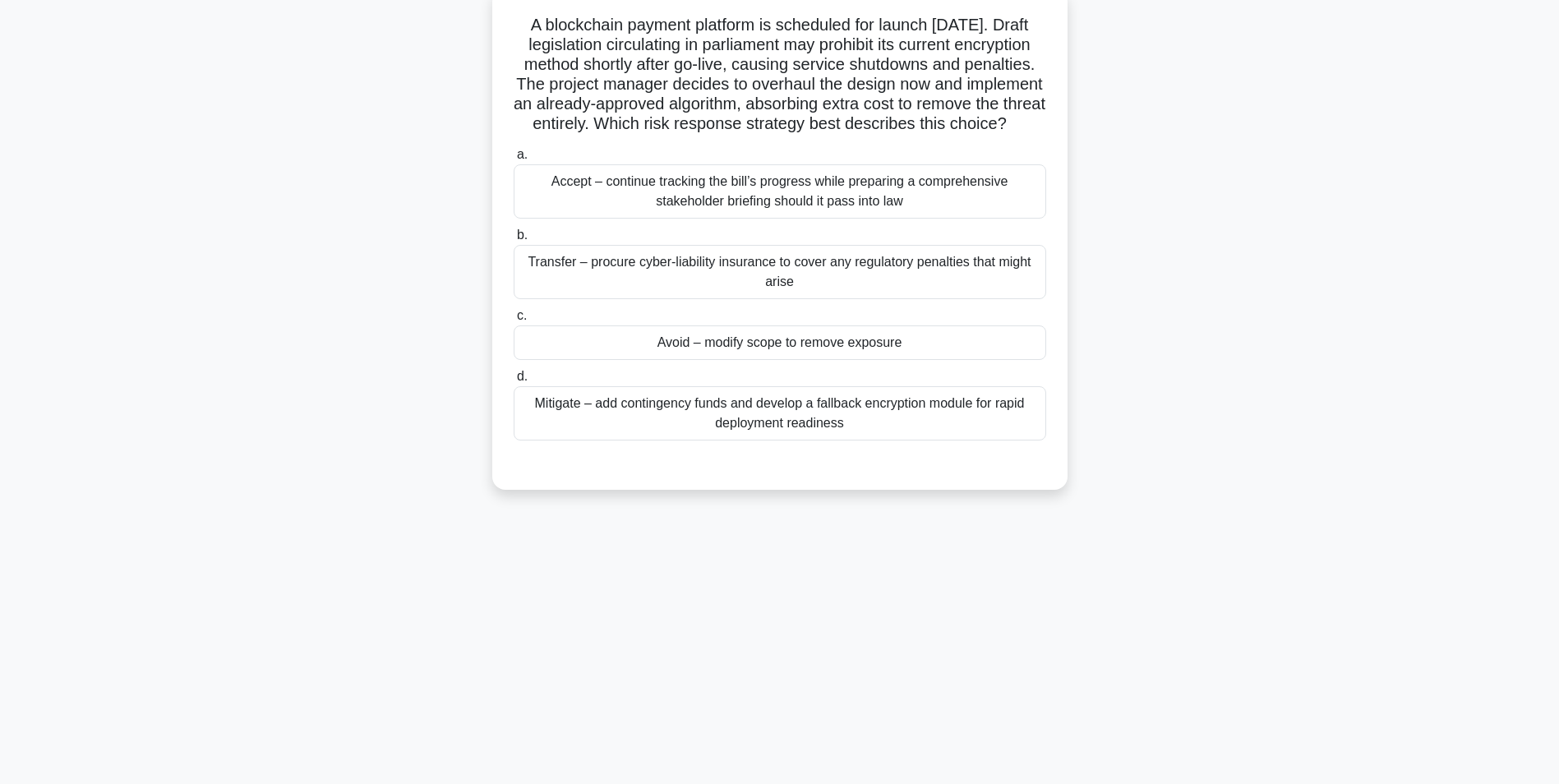
click at [846, 218] on div "Accept – continue tracking the bill’s progress while preparing a comprehensive …" at bounding box center [780, 191] width 533 height 54
click at [514, 160] on input "a. Accept – continue tracking the bill’s progress while preparing a comprehensi…" at bounding box center [514, 154] width 0 height 10
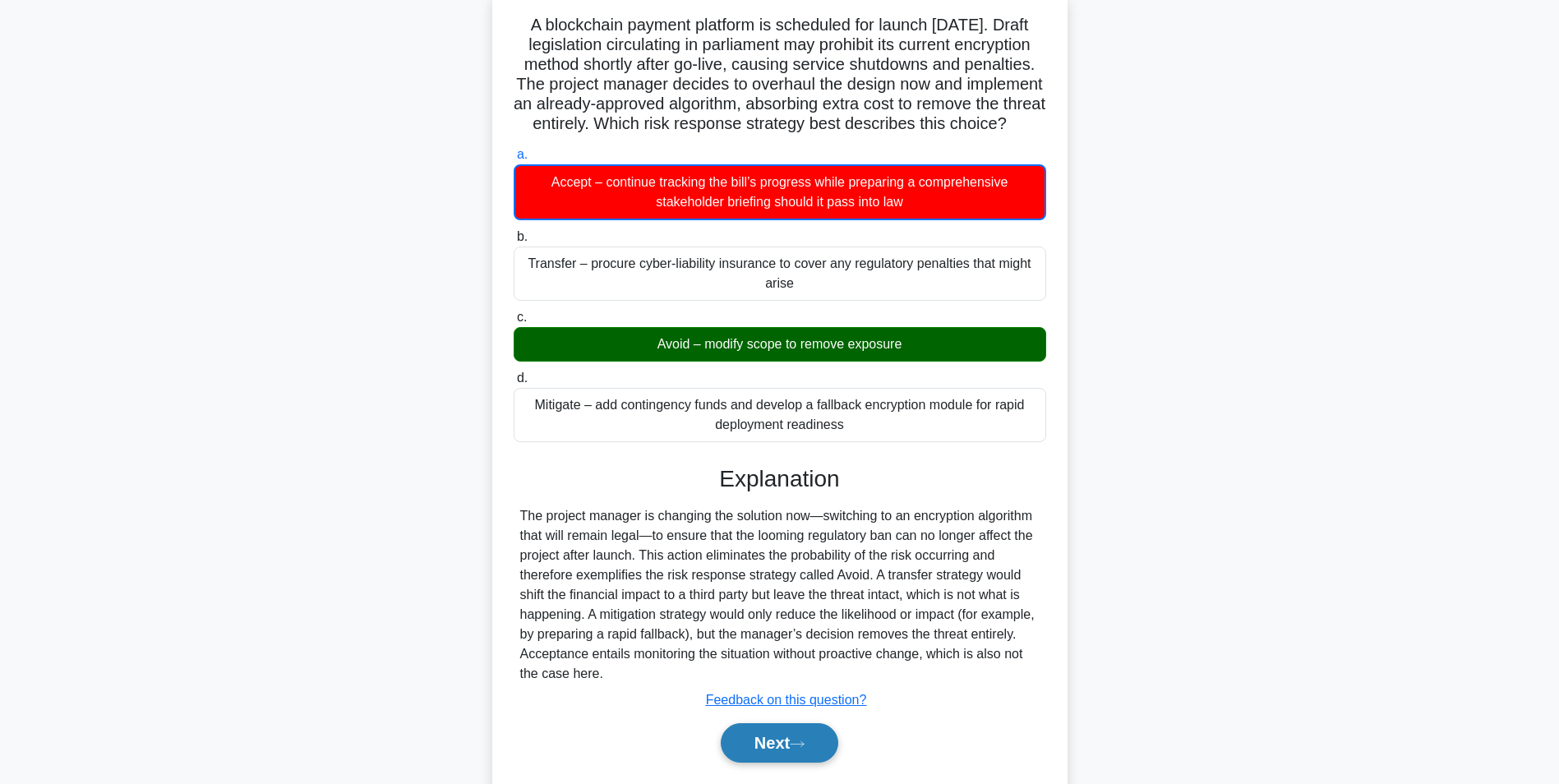
click at [766, 759] on button "Next" at bounding box center [779, 742] width 117 height 39
click at [765, 762] on button "Next" at bounding box center [779, 742] width 117 height 39
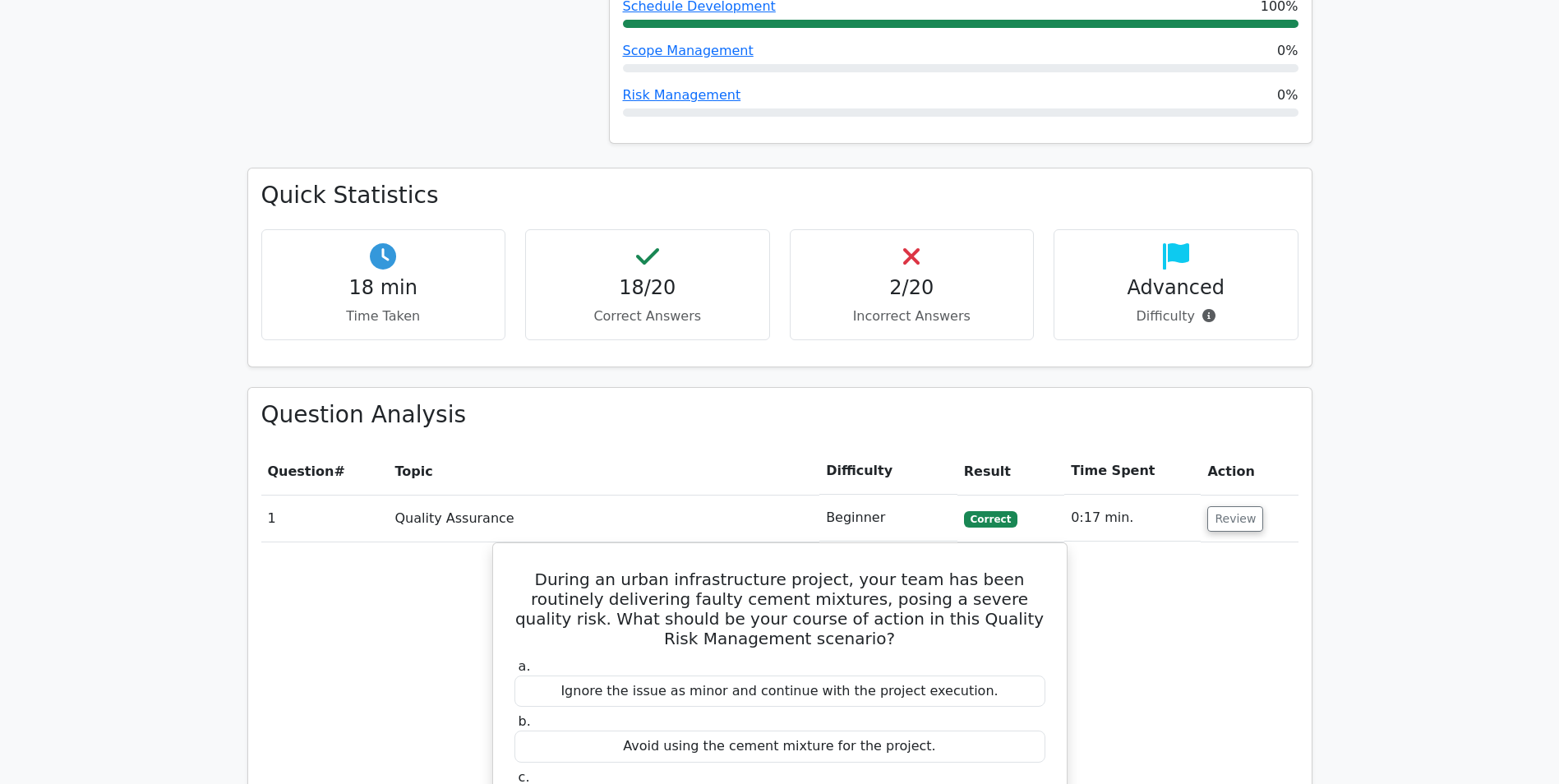
scroll to position [1068, 0]
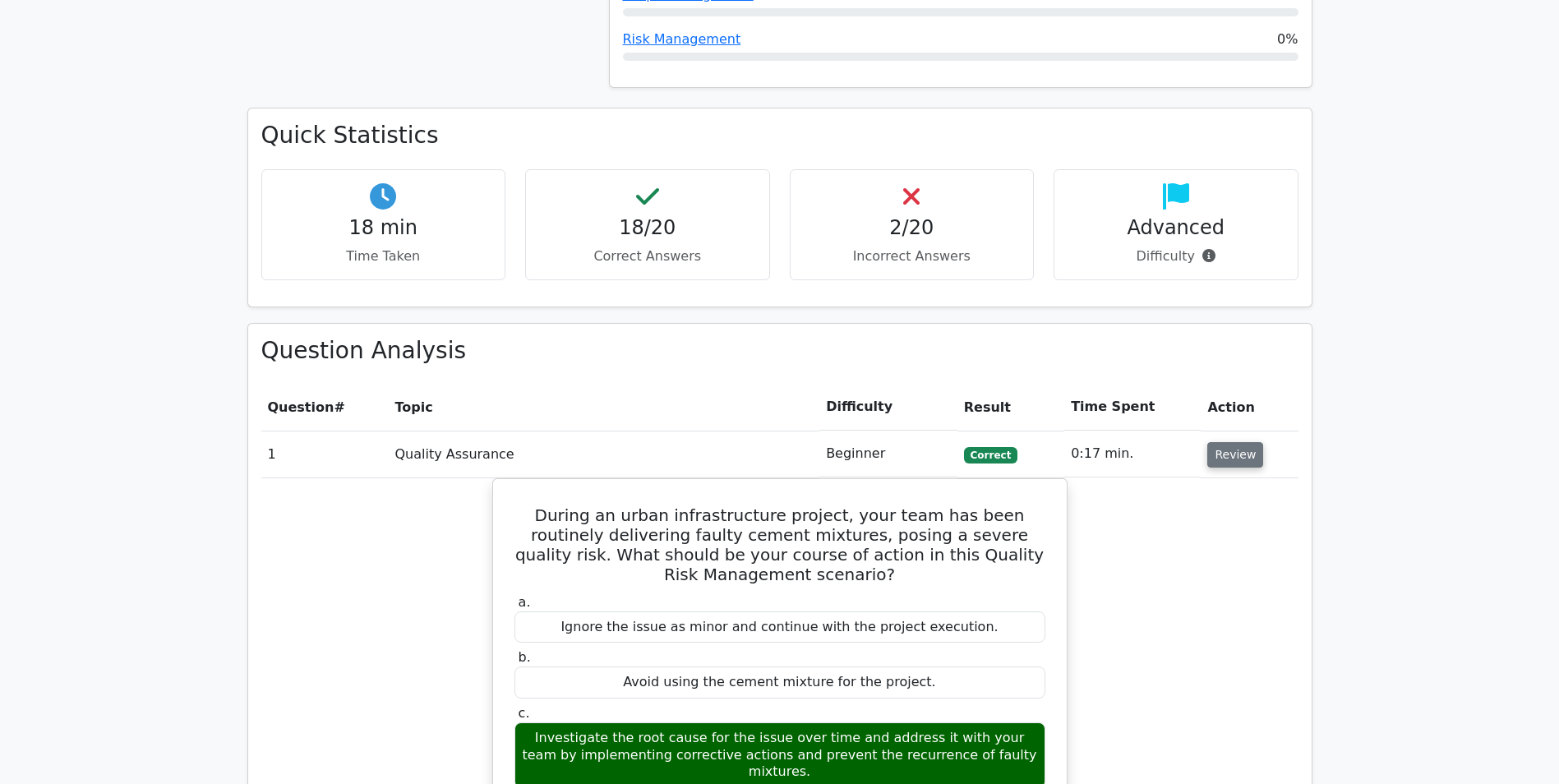
click at [1231, 454] on button "Review" at bounding box center [1235, 454] width 56 height 26
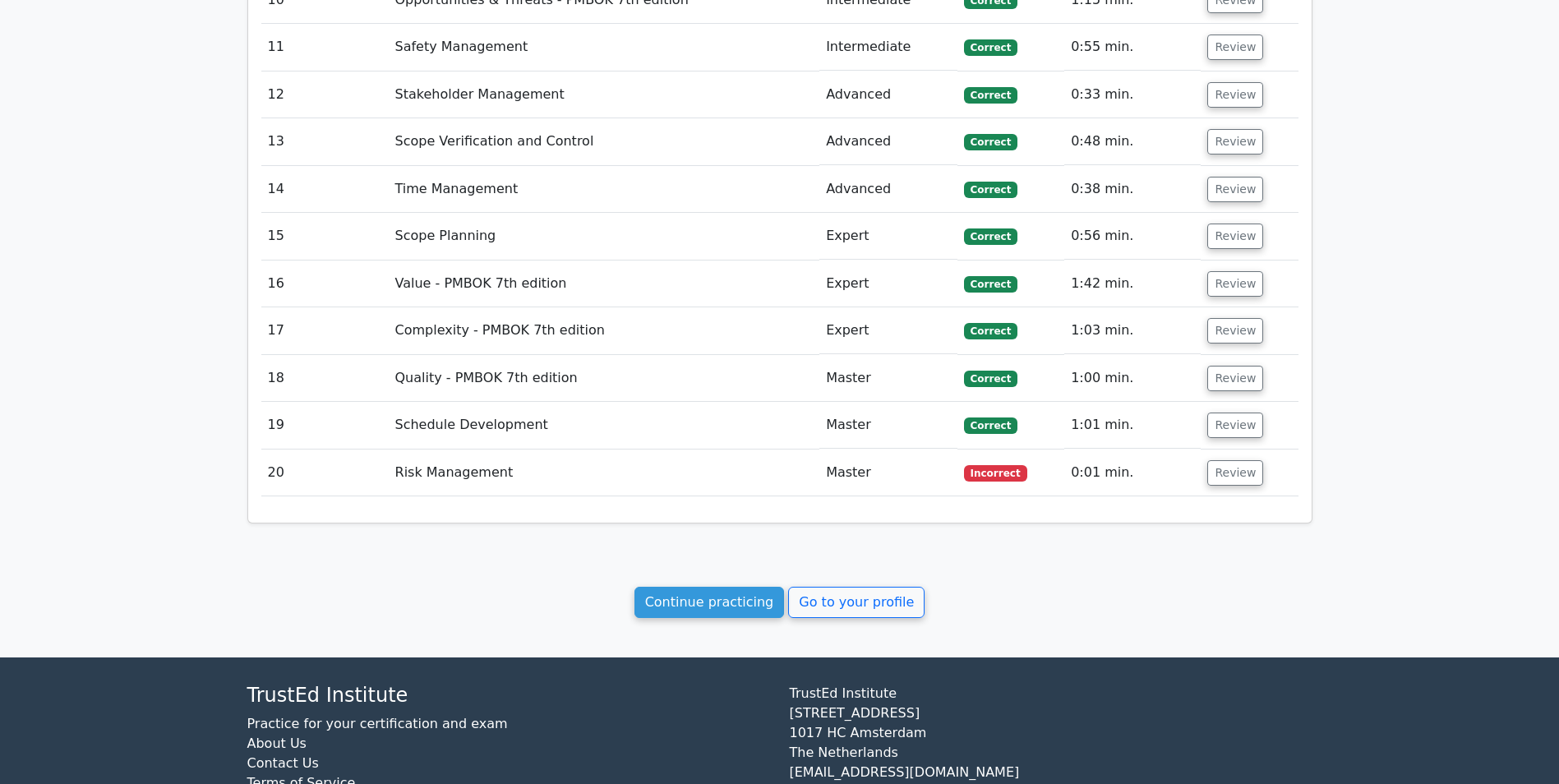
scroll to position [2016, 0]
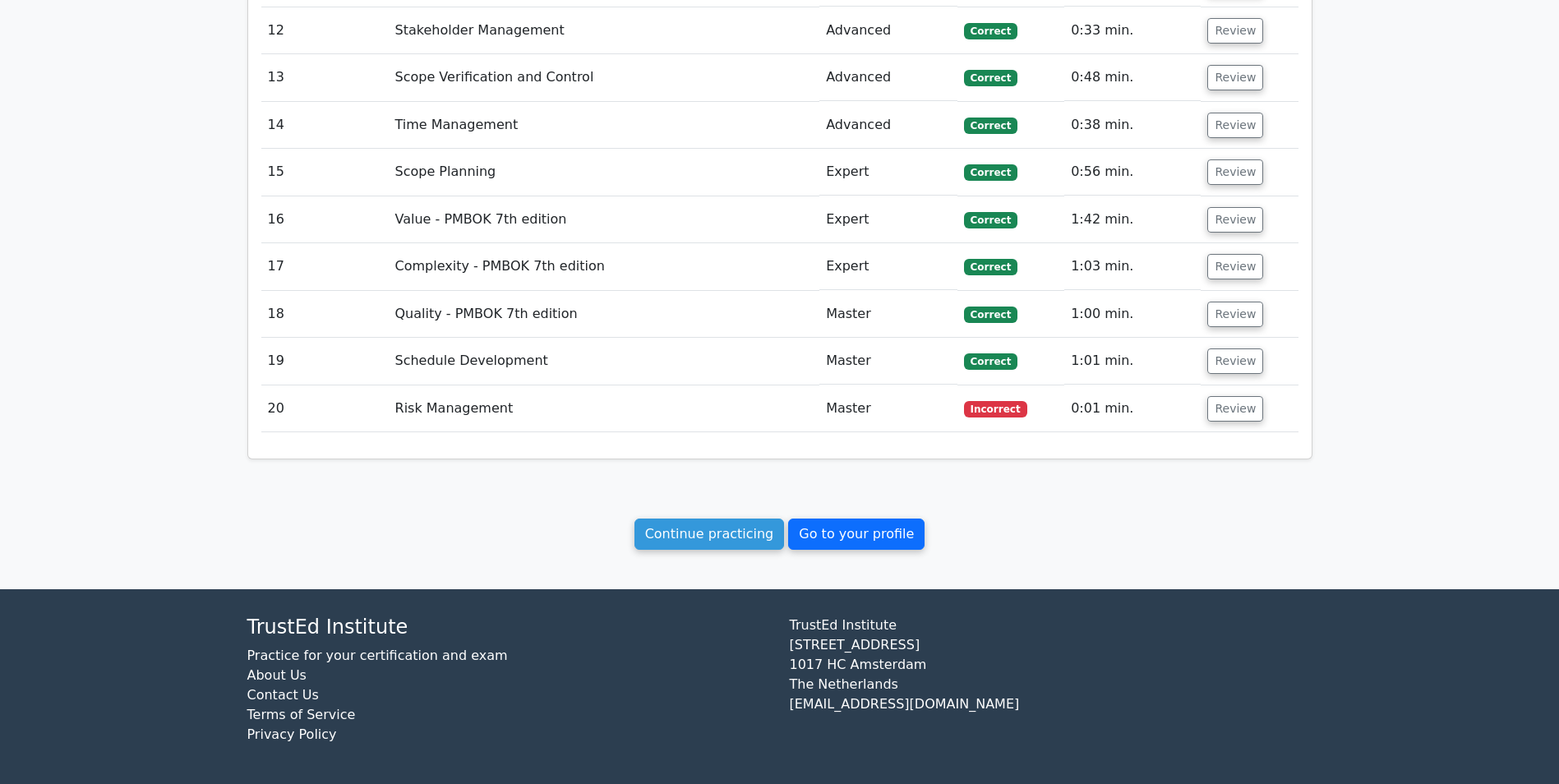
click at [849, 536] on link "Go to your profile" at bounding box center [856, 533] width 136 height 31
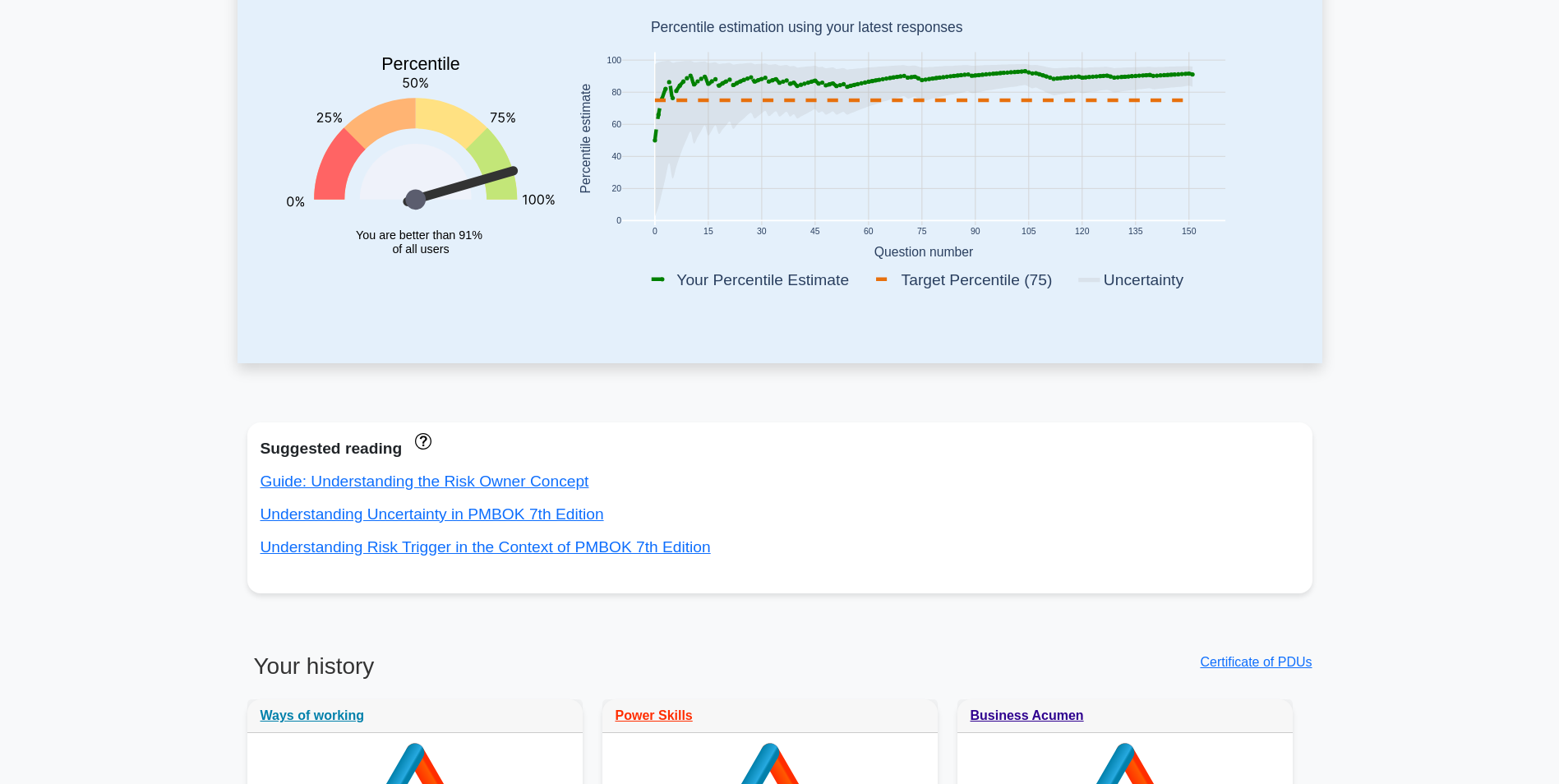
scroll to position [329, 0]
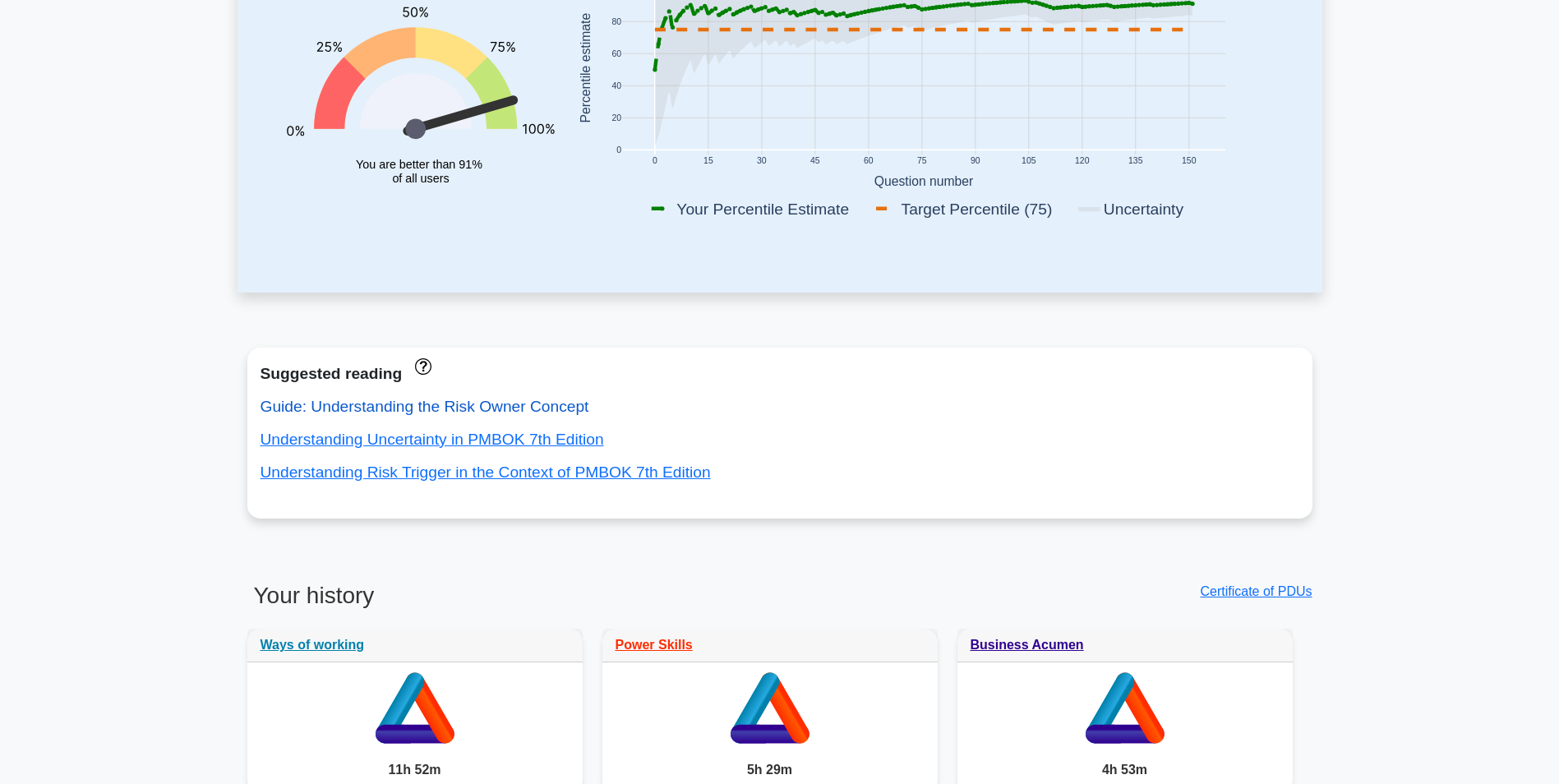
click at [505, 410] on link "Guide: Understanding the Risk Owner Concept" at bounding box center [424, 406] width 329 height 17
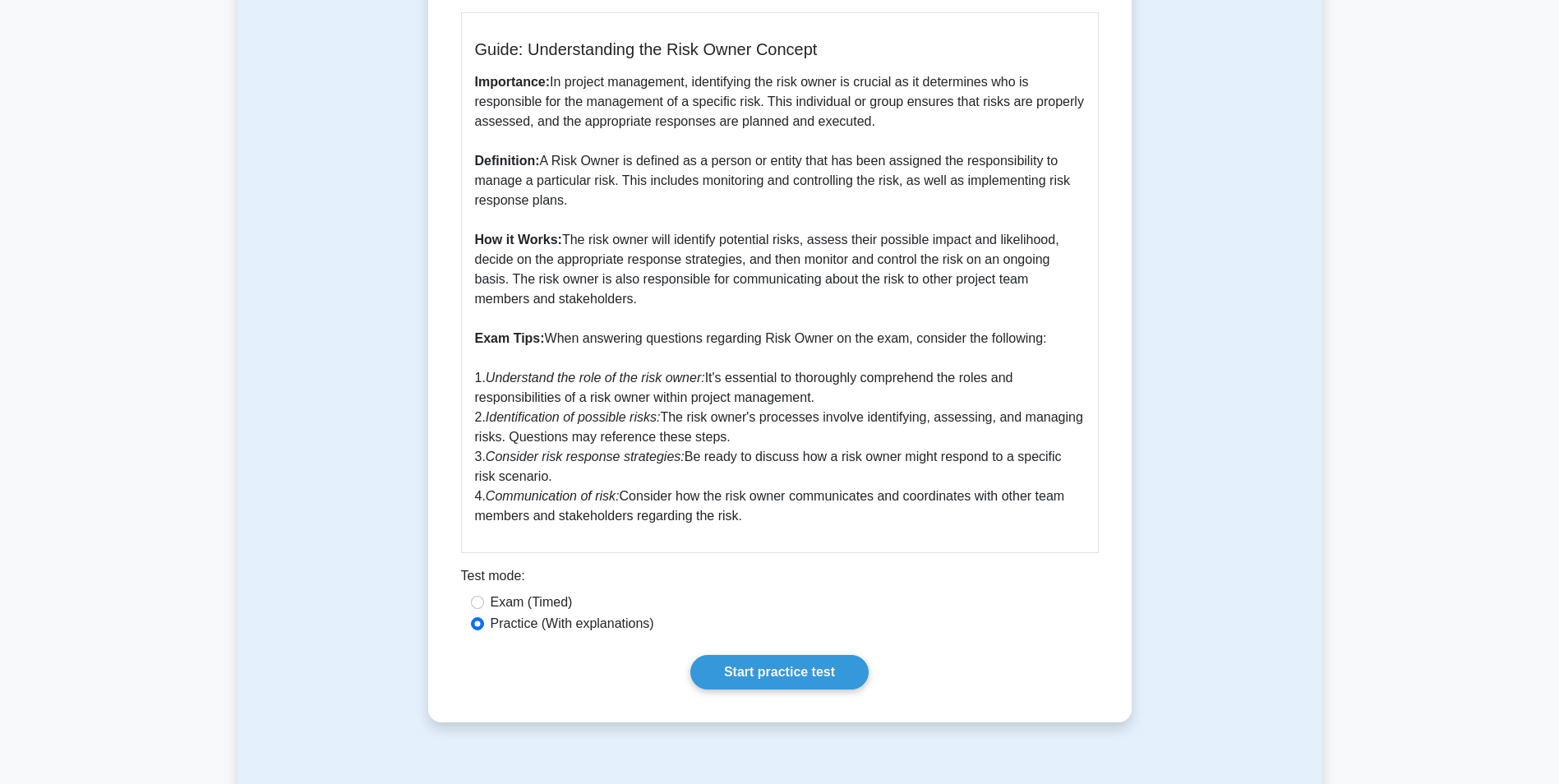
scroll to position [411, 0]
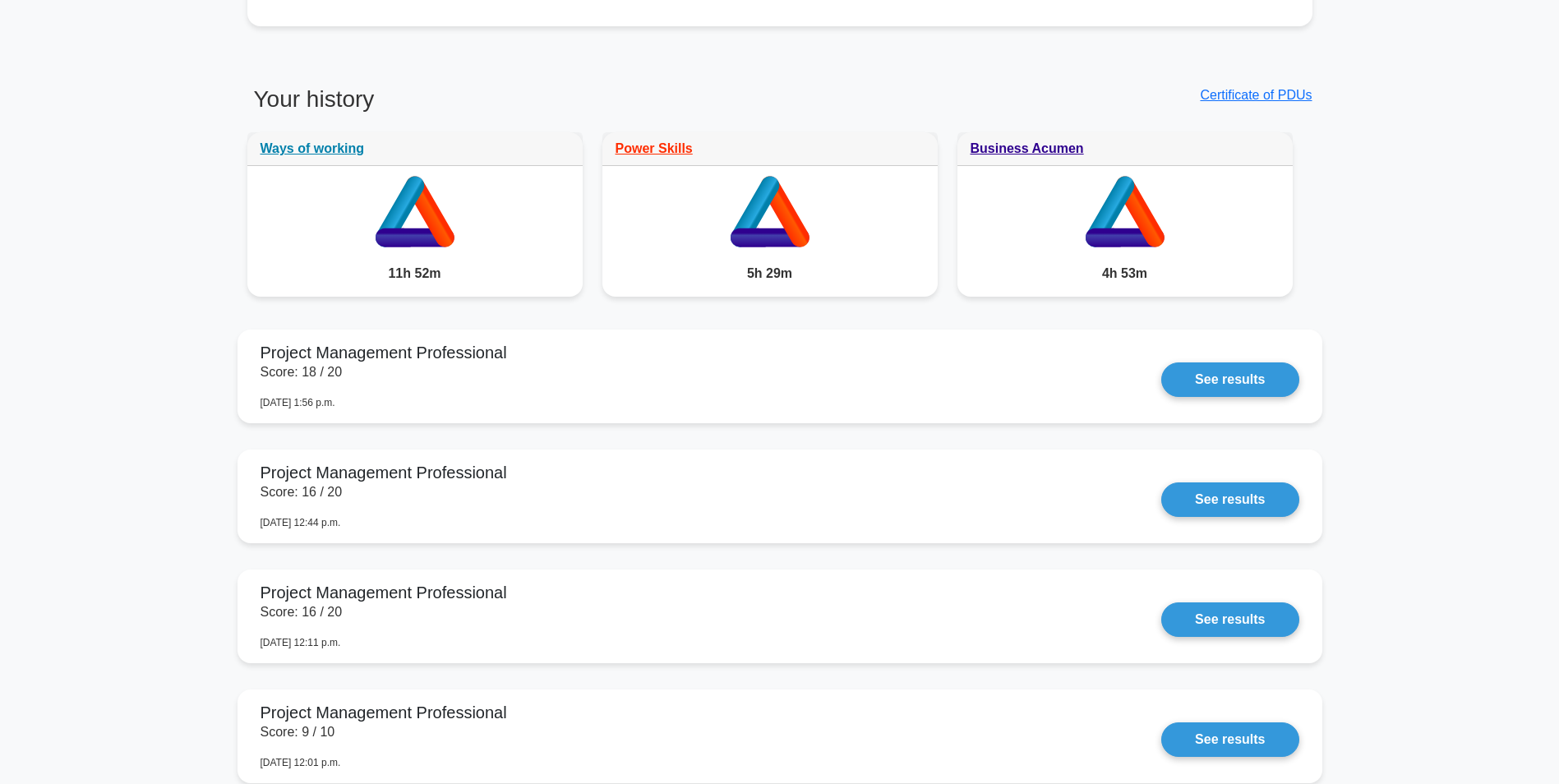
scroll to position [822, 0]
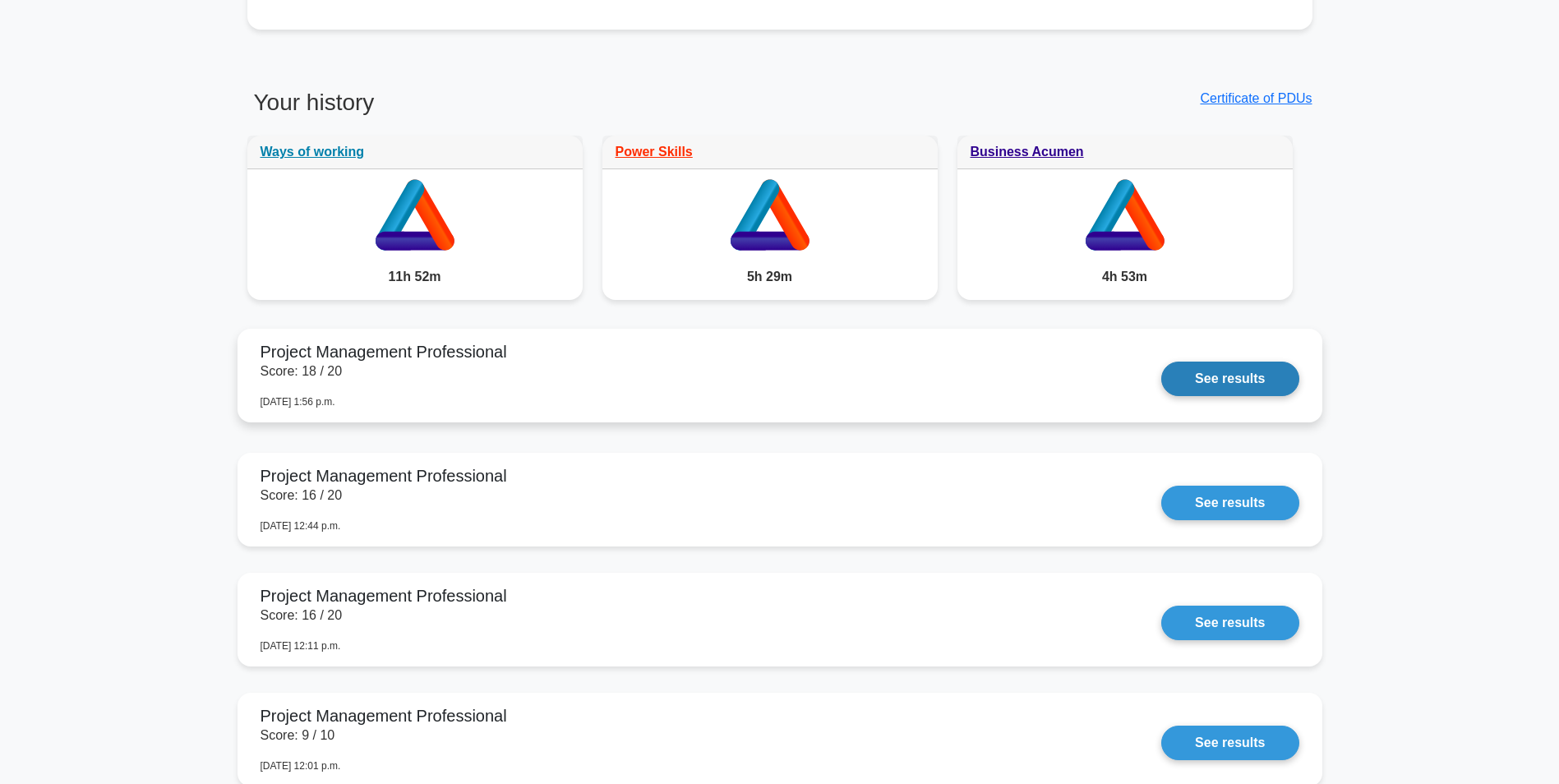
click at [1220, 384] on link "See results" at bounding box center [1230, 379] width 137 height 34
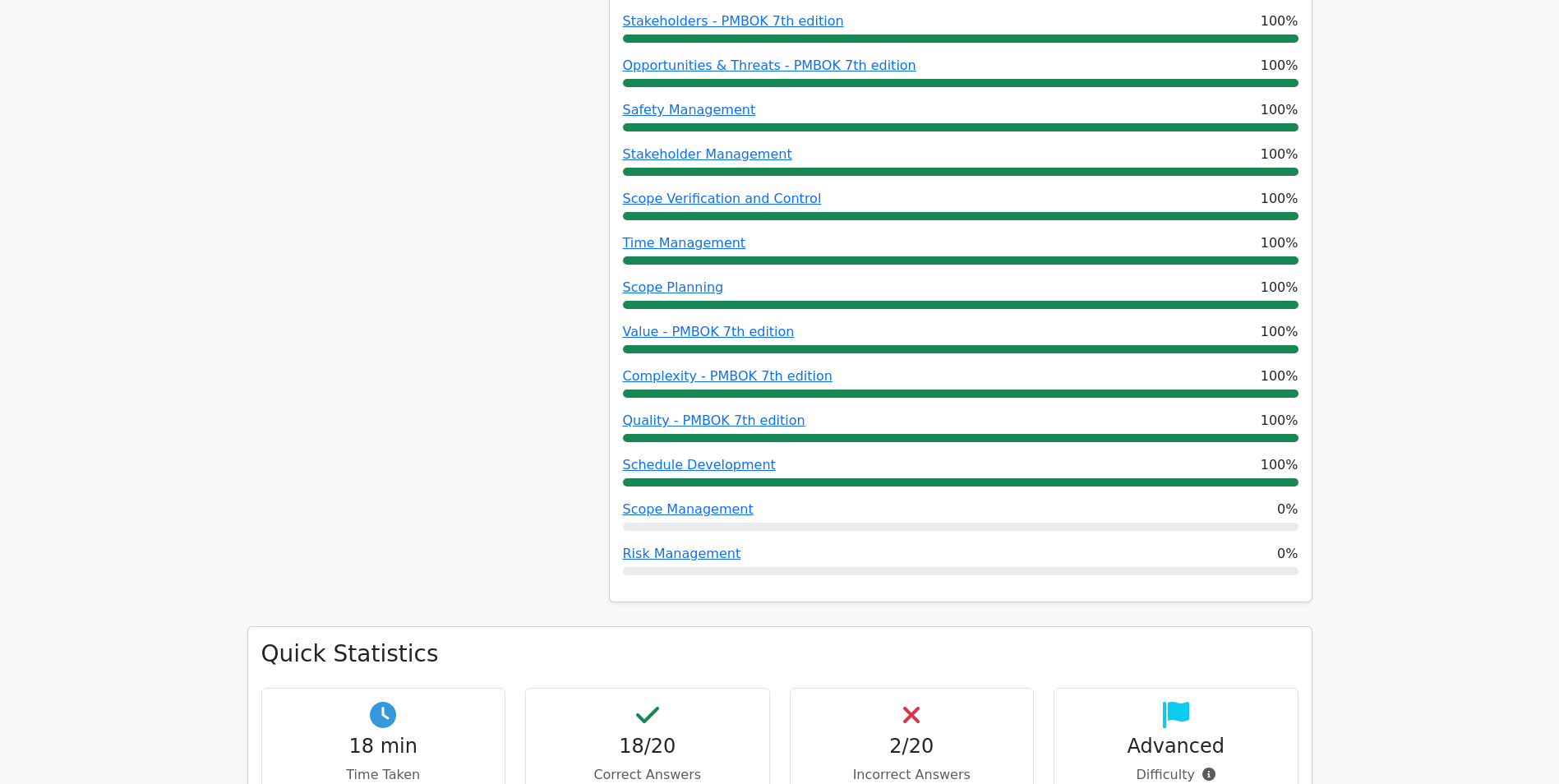
scroll to position [657, 0]
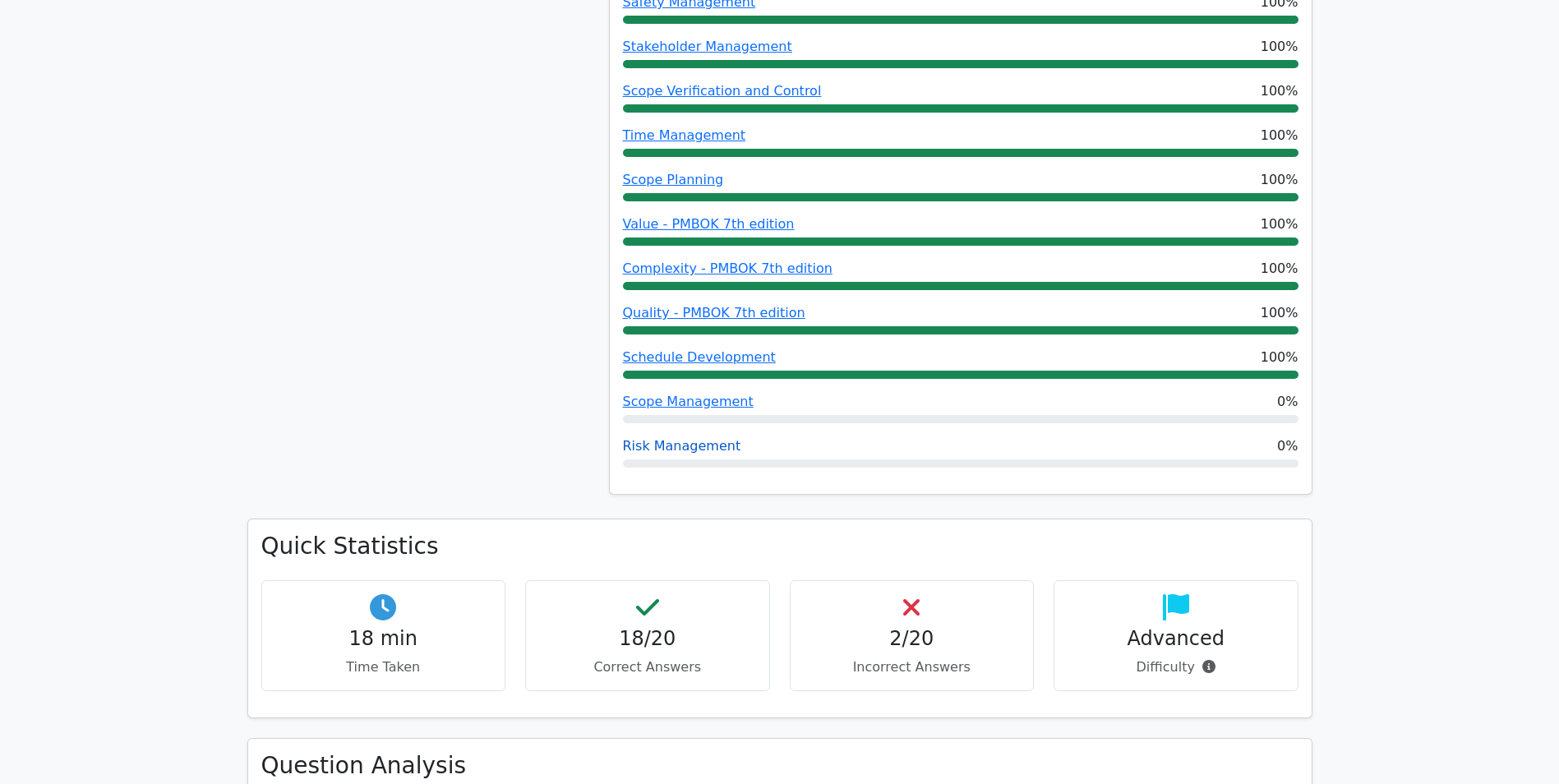
click at [677, 448] on link "Risk Management" at bounding box center [682, 446] width 118 height 15
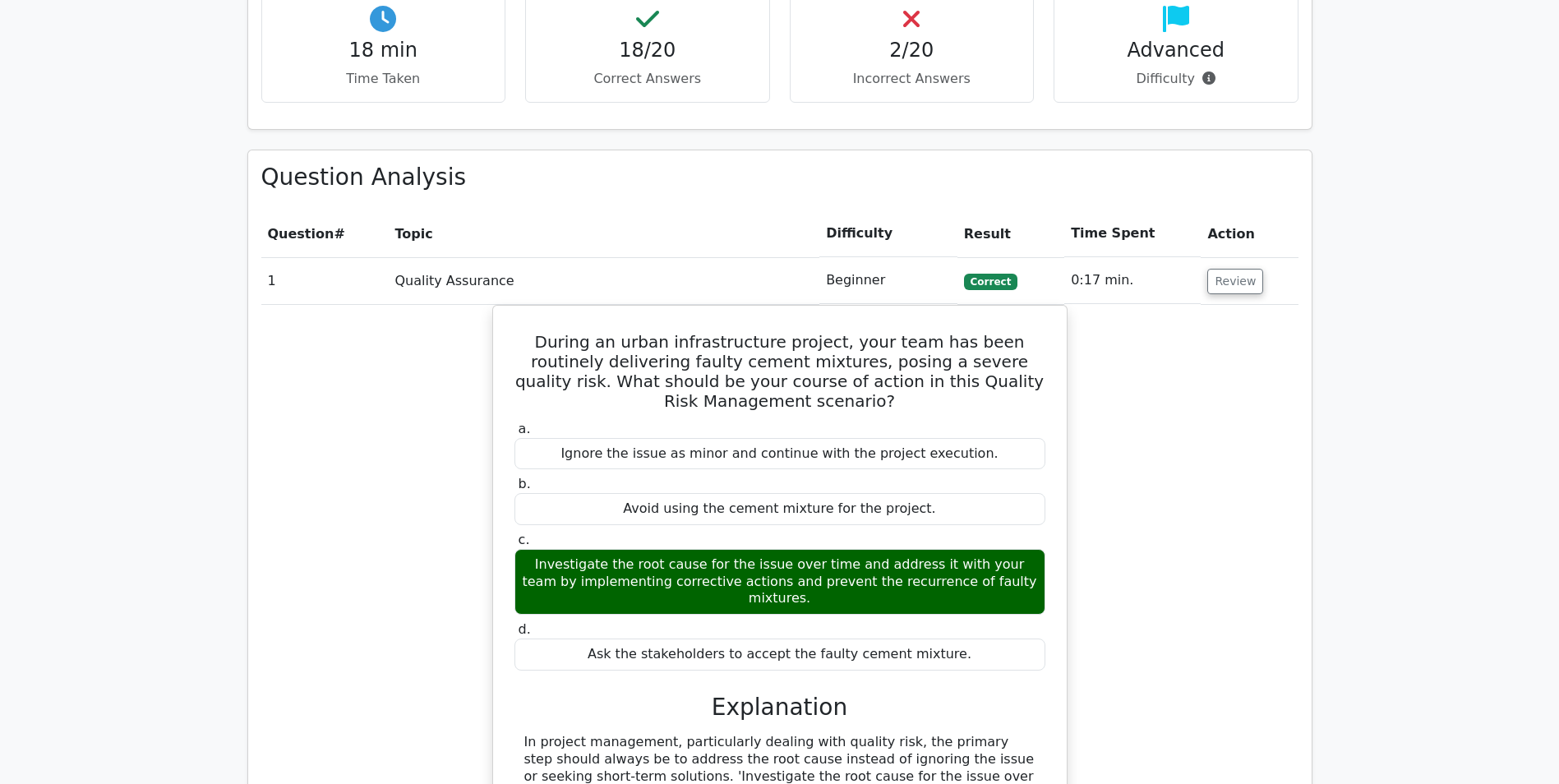
scroll to position [1397, 0]
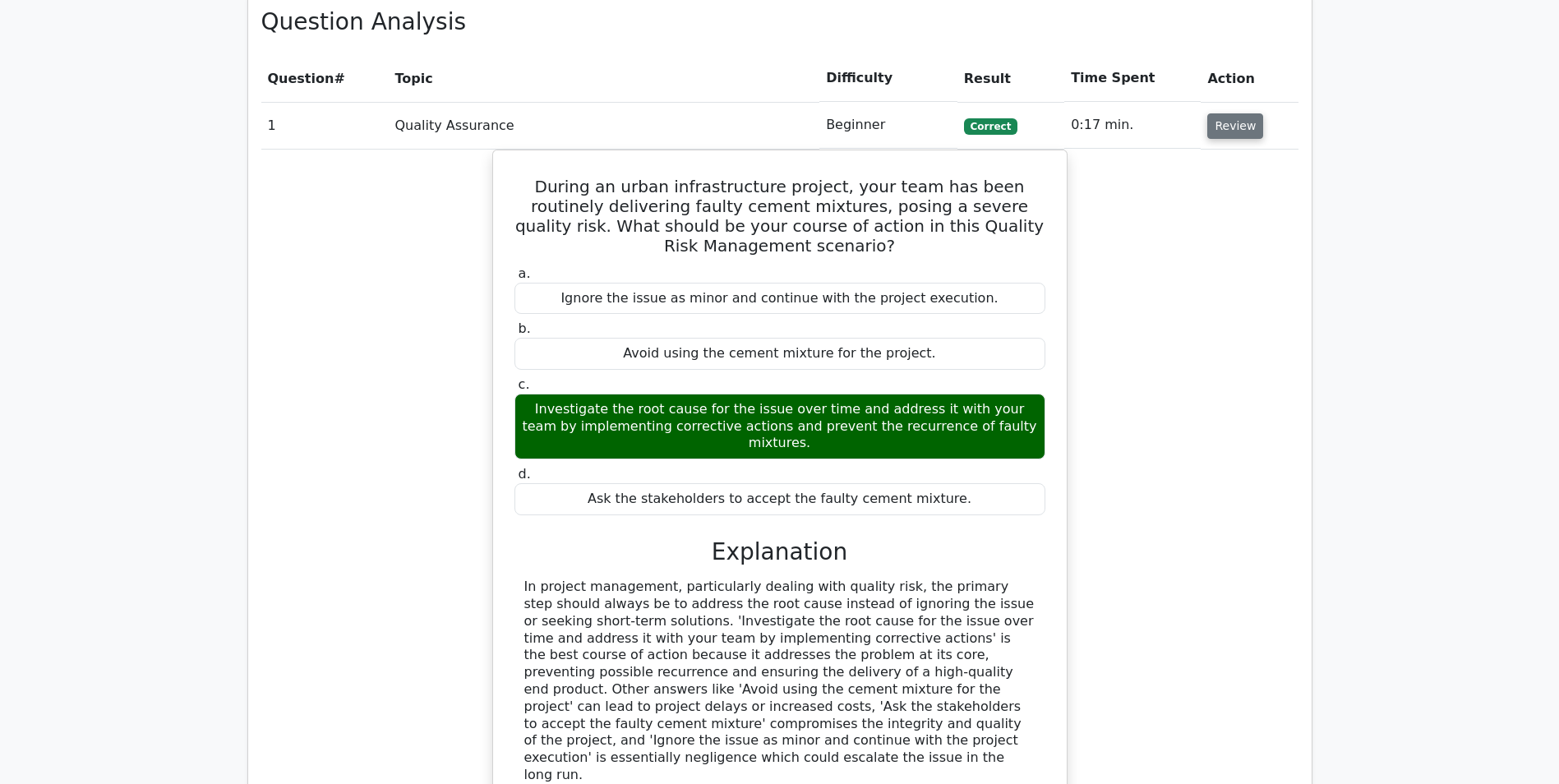
click at [1233, 130] on button "Review" at bounding box center [1235, 126] width 56 height 26
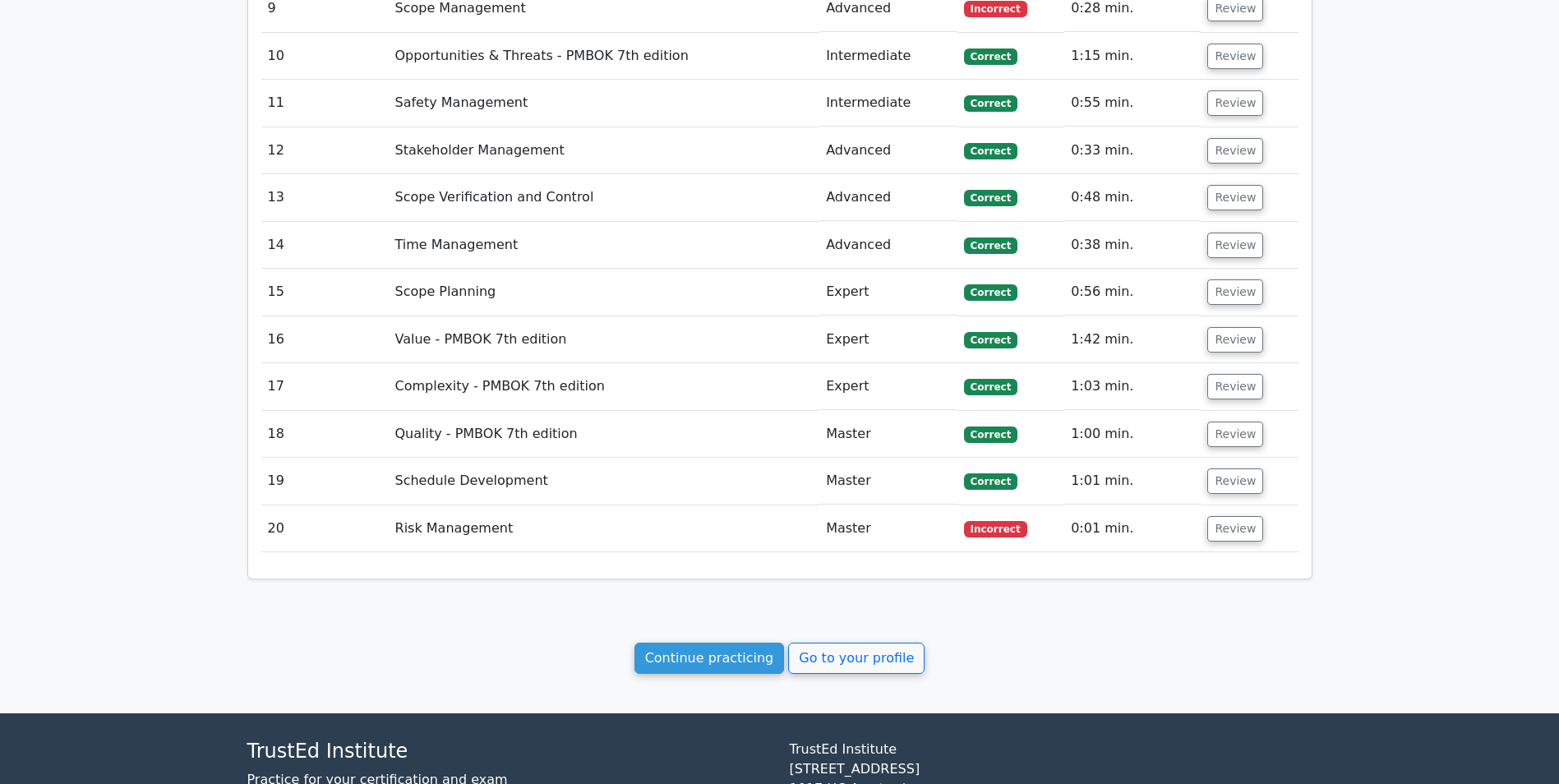
scroll to position [2016, 0]
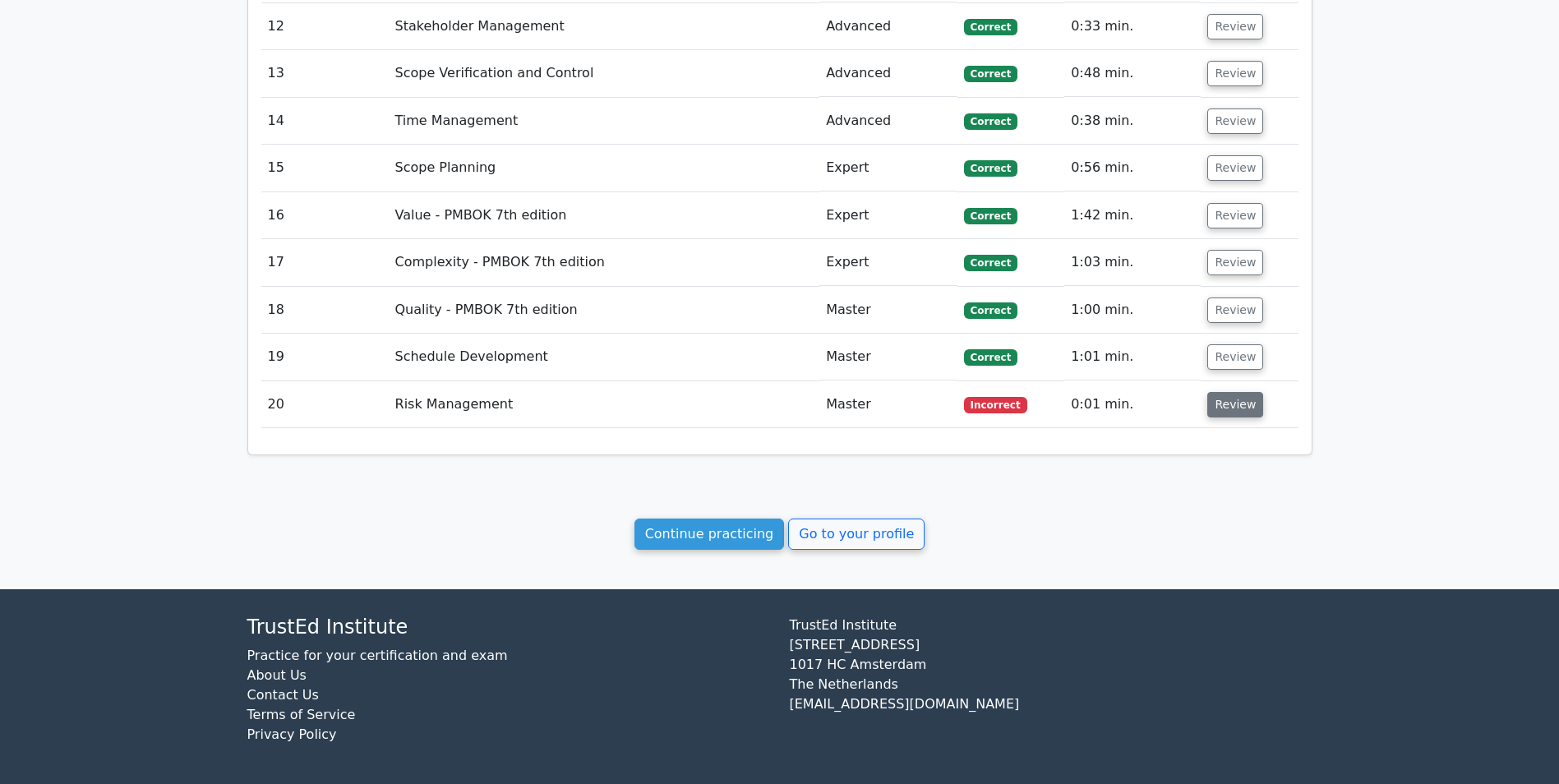
click at [1228, 411] on button "Review" at bounding box center [1235, 404] width 56 height 26
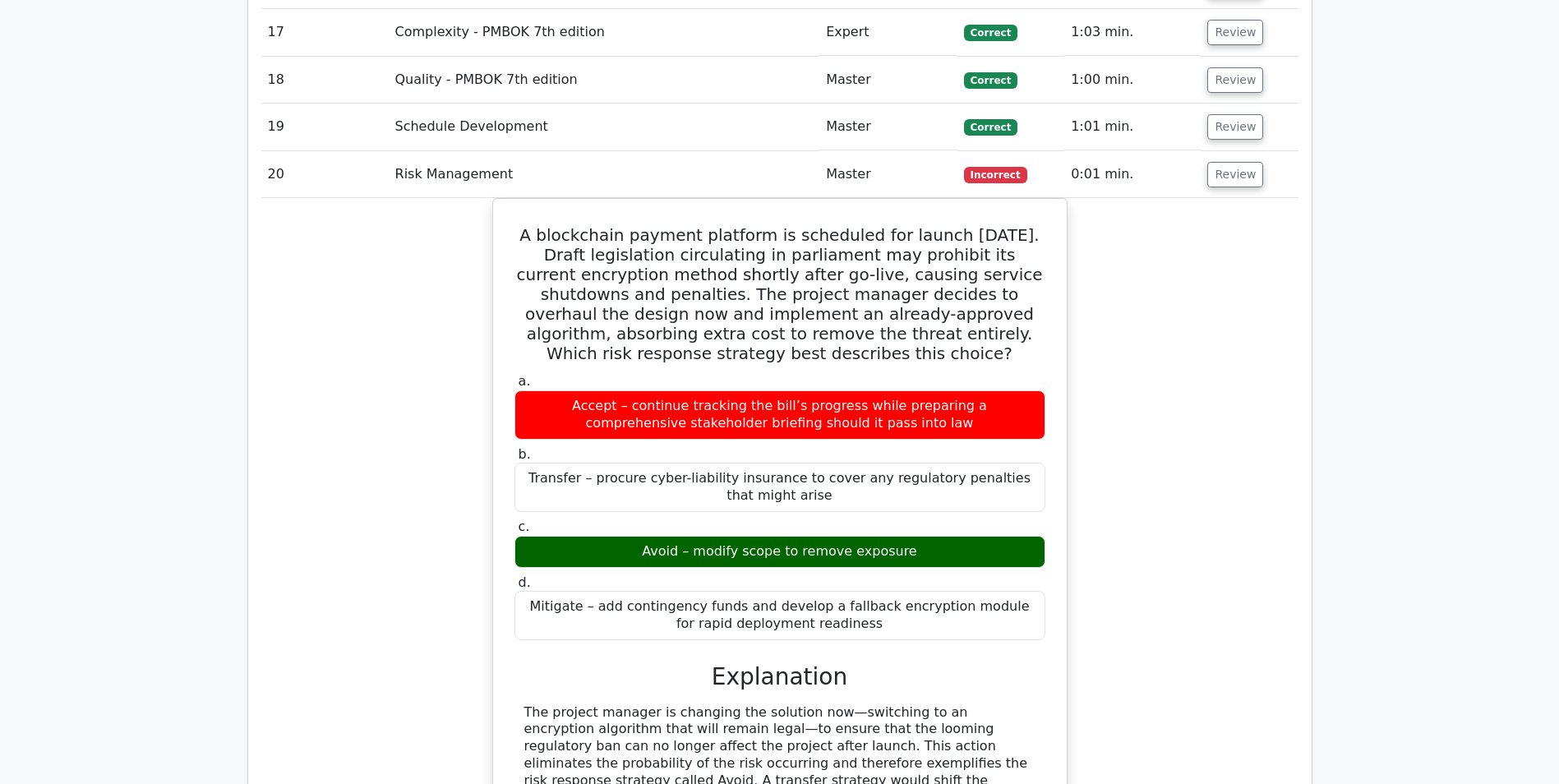
scroll to position [2262, 0]
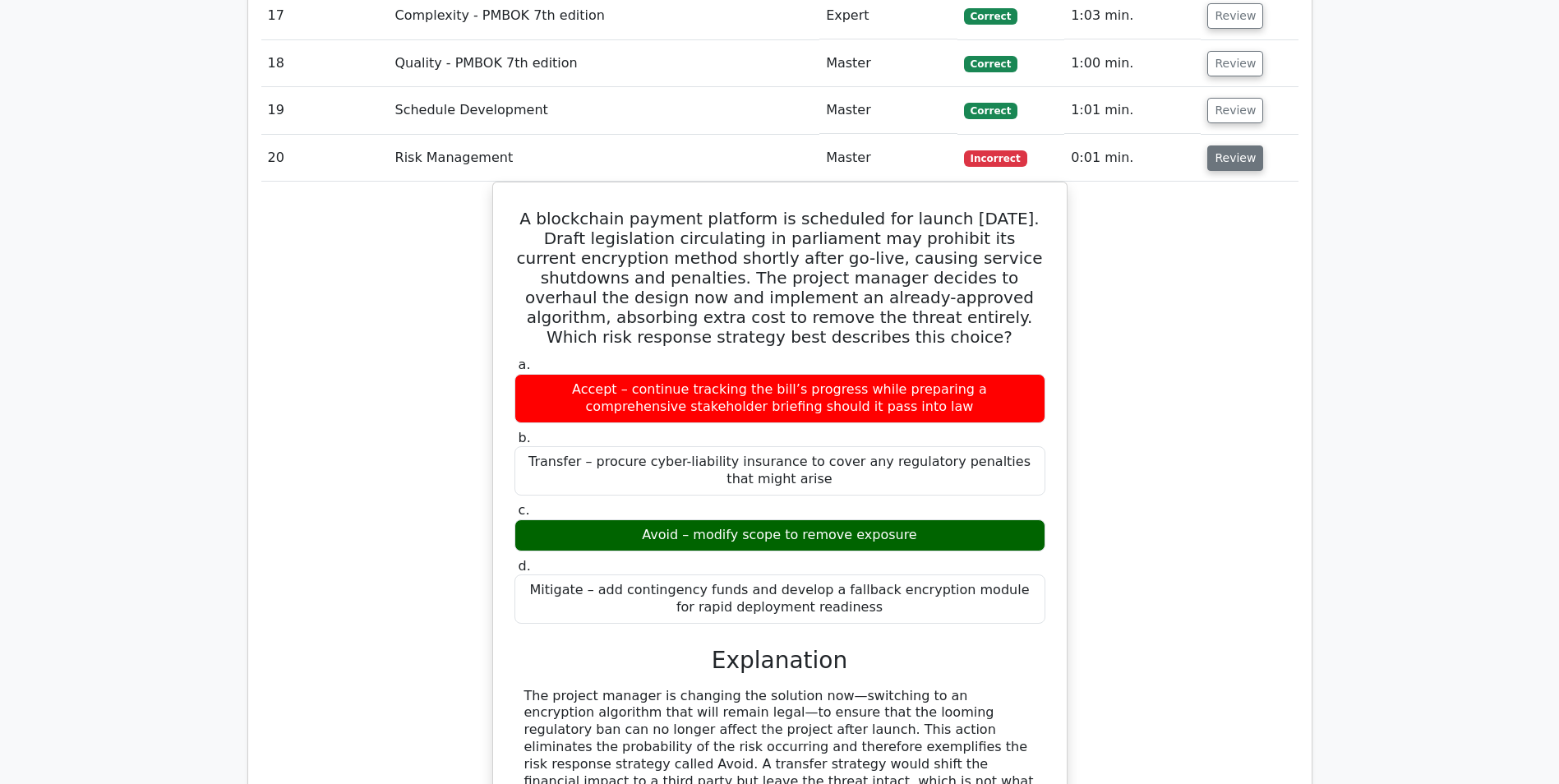
click at [1223, 151] on button "Review" at bounding box center [1235, 158] width 56 height 26
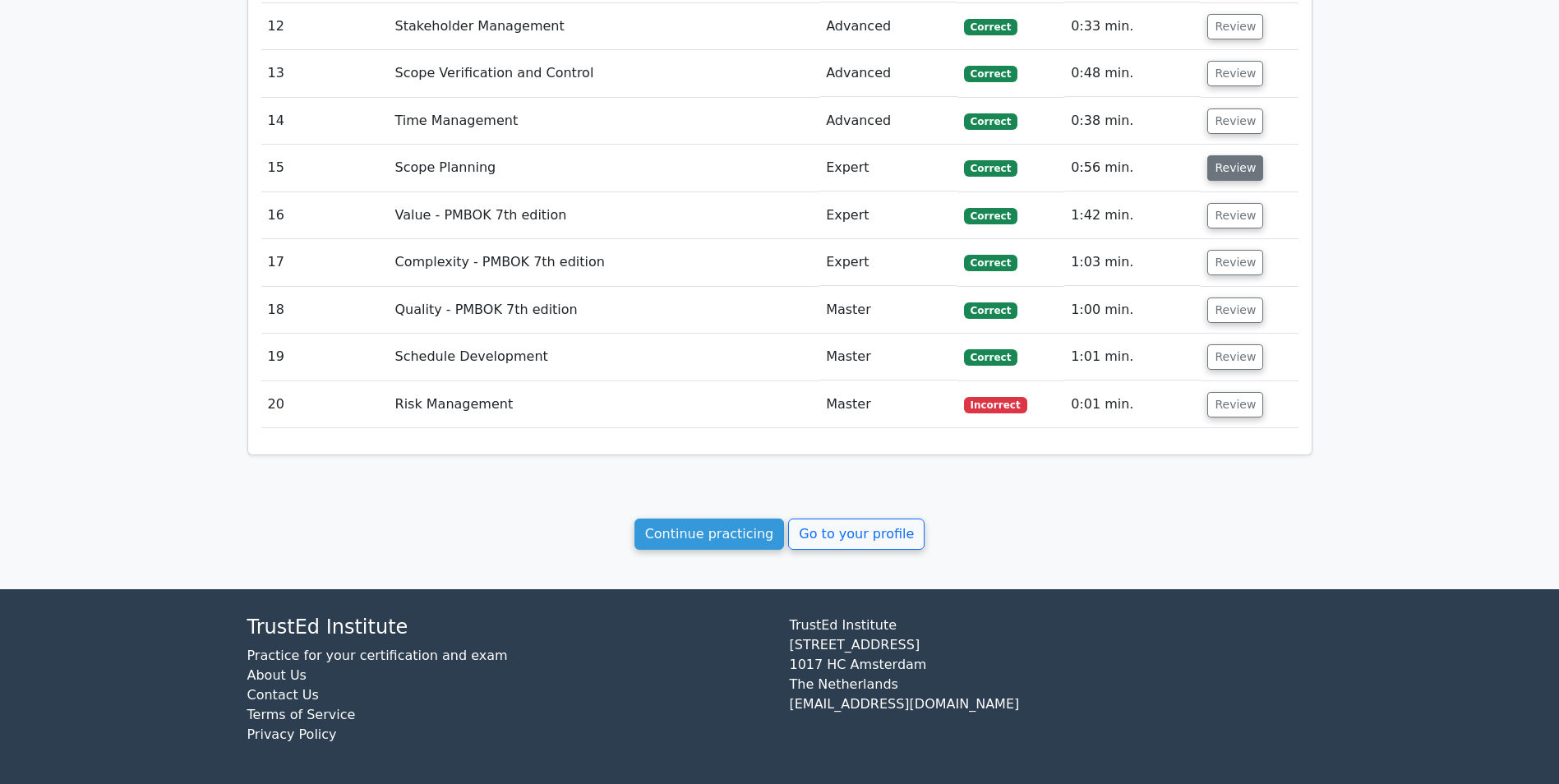
scroll to position [2016, 0]
click at [1221, 363] on button "Review" at bounding box center [1235, 356] width 56 height 26
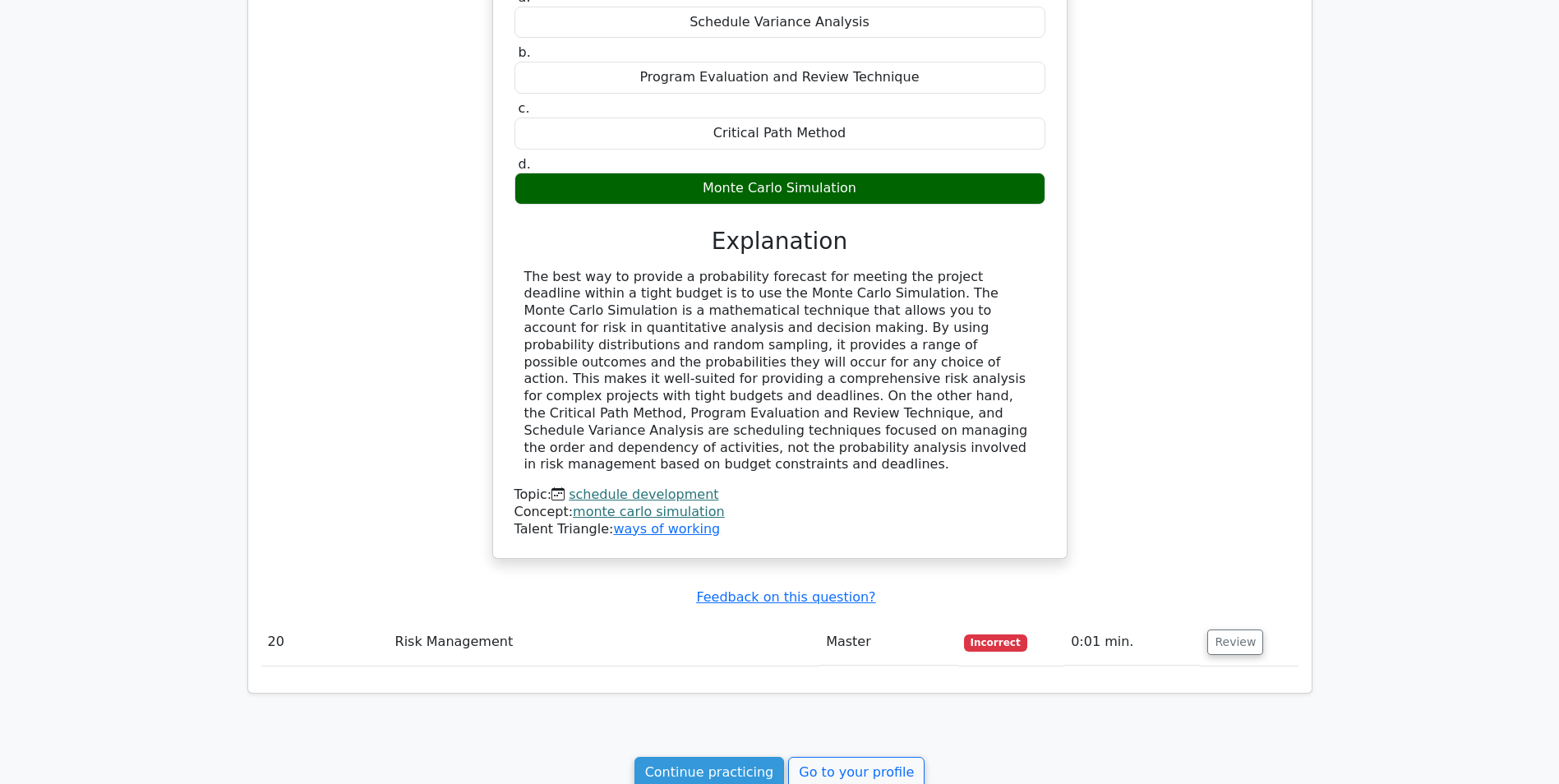
scroll to position [2508, 0]
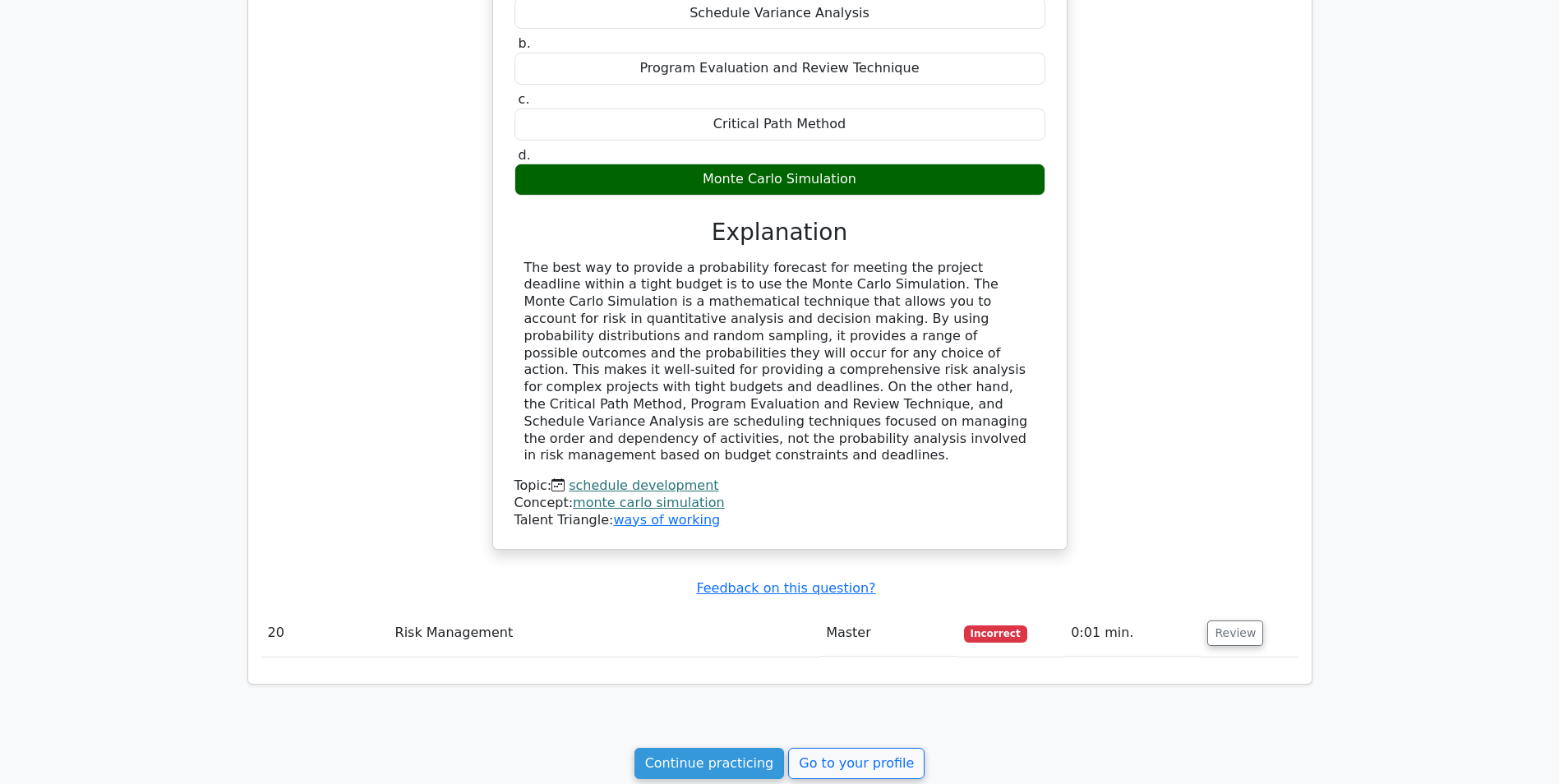
drag, startPoint x: 852, startPoint y: 183, endPoint x: 703, endPoint y: 174, distance: 149.3
click at [703, 174] on div "Monte Carlo Simulation" at bounding box center [780, 180] width 531 height 32
drag, startPoint x: 703, startPoint y: 174, endPoint x: 719, endPoint y: 178, distance: 16.5
copy div "Monte Carlo Simulation"
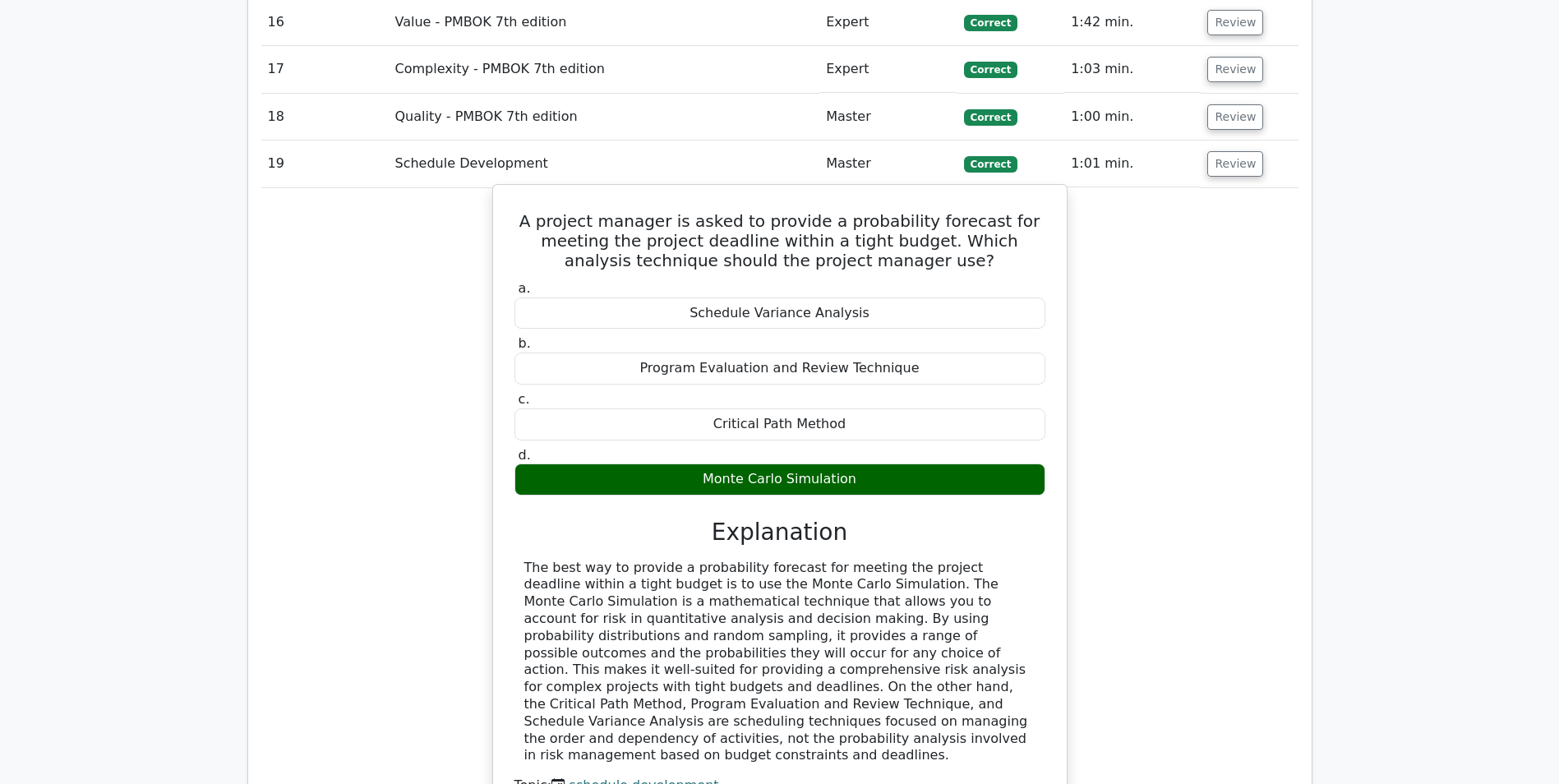
scroll to position [2180, 0]
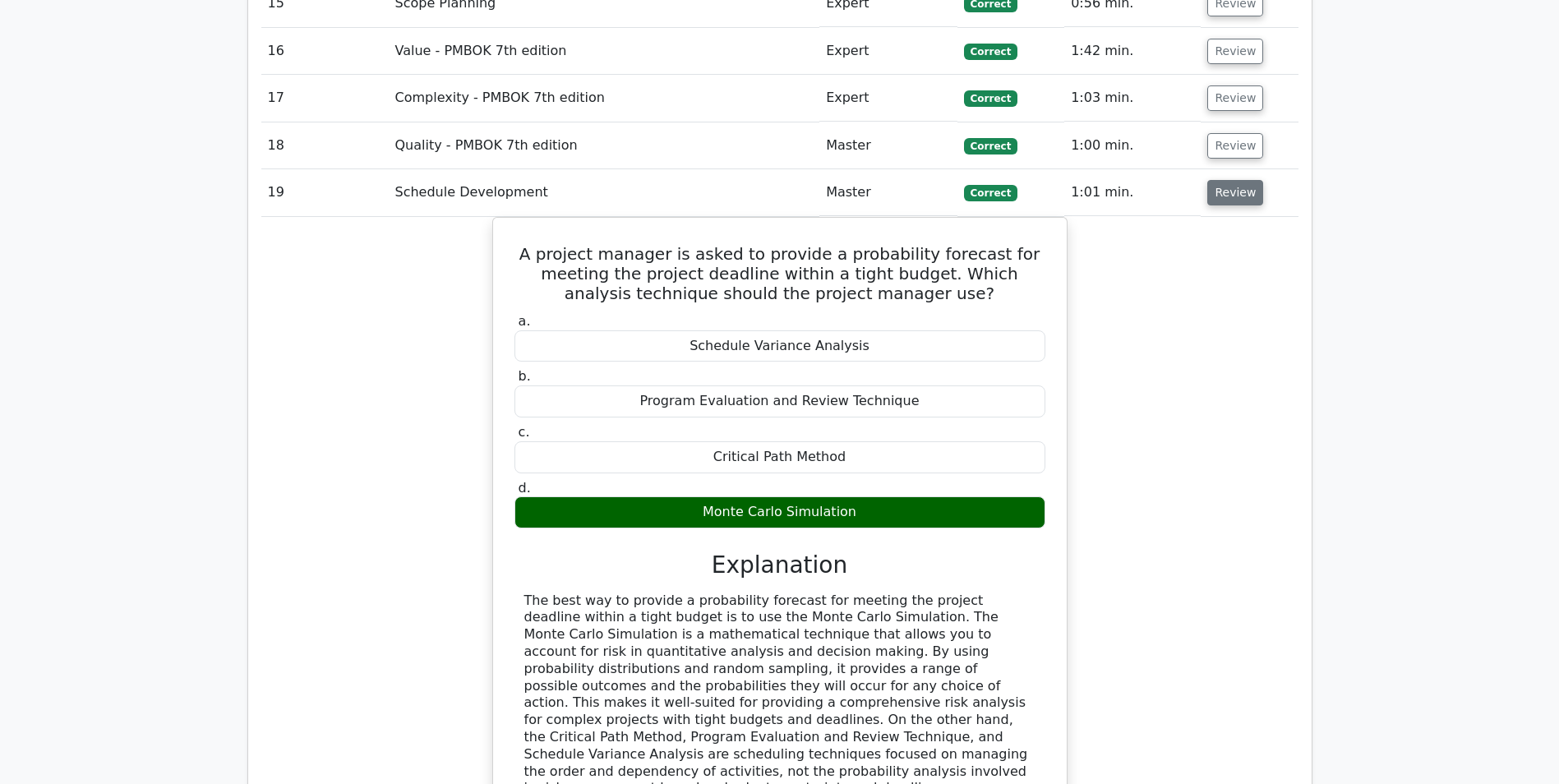
click at [1223, 201] on button "Review" at bounding box center [1235, 192] width 56 height 26
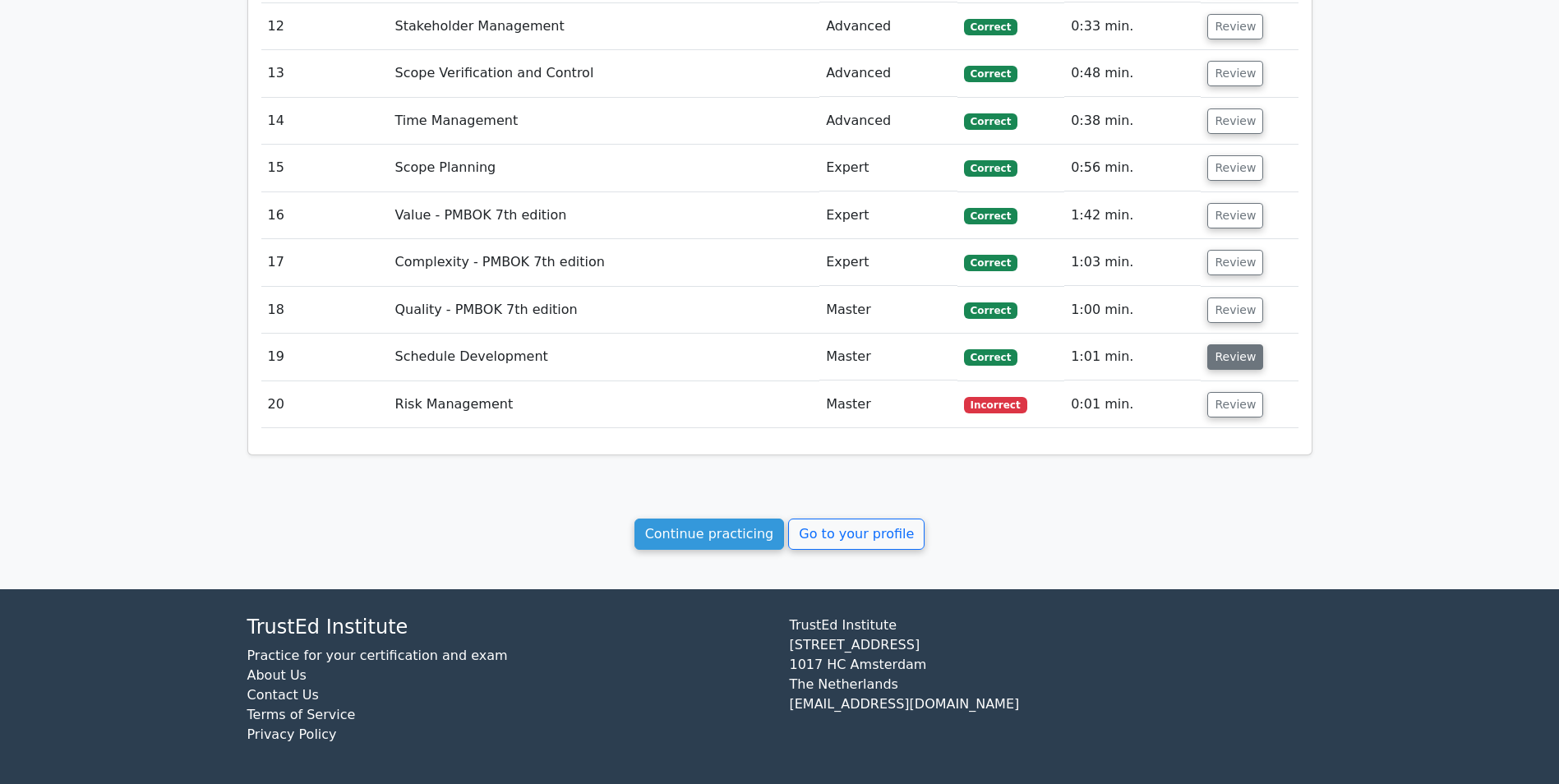
scroll to position [2016, 0]
click at [1233, 312] on button "Review" at bounding box center [1235, 310] width 56 height 26
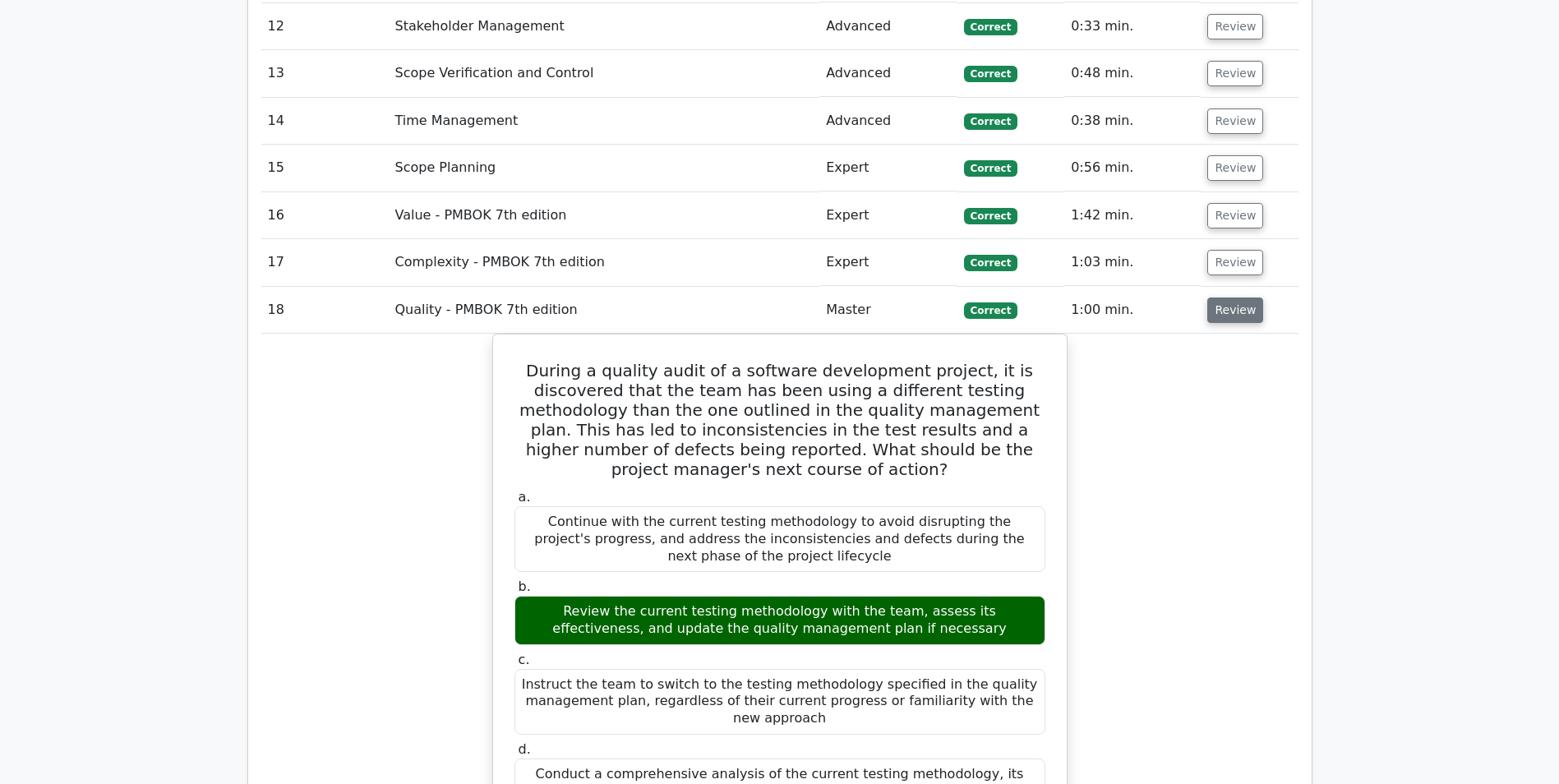
click at [1225, 319] on button "Review" at bounding box center [1235, 310] width 56 height 26
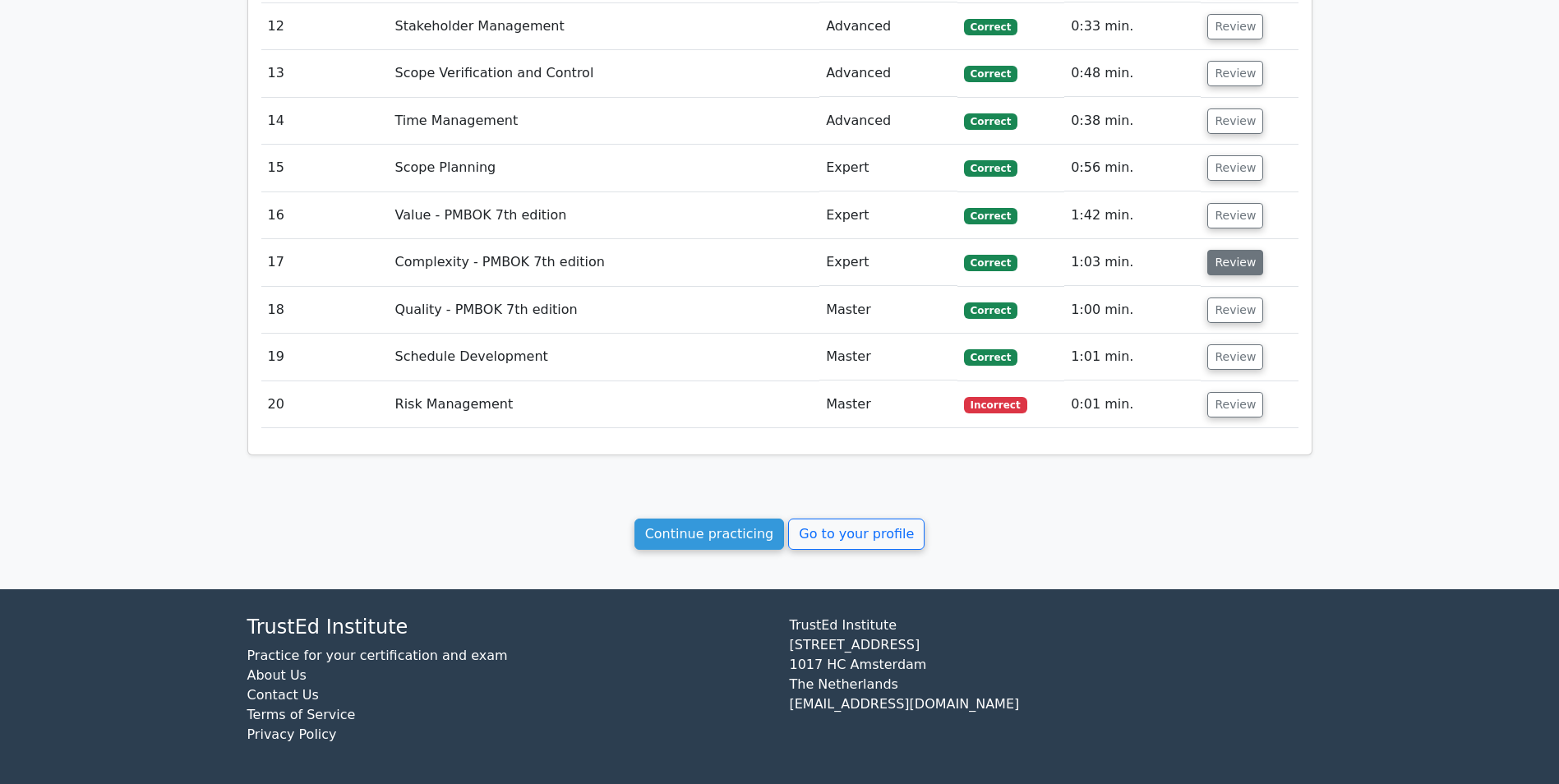
click at [1230, 269] on button "Review" at bounding box center [1235, 262] width 56 height 26
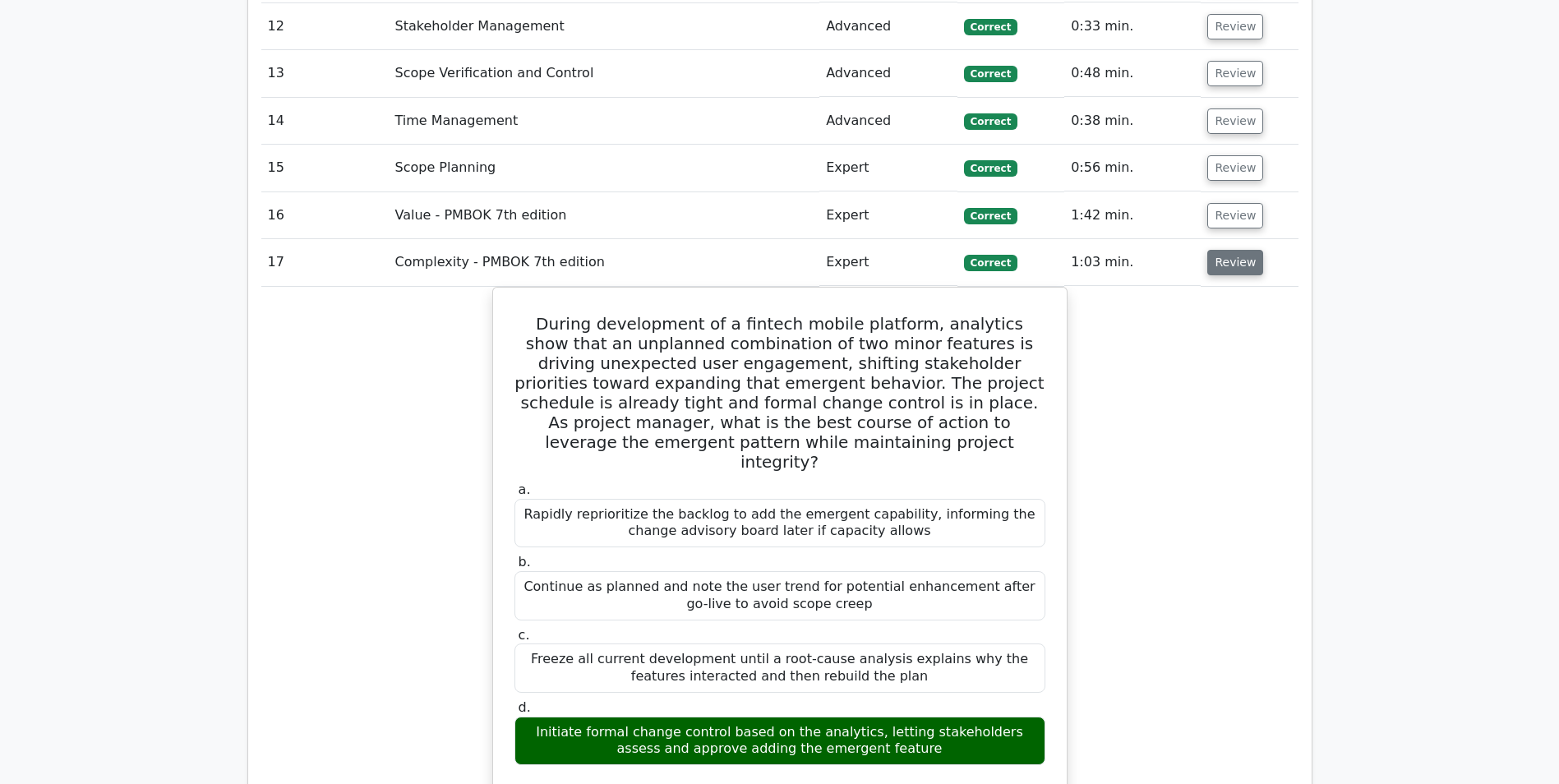
click at [1230, 269] on button "Review" at bounding box center [1235, 262] width 56 height 26
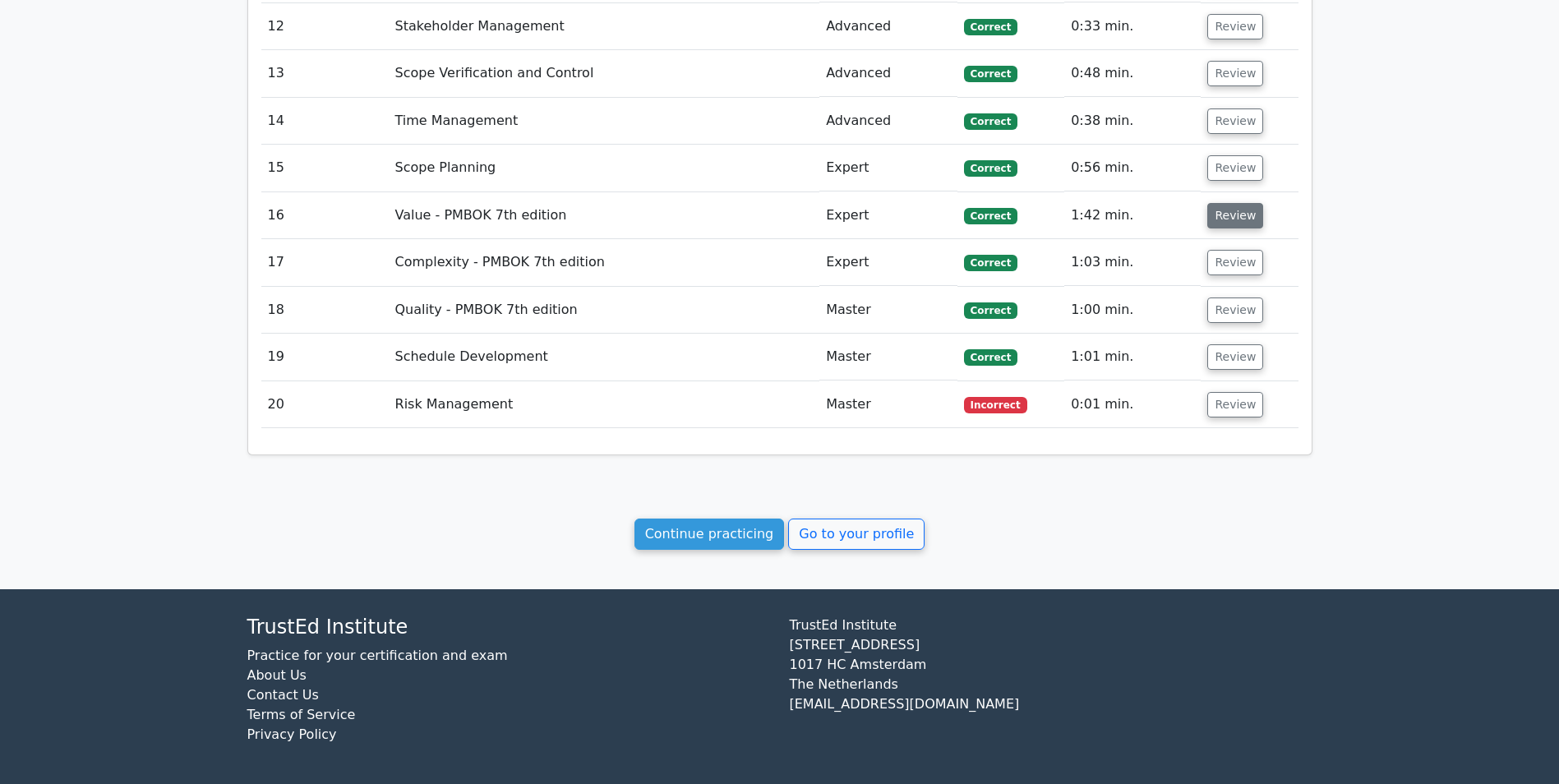
click at [1231, 224] on button "Review" at bounding box center [1235, 215] width 56 height 26
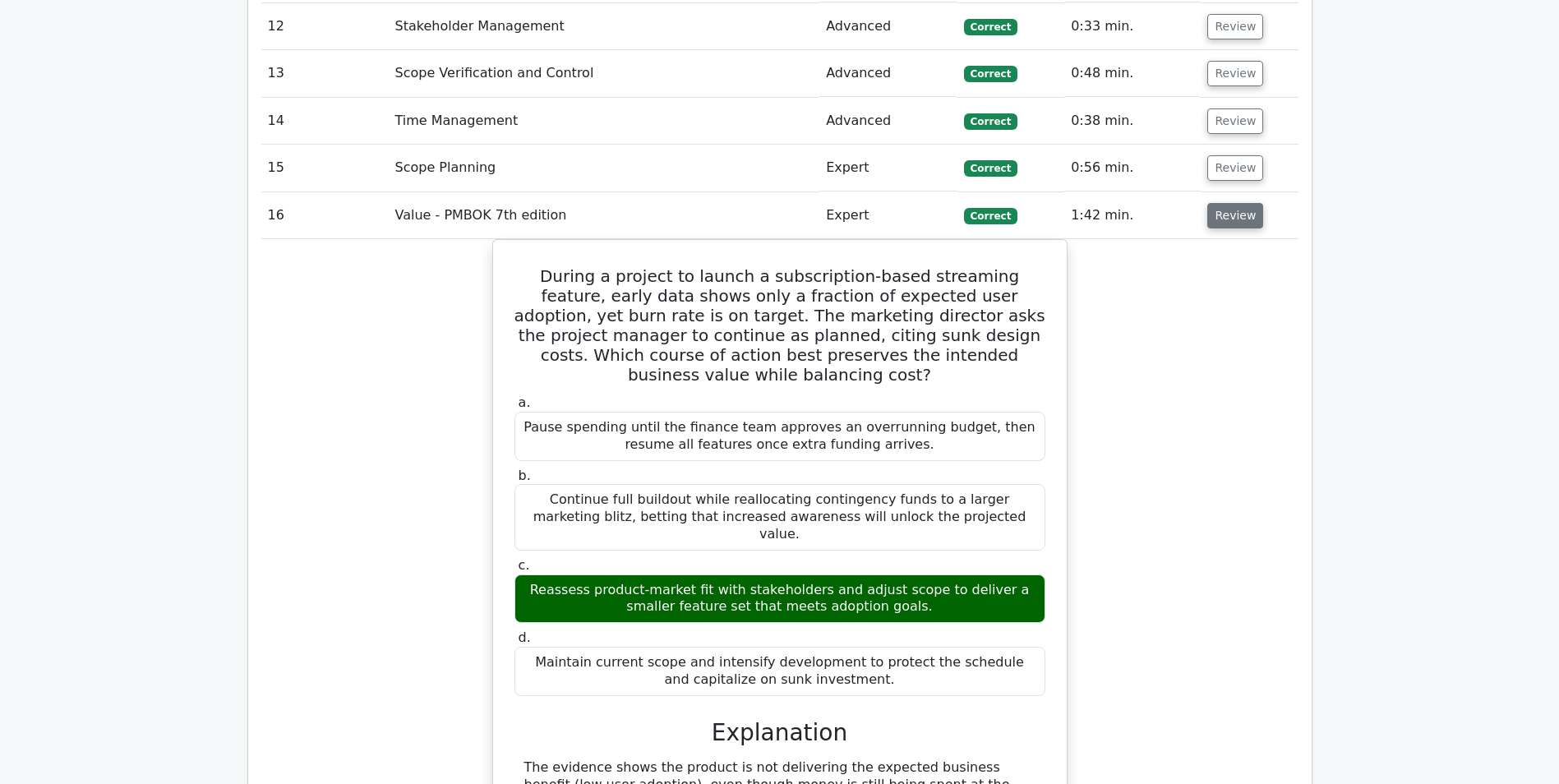
click at [1231, 224] on button "Review" at bounding box center [1235, 215] width 56 height 26
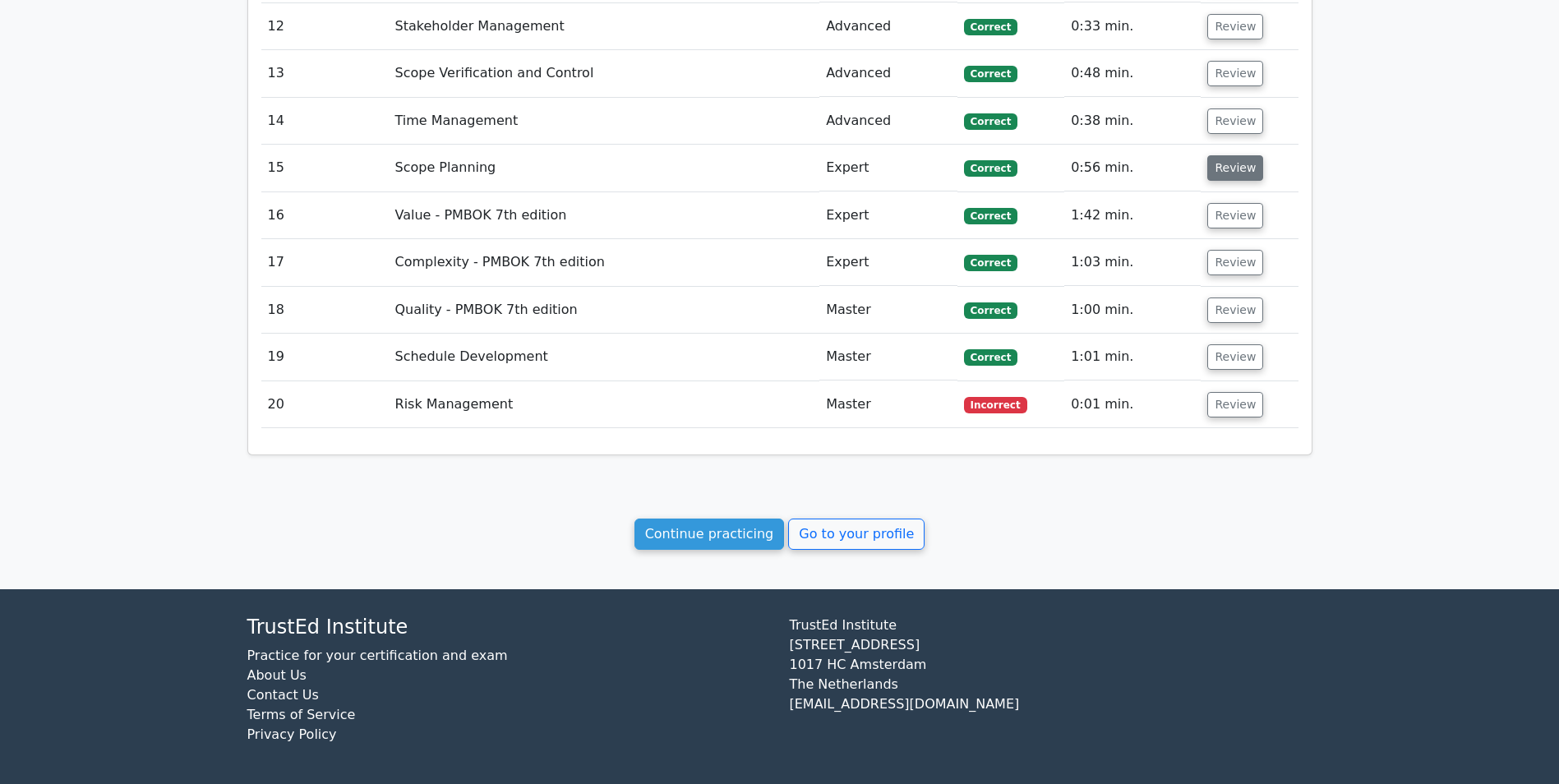
click at [1226, 171] on button "Review" at bounding box center [1235, 168] width 56 height 26
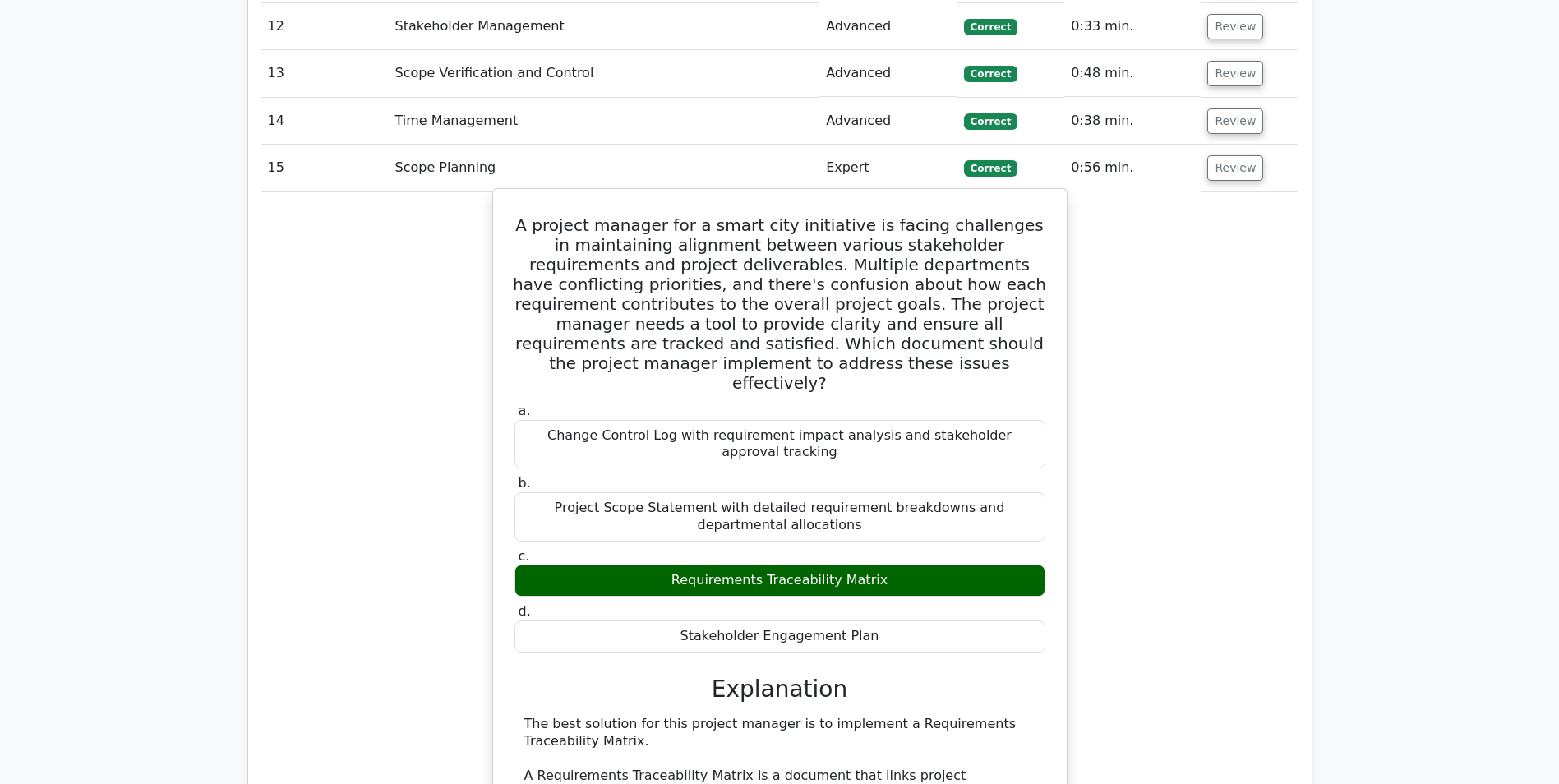
drag, startPoint x: 679, startPoint y: 547, endPoint x: 699, endPoint y: 547, distance: 20.0
click at [699, 565] on div "Requirements Traceability Matrix" at bounding box center [780, 581] width 531 height 32
drag, startPoint x: 699, startPoint y: 547, endPoint x: 894, endPoint y: 556, distance: 195.2
click at [894, 565] on div "Requirements Traceability Matrix" at bounding box center [780, 581] width 531 height 32
drag, startPoint x: 682, startPoint y: 548, endPoint x: 871, endPoint y: 545, distance: 189.0
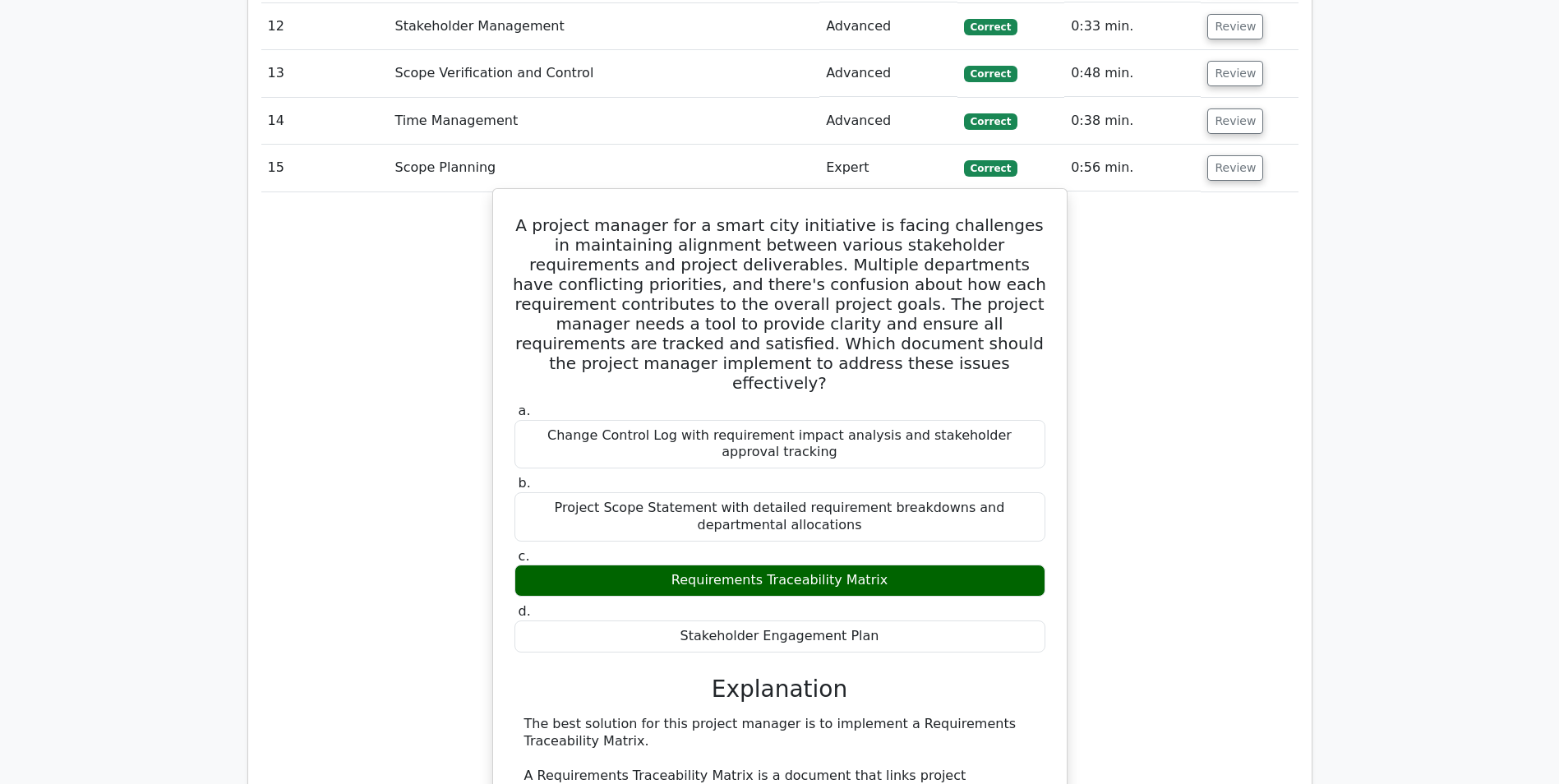
click at [871, 565] on div "Requirements Traceability Matrix" at bounding box center [780, 581] width 531 height 32
drag, startPoint x: 871, startPoint y: 545, endPoint x: 842, endPoint y: 544, distance: 29.0
copy div "Requirements Traceability Matri"
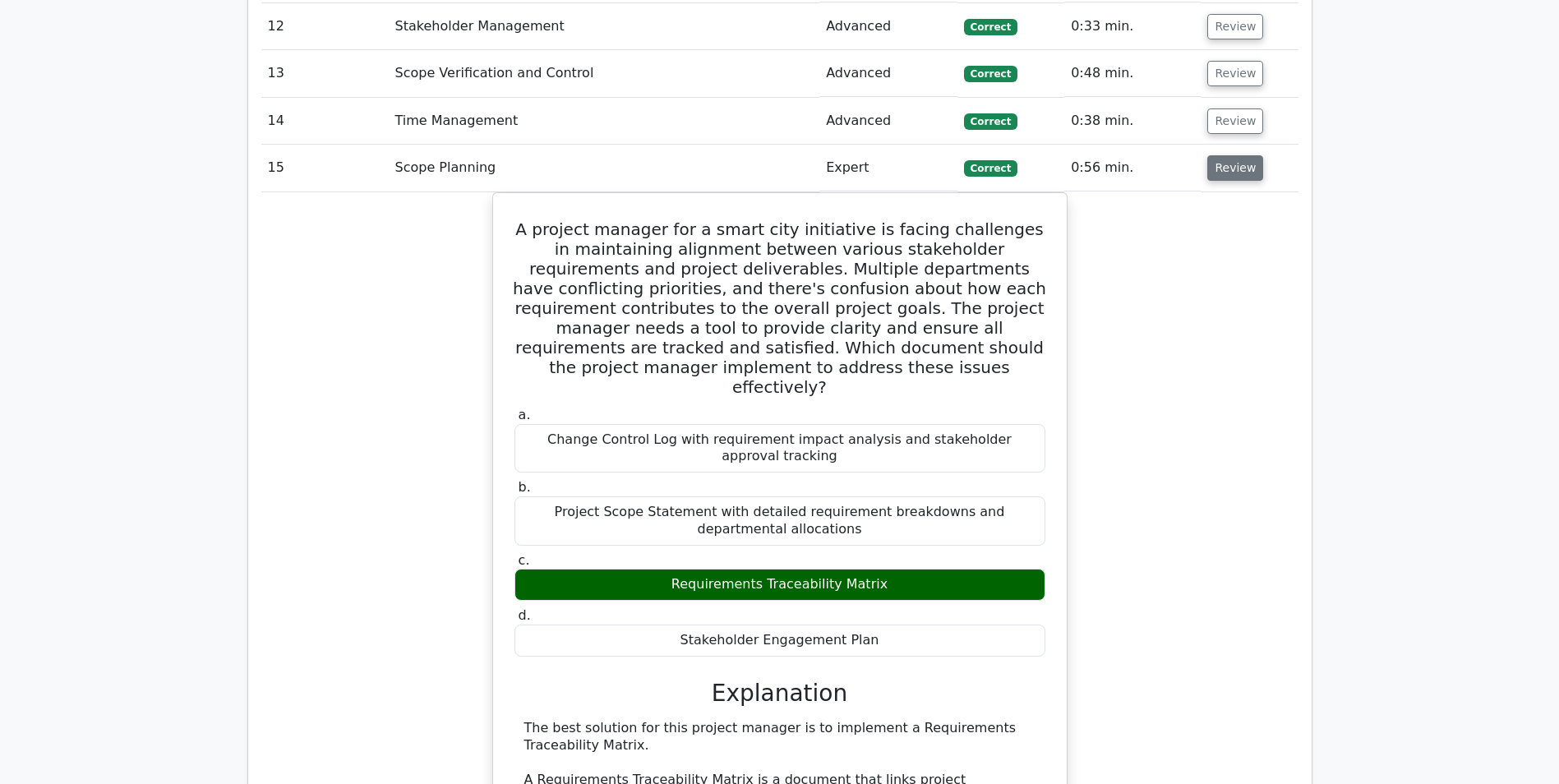
click at [1221, 169] on button "Review" at bounding box center [1235, 168] width 56 height 26
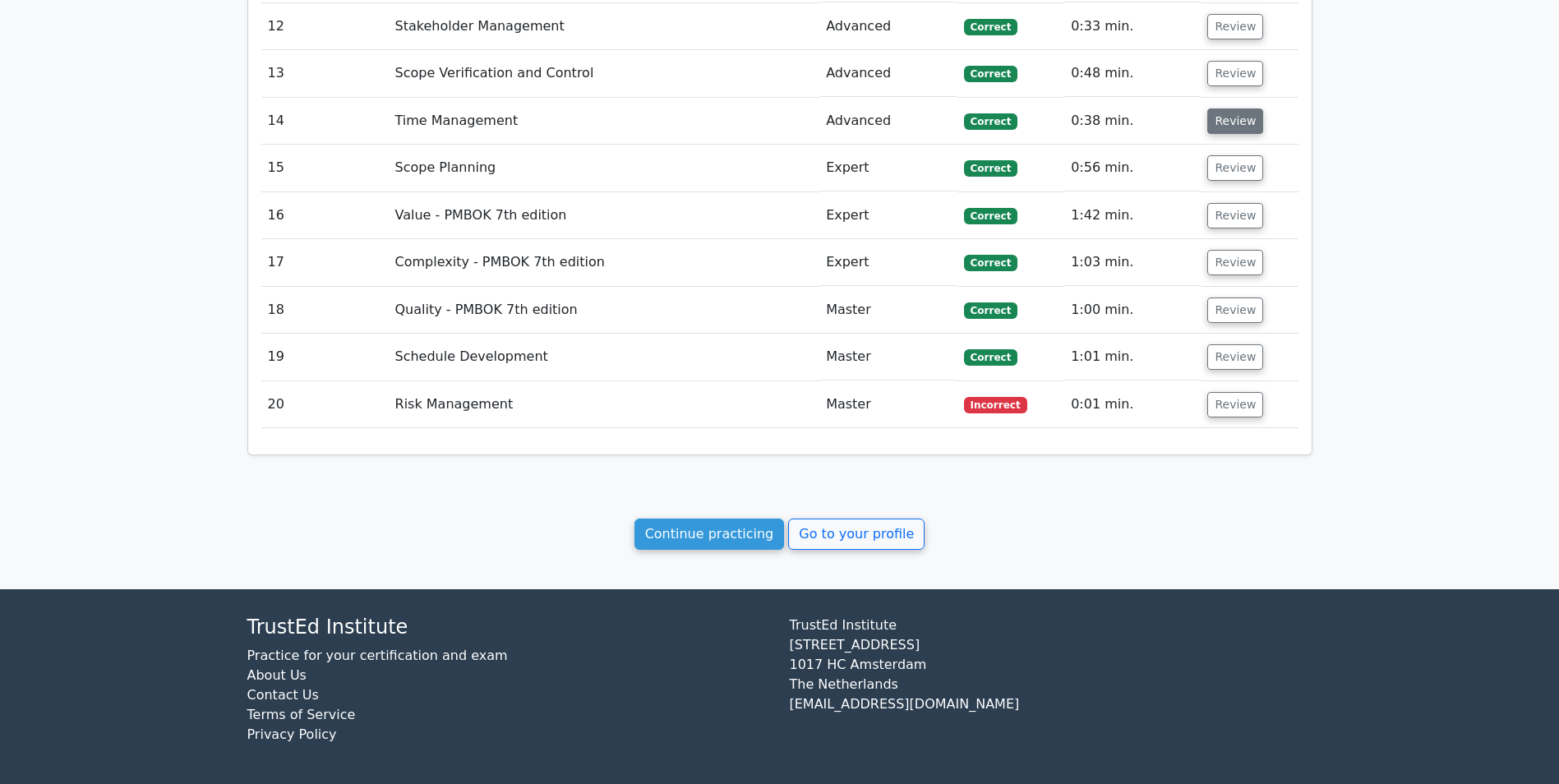
click at [1220, 121] on button "Review" at bounding box center [1235, 121] width 56 height 26
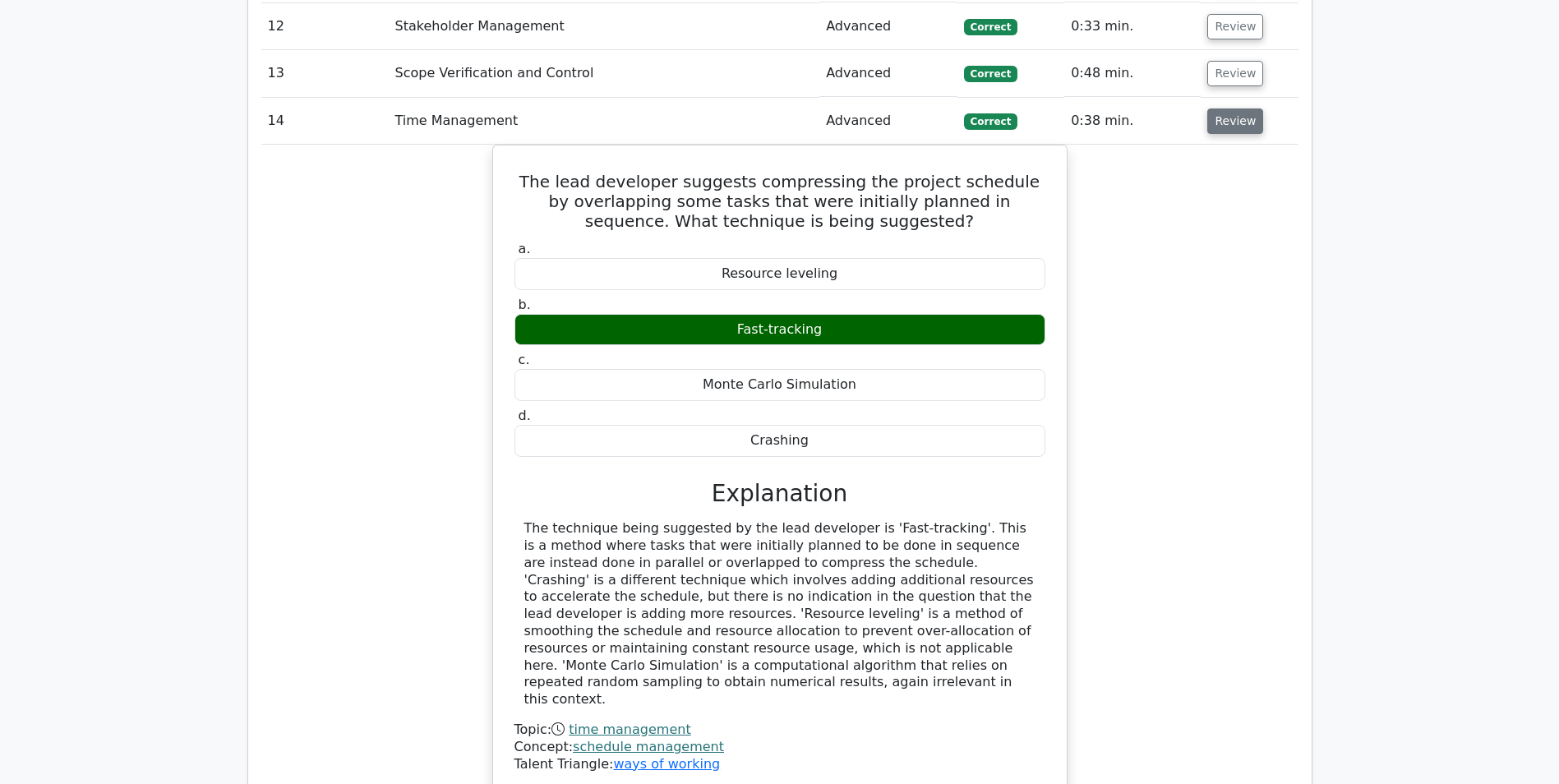
click at [1217, 128] on button "Review" at bounding box center [1235, 121] width 56 height 26
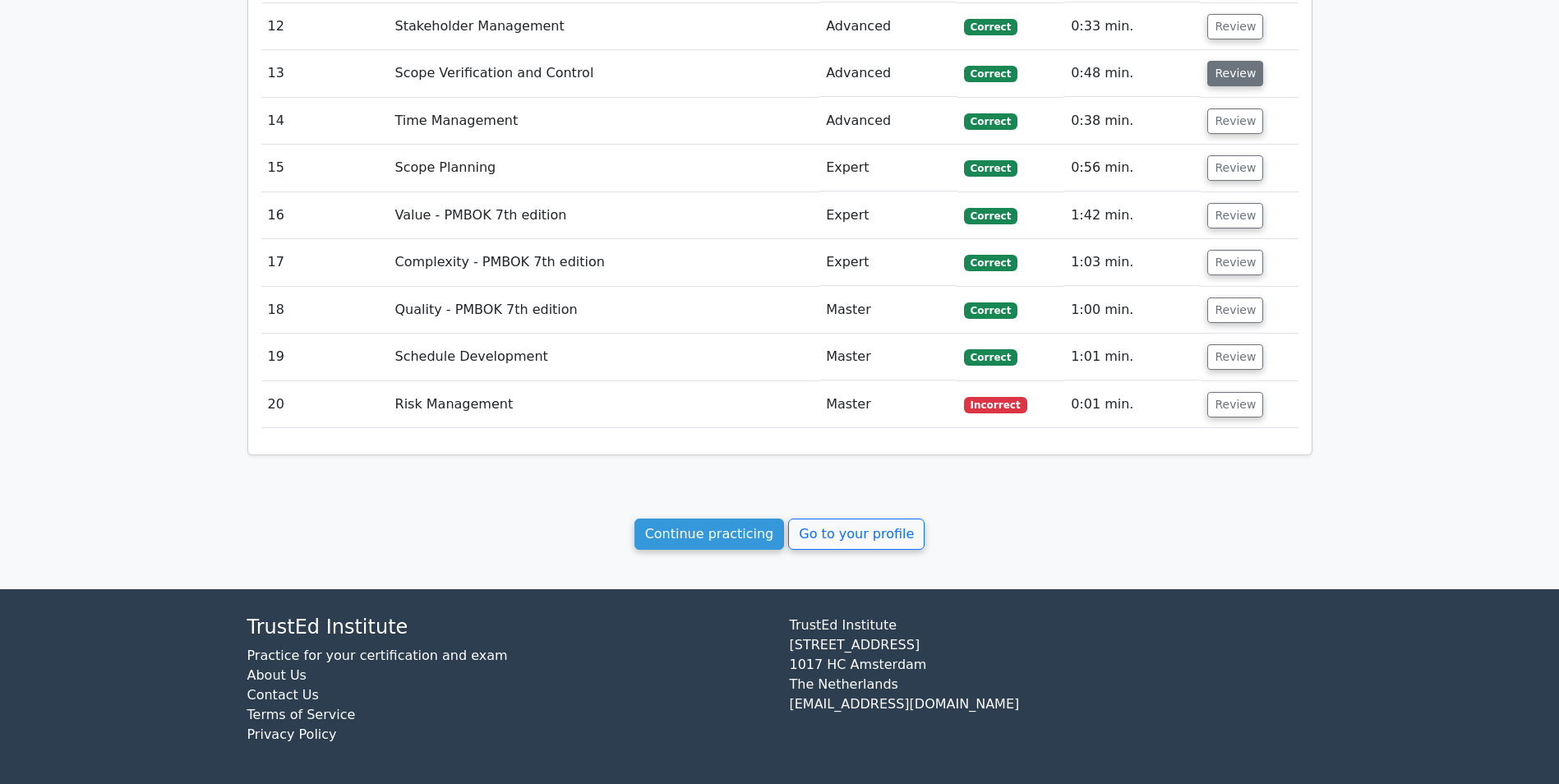
click at [1225, 76] on button "Review" at bounding box center [1235, 73] width 56 height 26
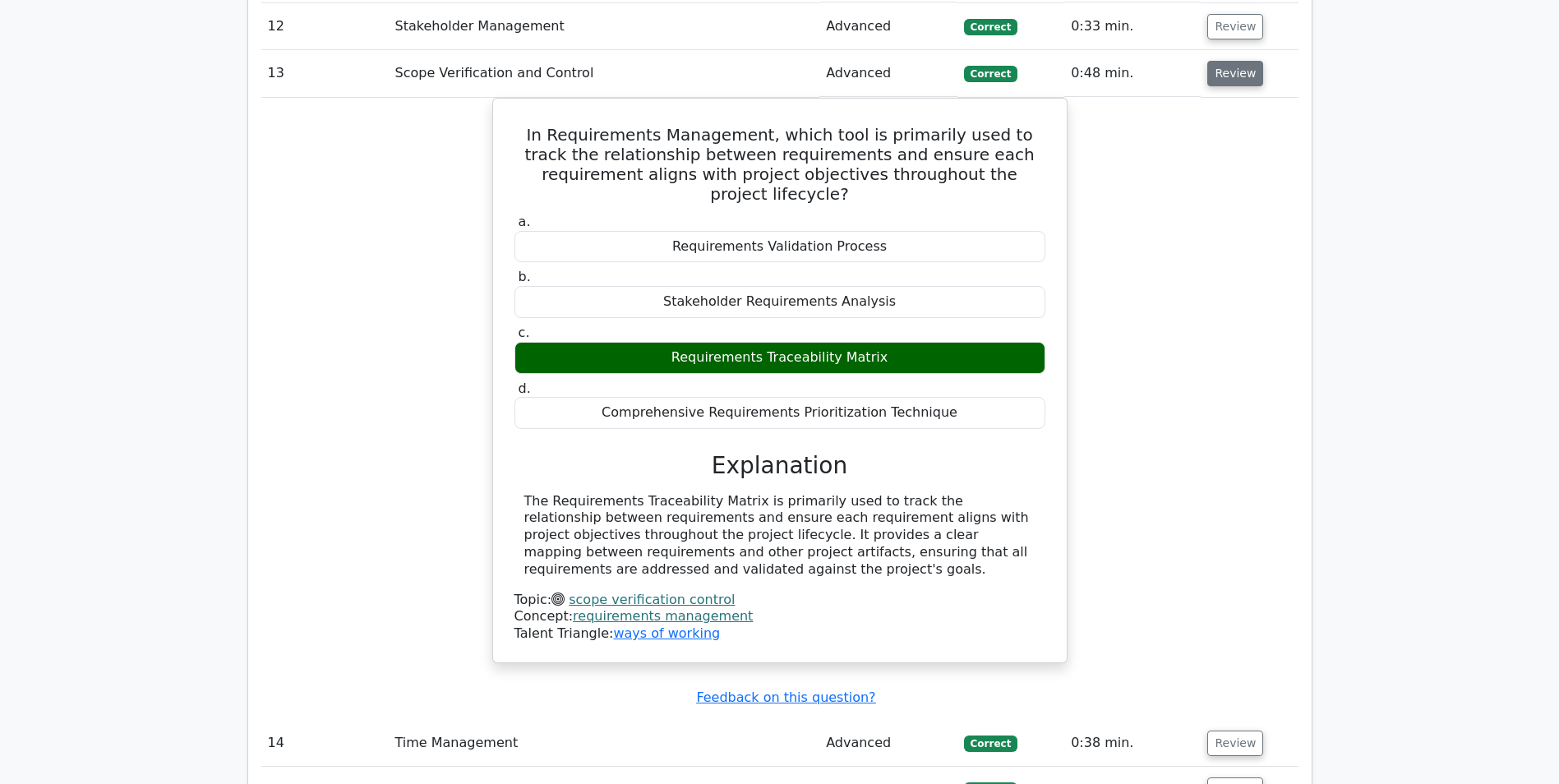
click at [1225, 76] on button "Review" at bounding box center [1235, 73] width 56 height 26
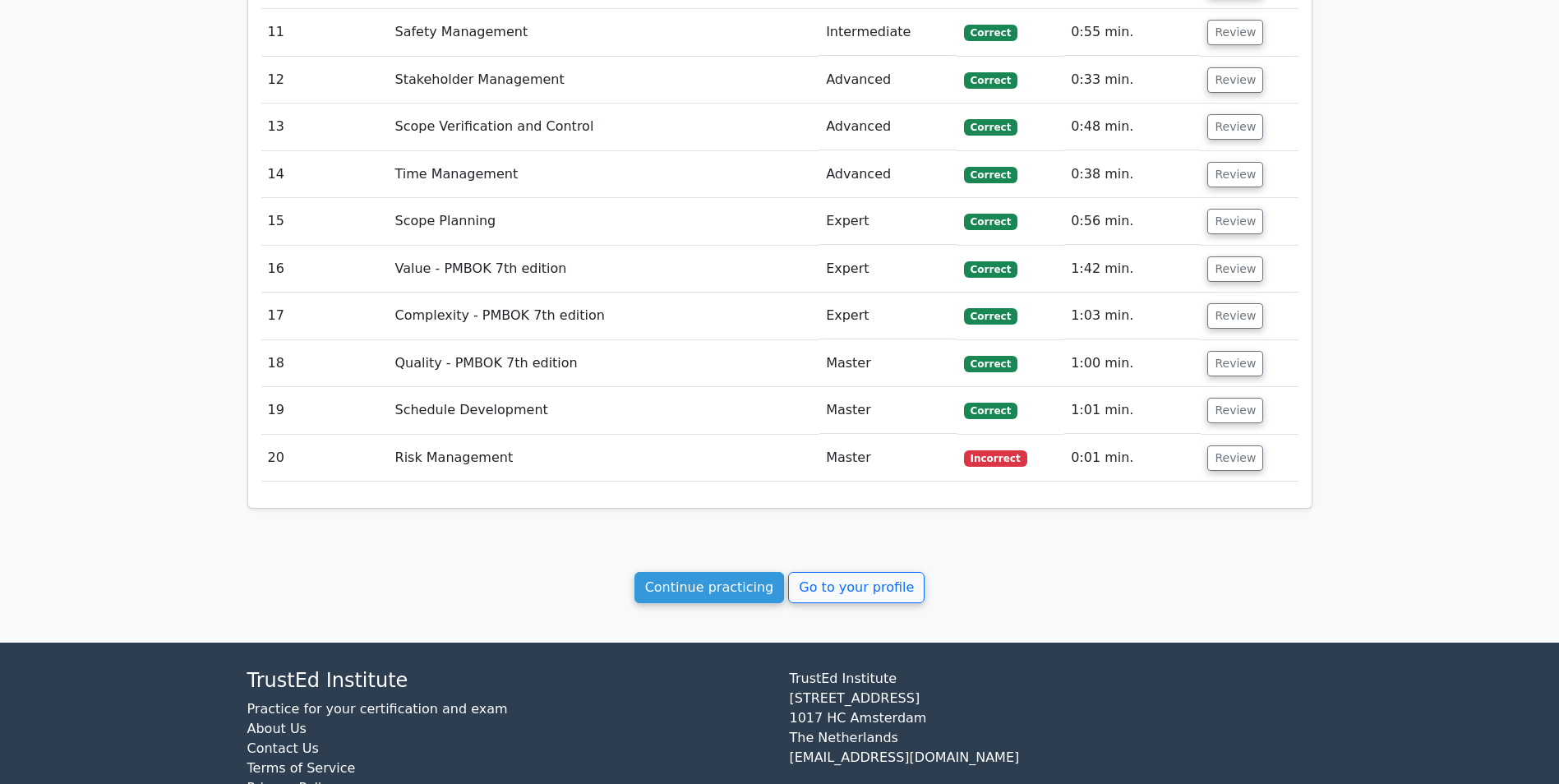
scroll to position [1933, 0]
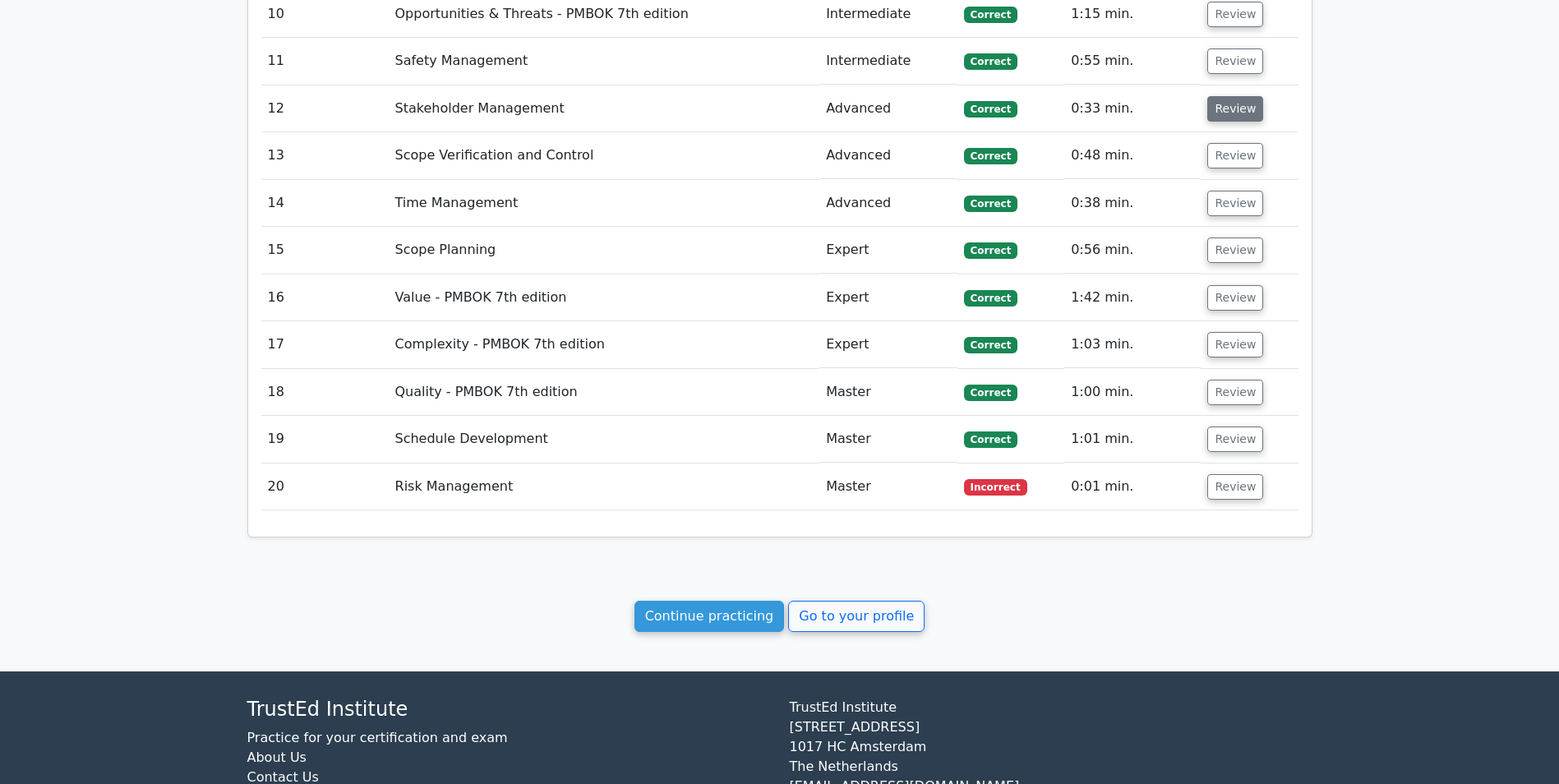
click at [1243, 111] on button "Review" at bounding box center [1235, 109] width 56 height 26
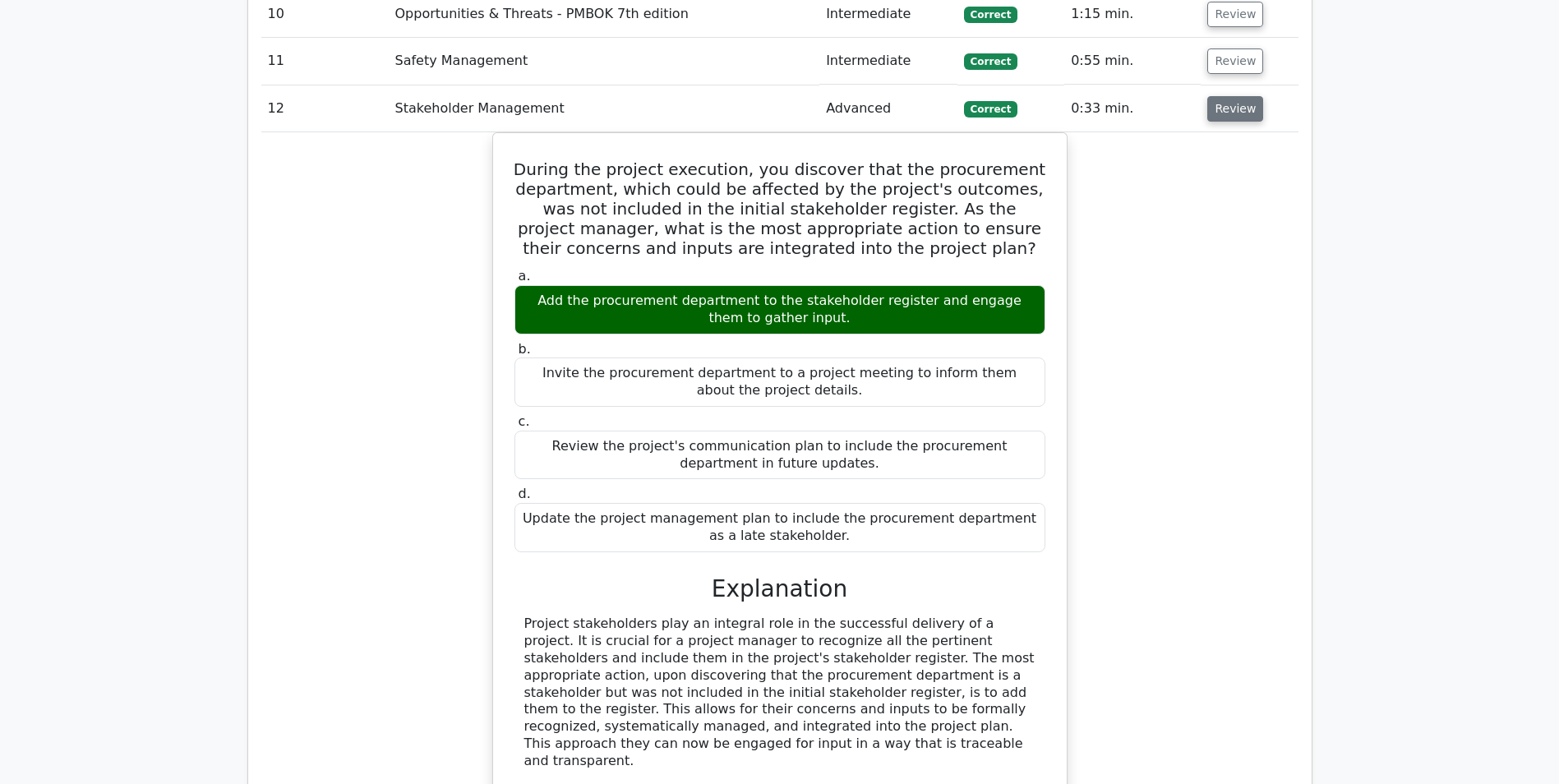
click at [1243, 111] on button "Review" at bounding box center [1235, 109] width 56 height 26
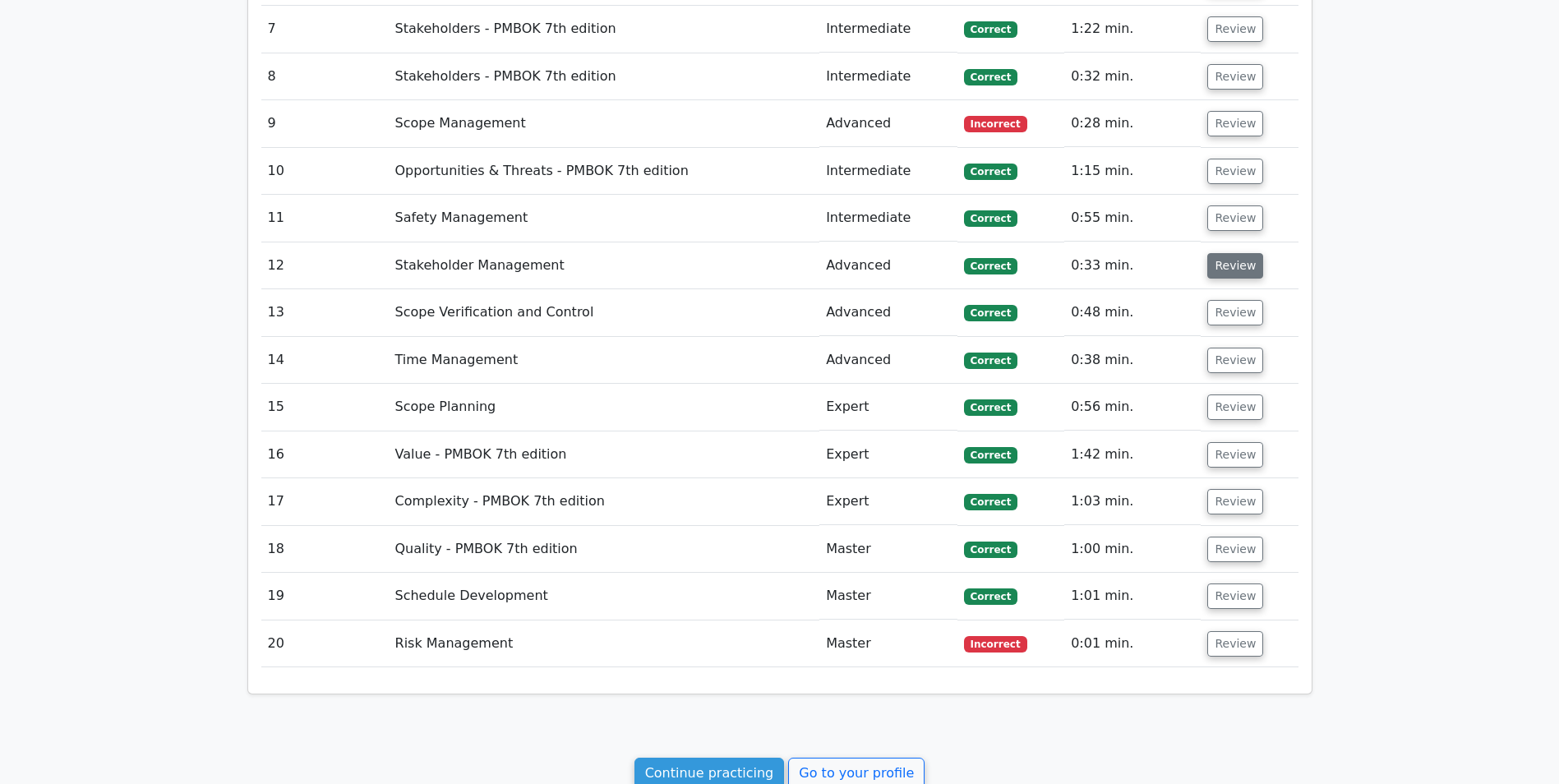
scroll to position [1769, 0]
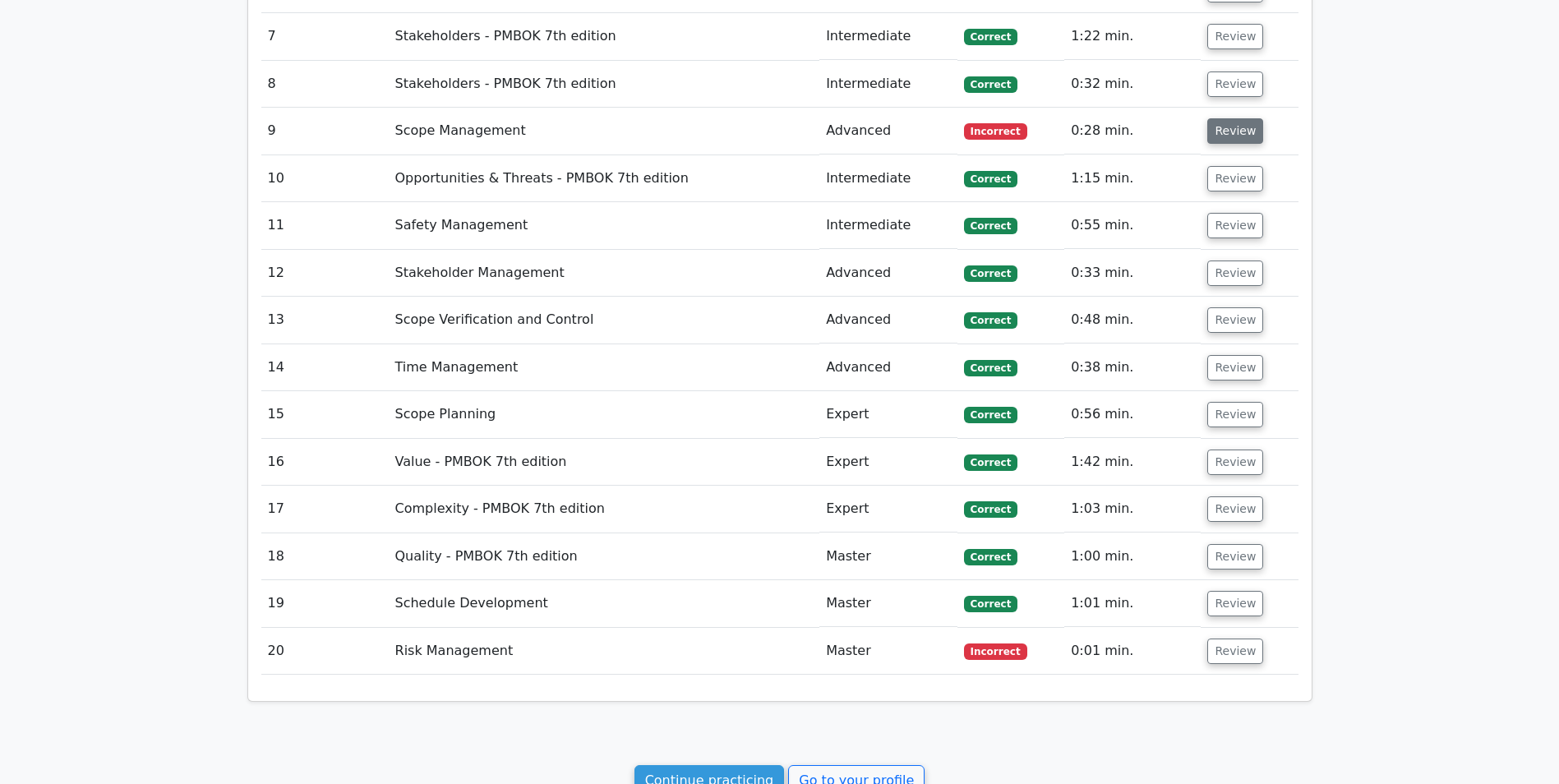
click at [1226, 131] on button "Review" at bounding box center [1235, 131] width 56 height 26
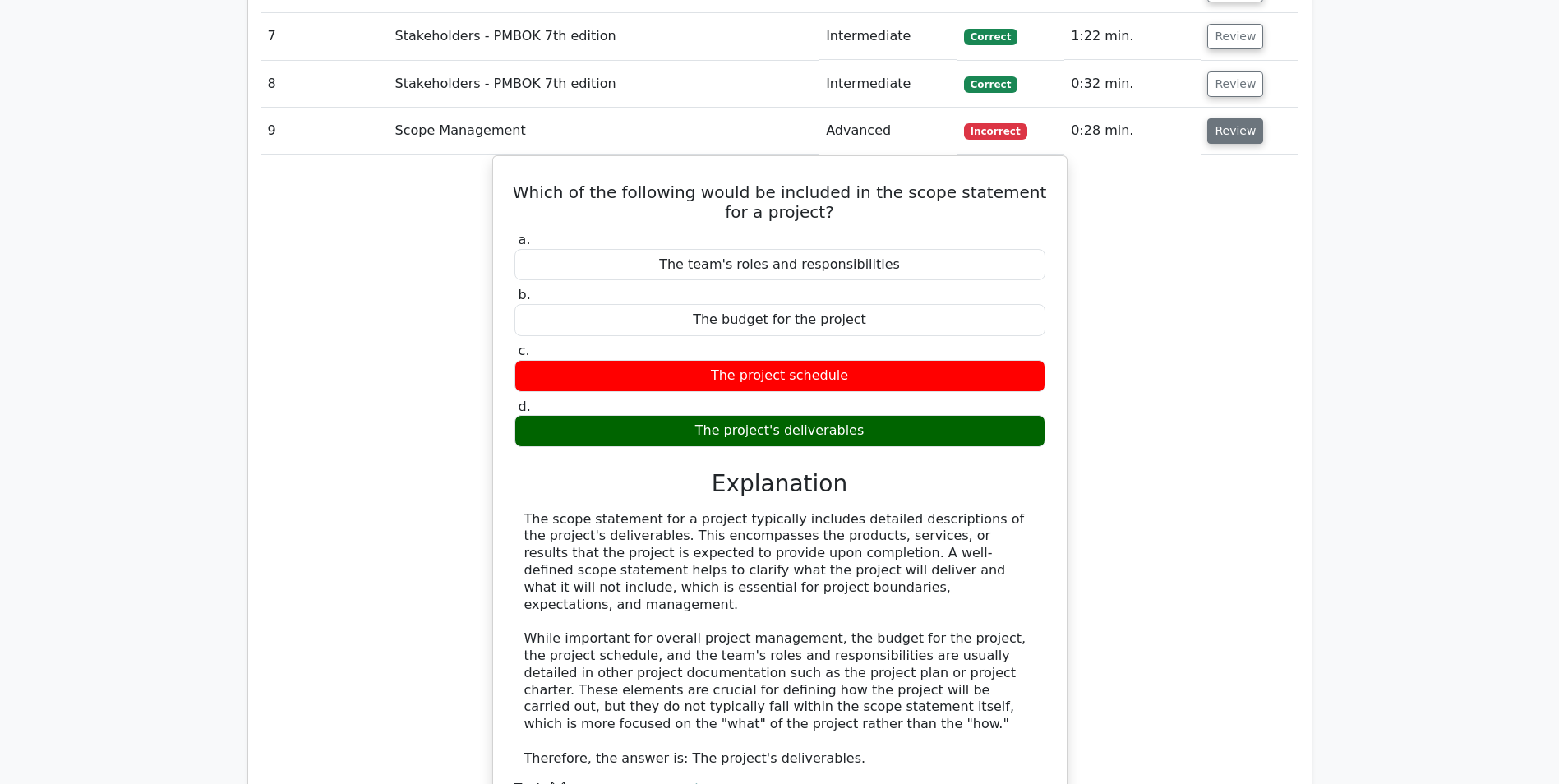
click at [1235, 140] on button "Review" at bounding box center [1235, 131] width 56 height 26
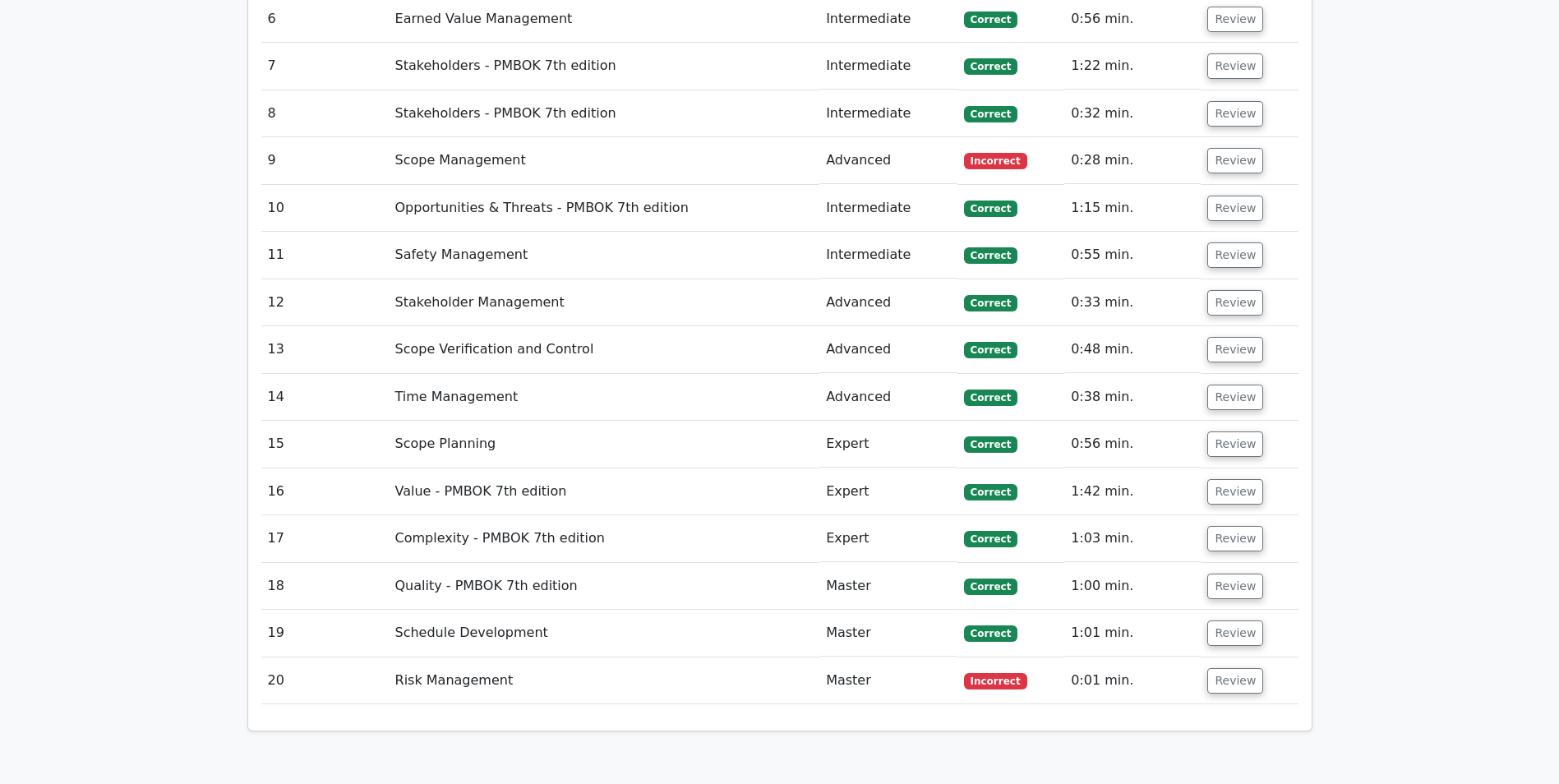
scroll to position [1933, 0]
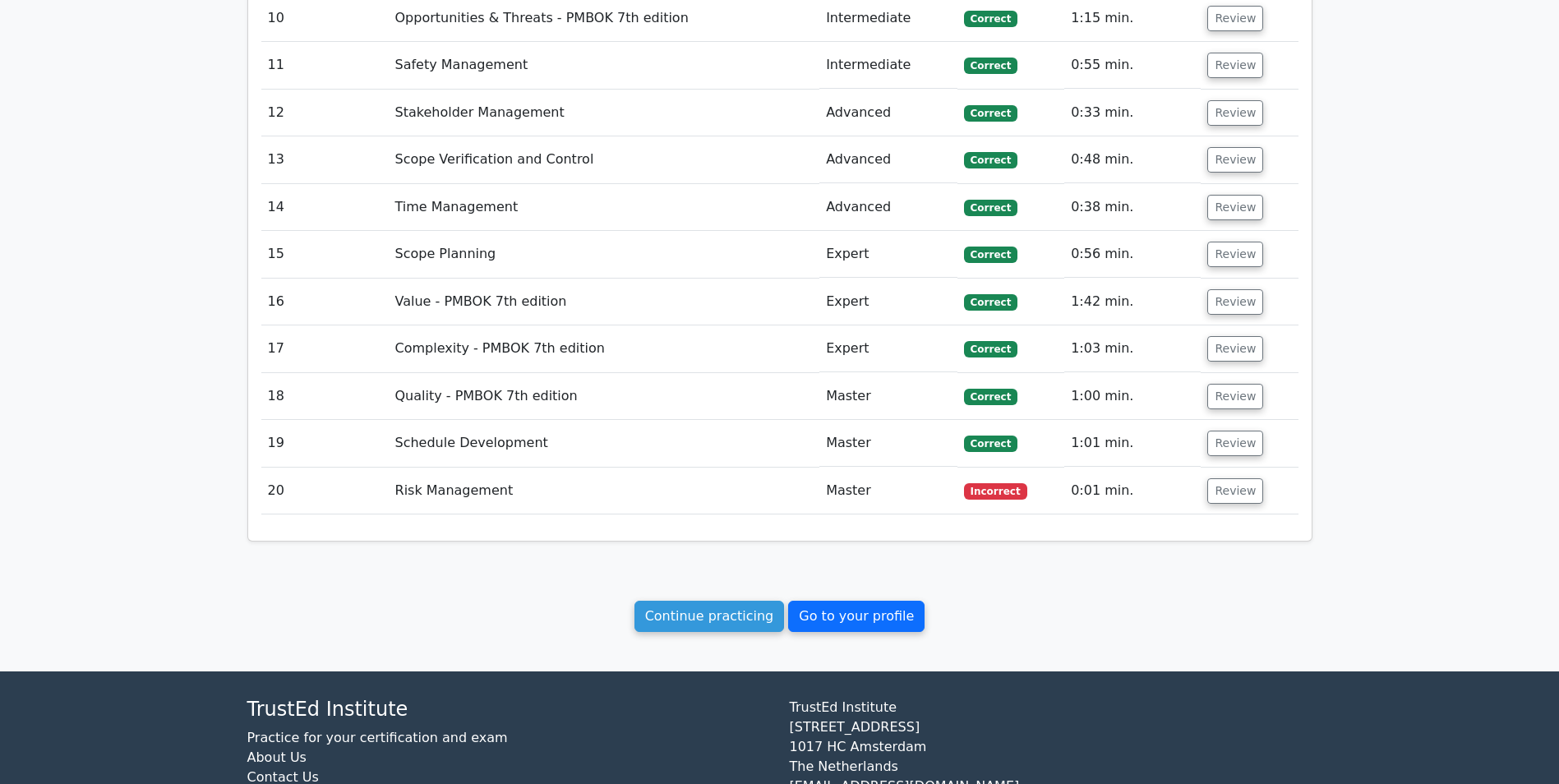
click at [829, 618] on link "Go to your profile" at bounding box center [856, 615] width 136 height 31
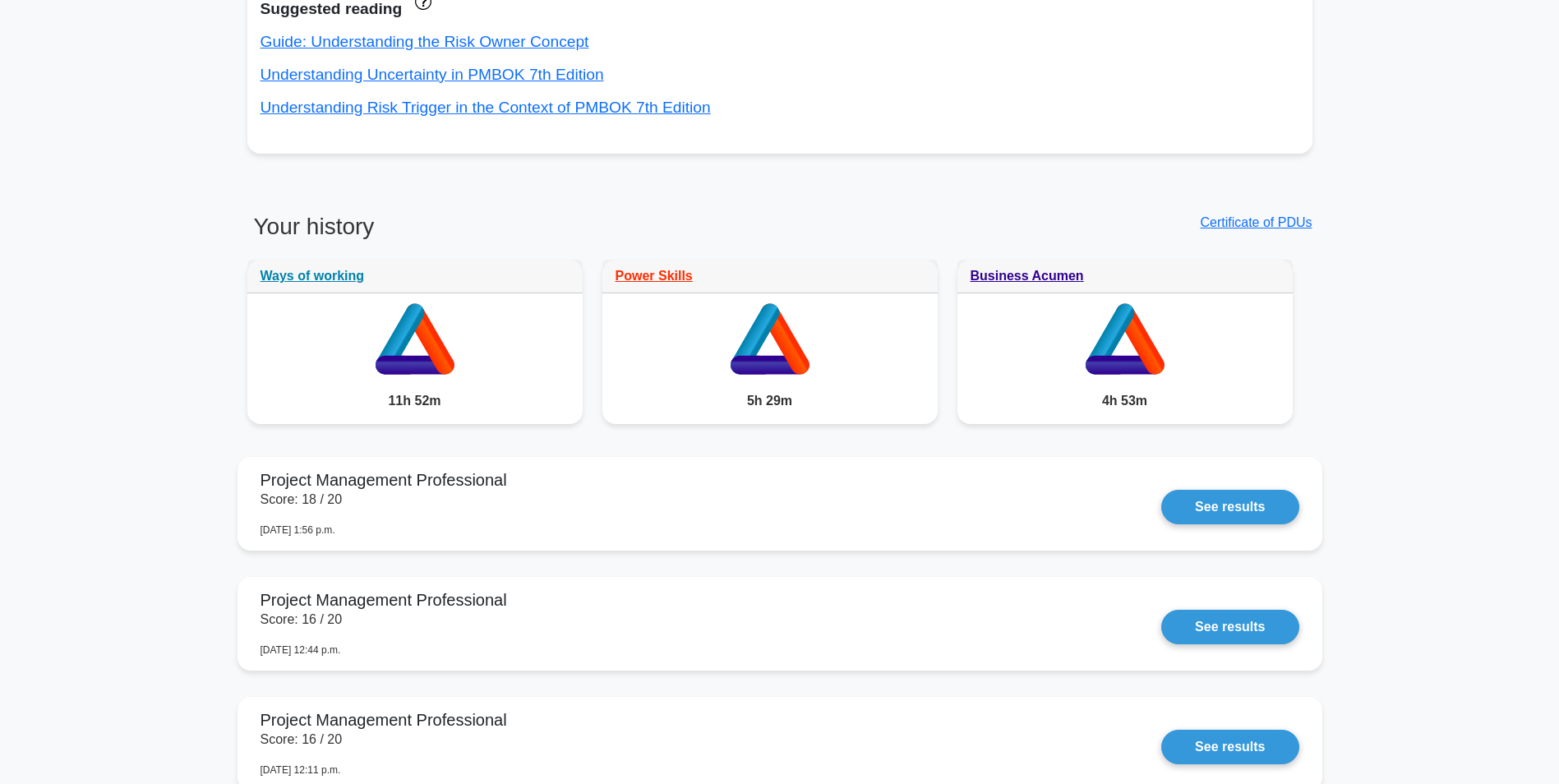
scroll to position [657, 0]
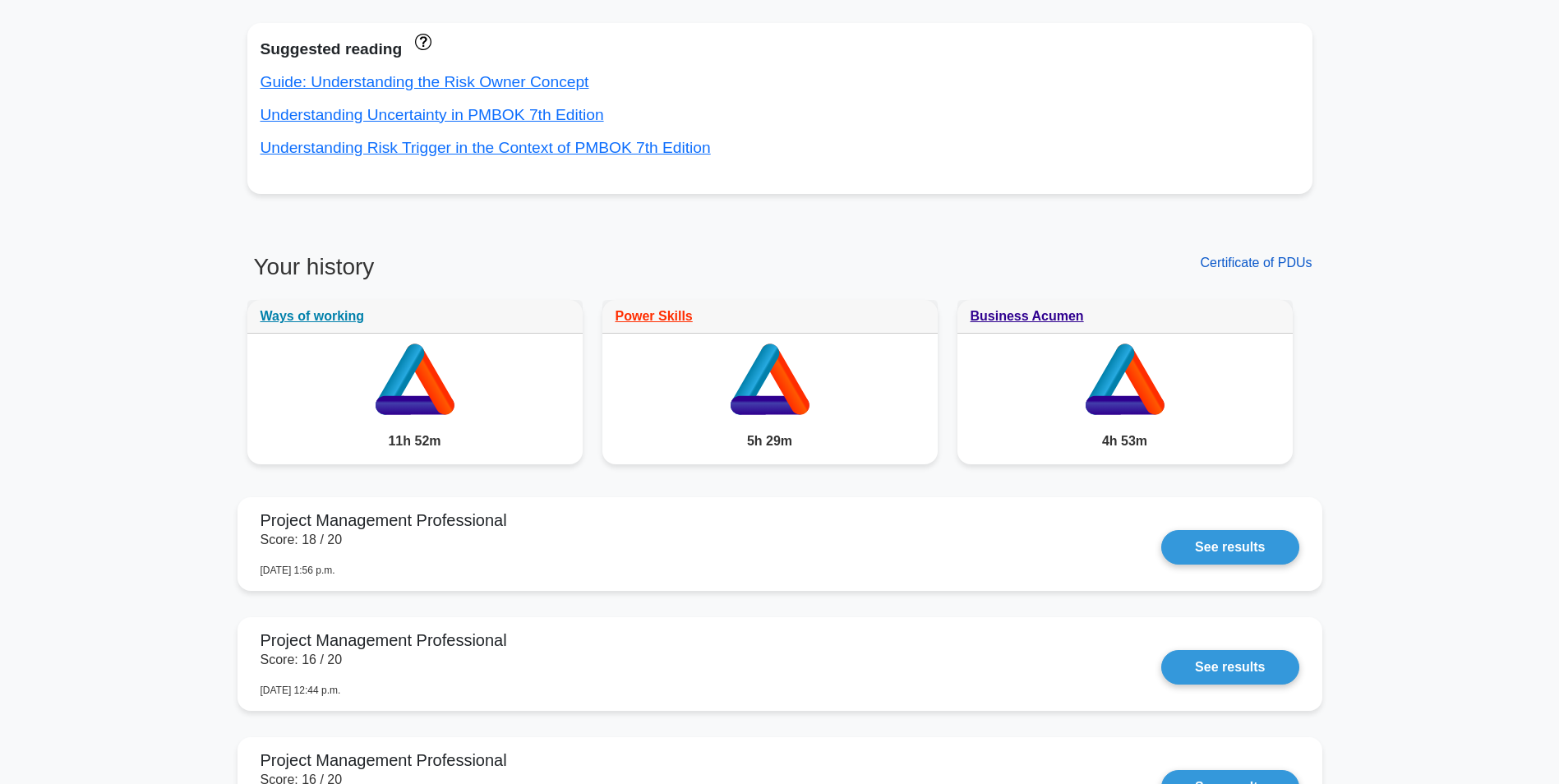
click at [1217, 264] on link "Certificate of PDUs" at bounding box center [1255, 262] width 111 height 14
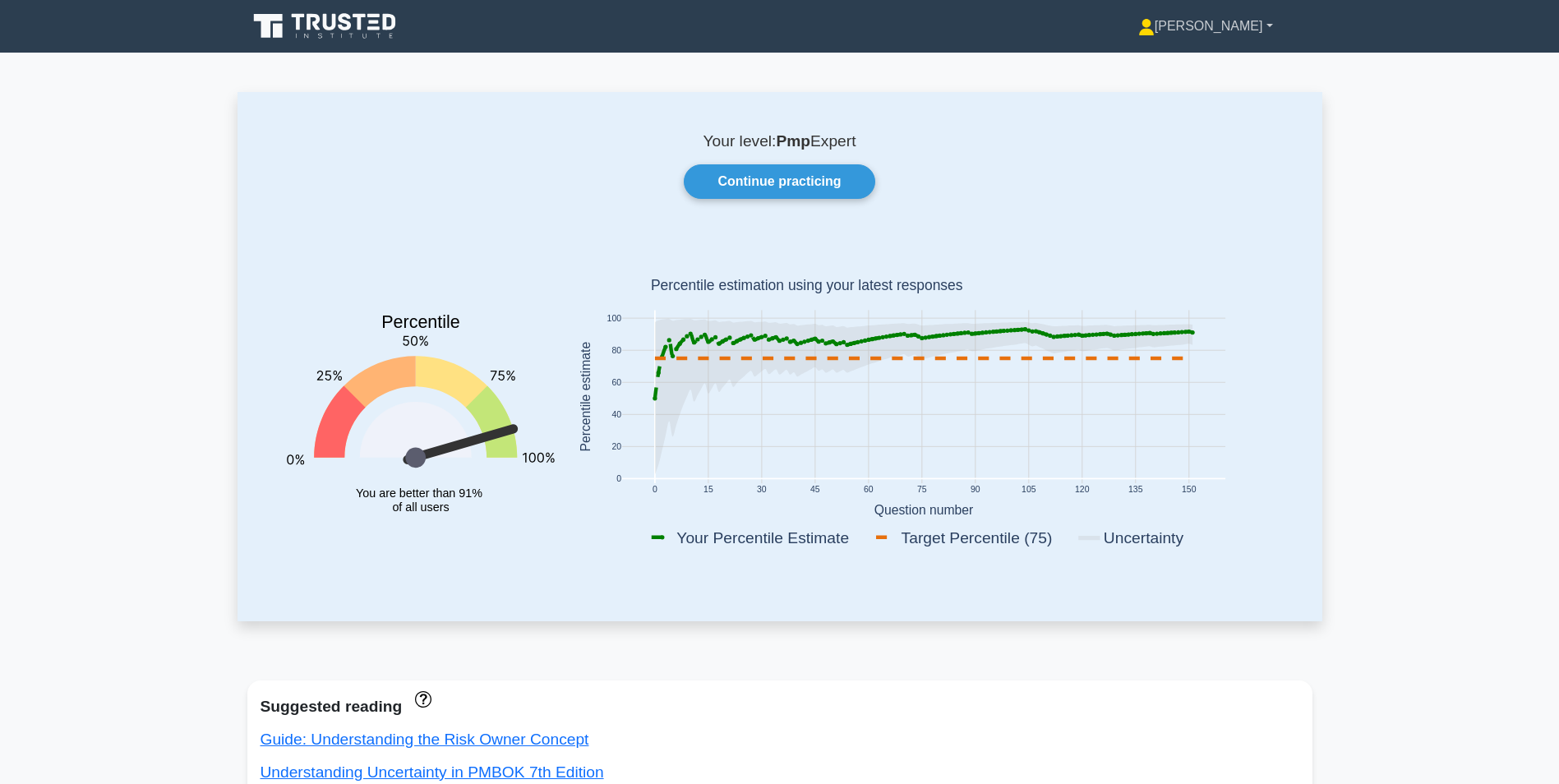
click at [1247, 26] on link "[PERSON_NAME]" at bounding box center [1205, 26] width 213 height 33
click at [1205, 69] on link "Profile" at bounding box center [1164, 65] width 130 height 27
drag, startPoint x: 816, startPoint y: 141, endPoint x: 870, endPoint y: 140, distance: 54.0
click at [870, 140] on p "Your level: Pmp Expert" at bounding box center [780, 141] width 1006 height 20
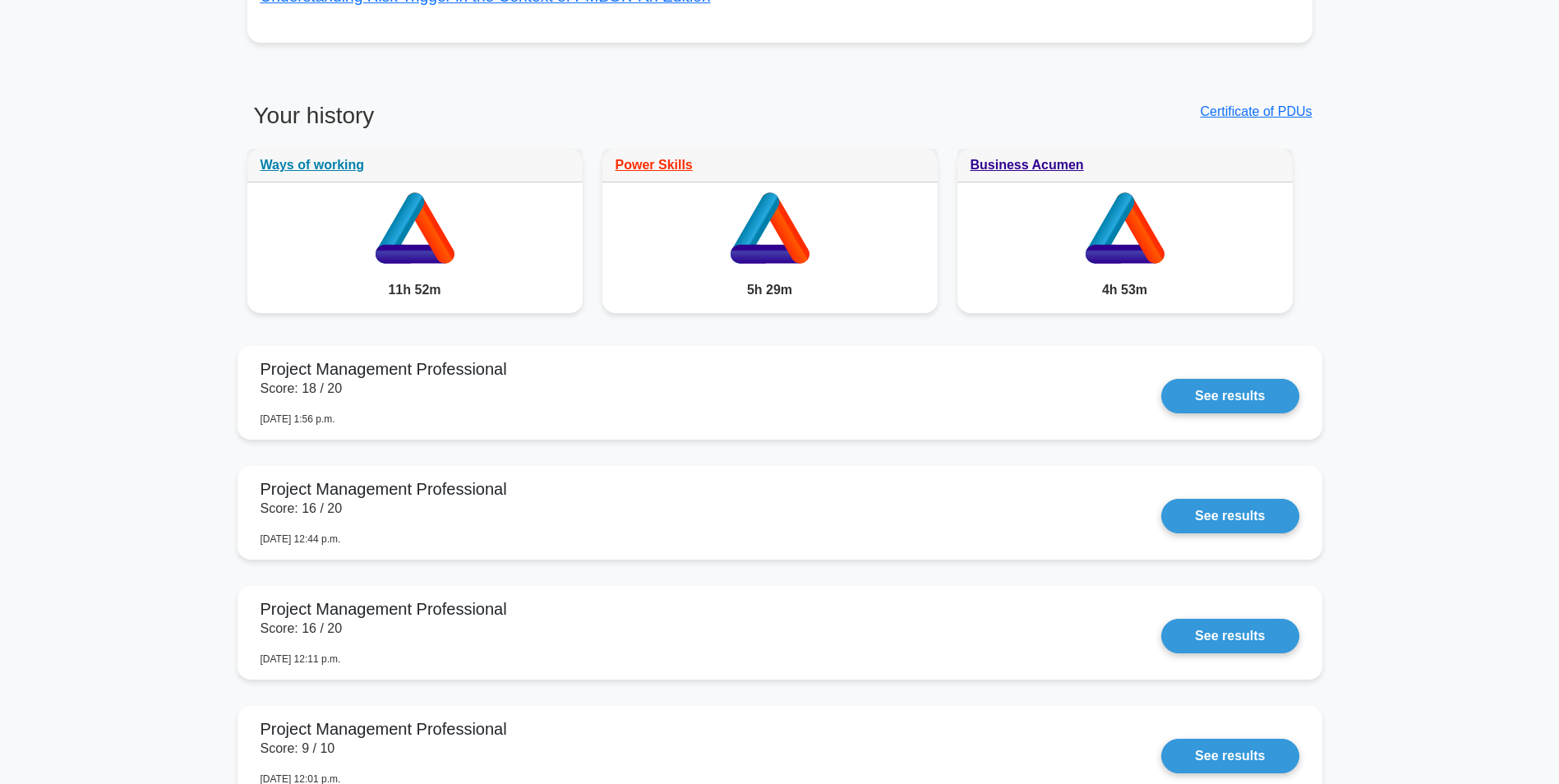
scroll to position [1068, 0]
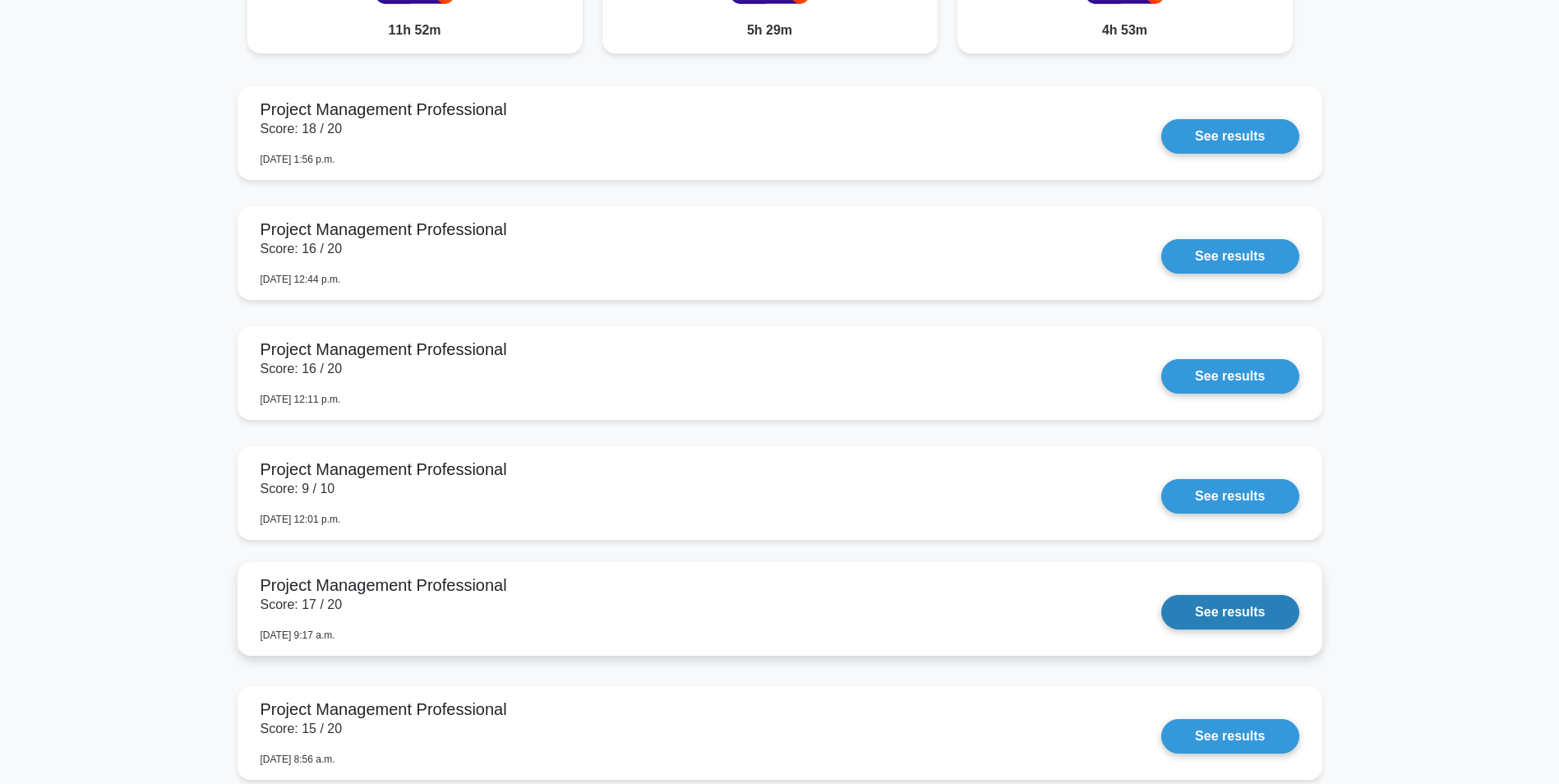
click at [1162, 619] on link "See results" at bounding box center [1230, 612] width 137 height 34
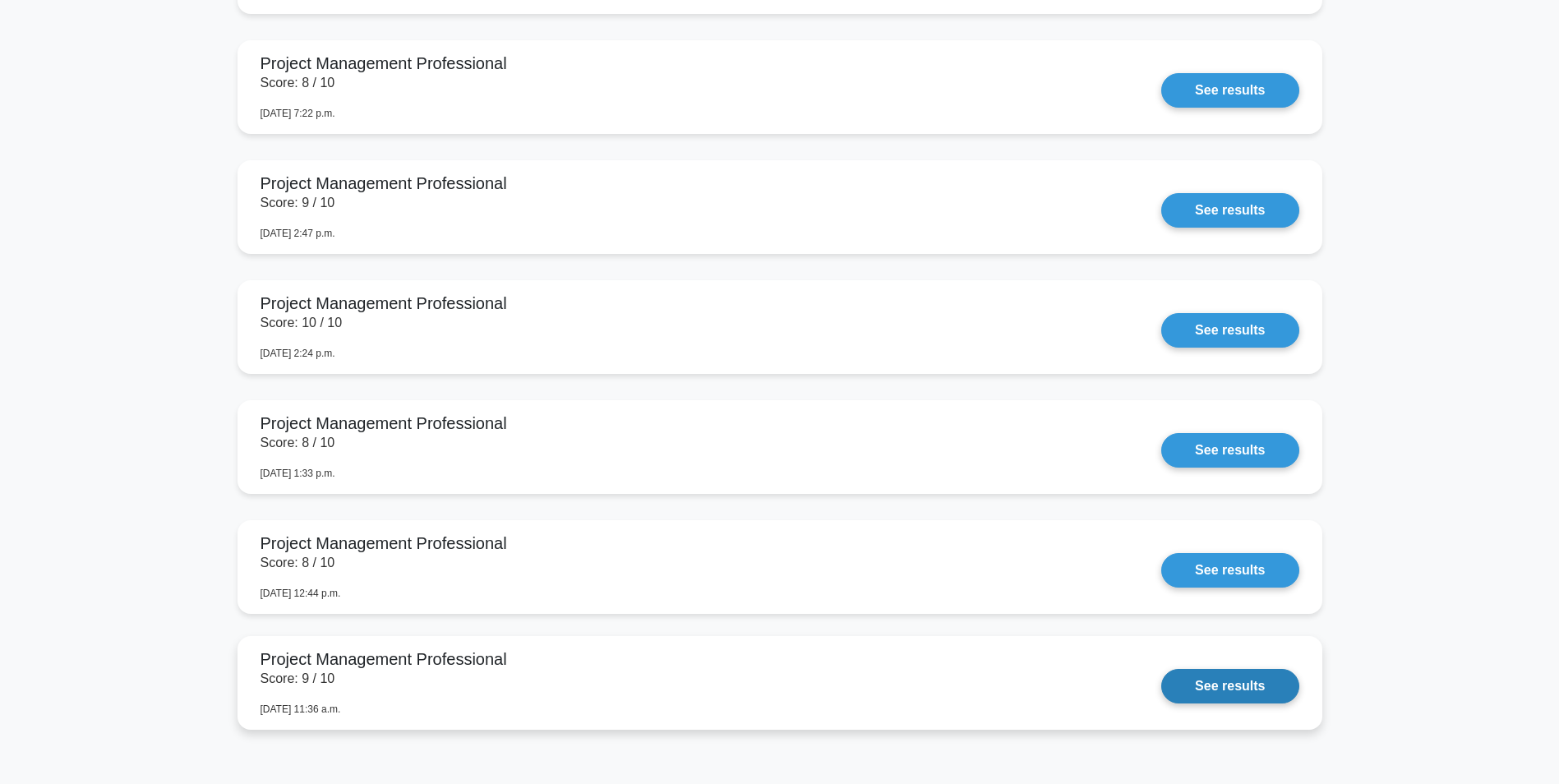
scroll to position [6846, 0]
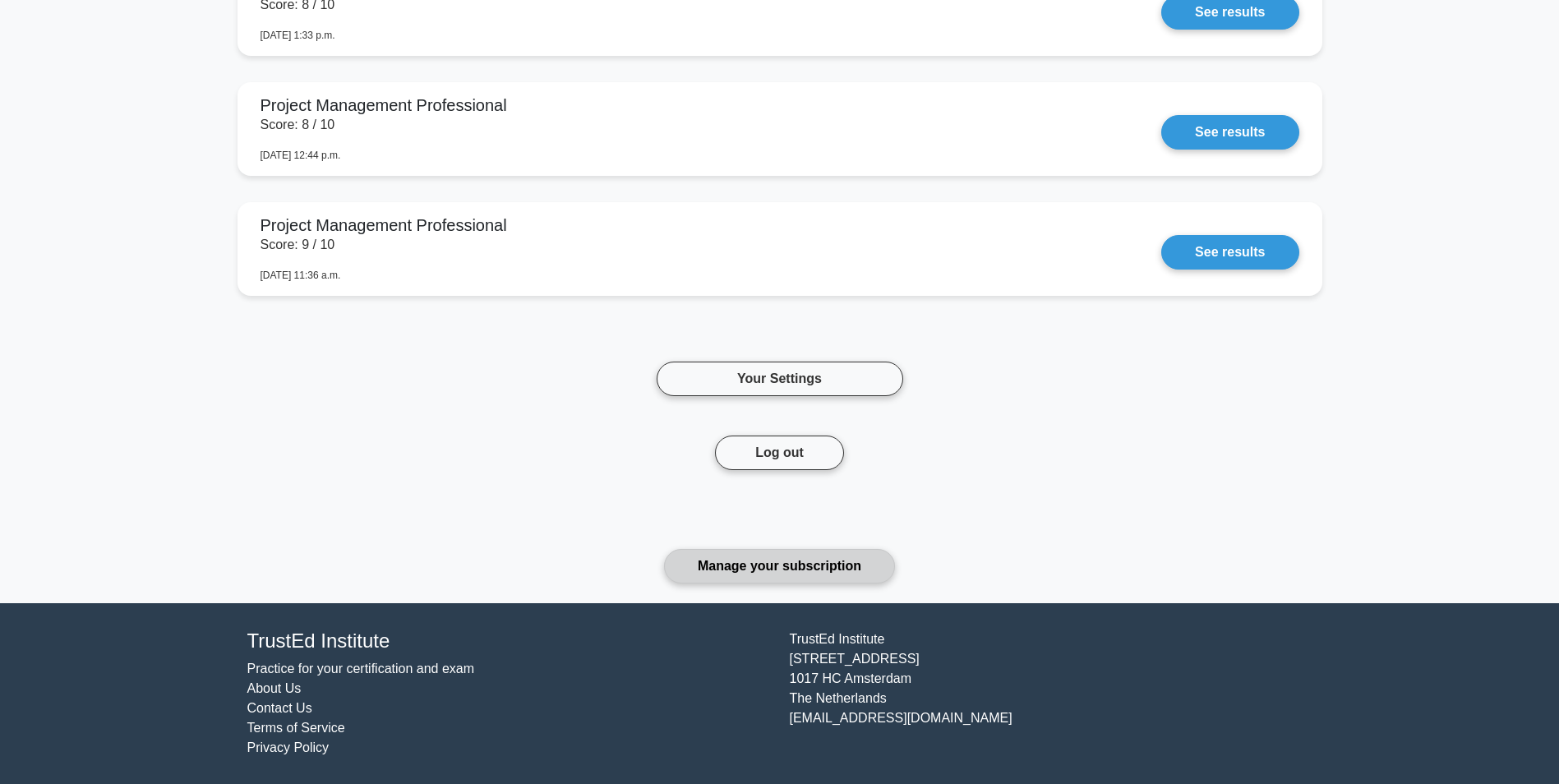
click at [774, 565] on link "Manage your subscription" at bounding box center [780, 566] width 231 height 34
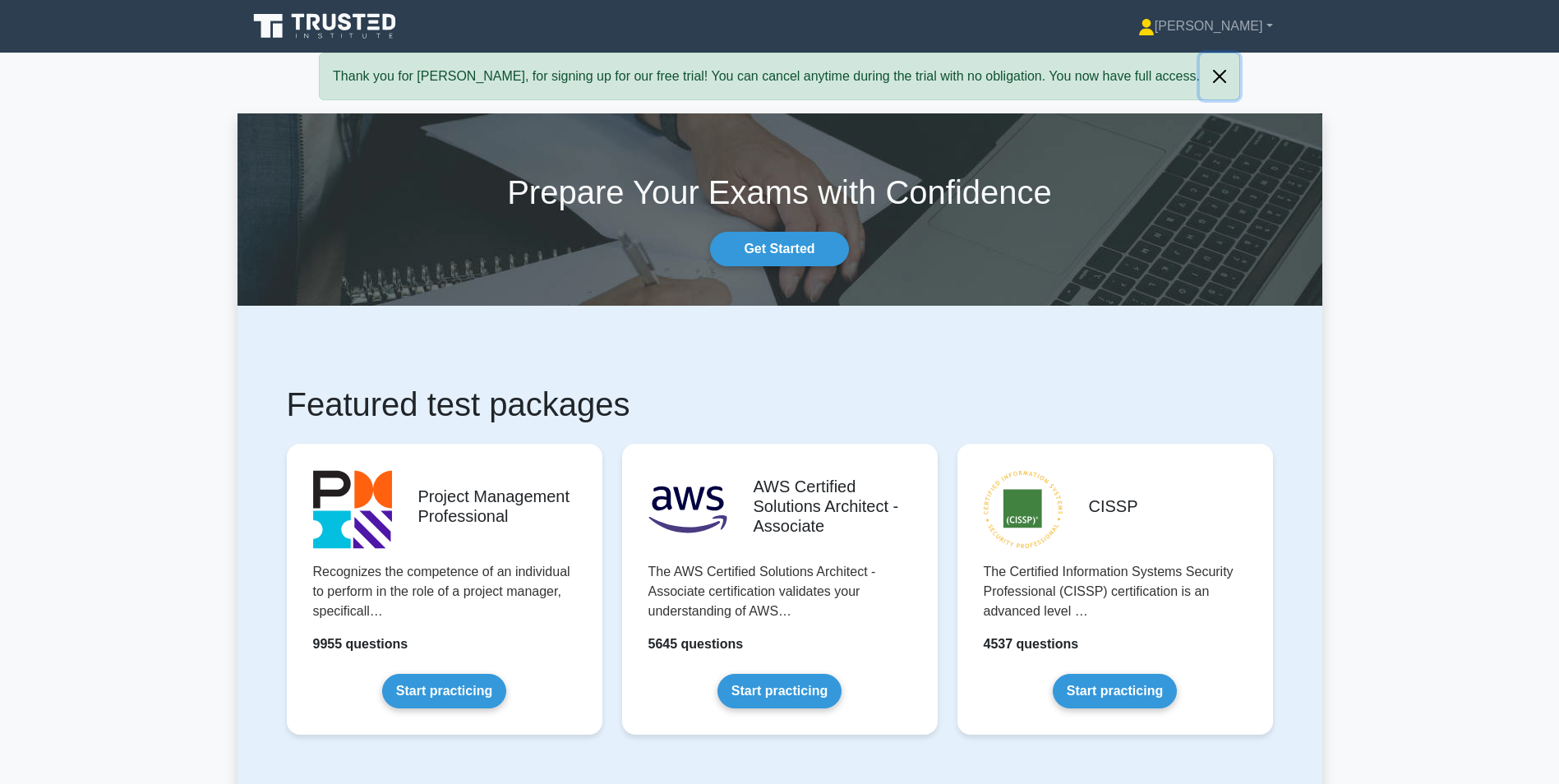
click at [1200, 76] on button "Close" at bounding box center [1219, 76] width 39 height 46
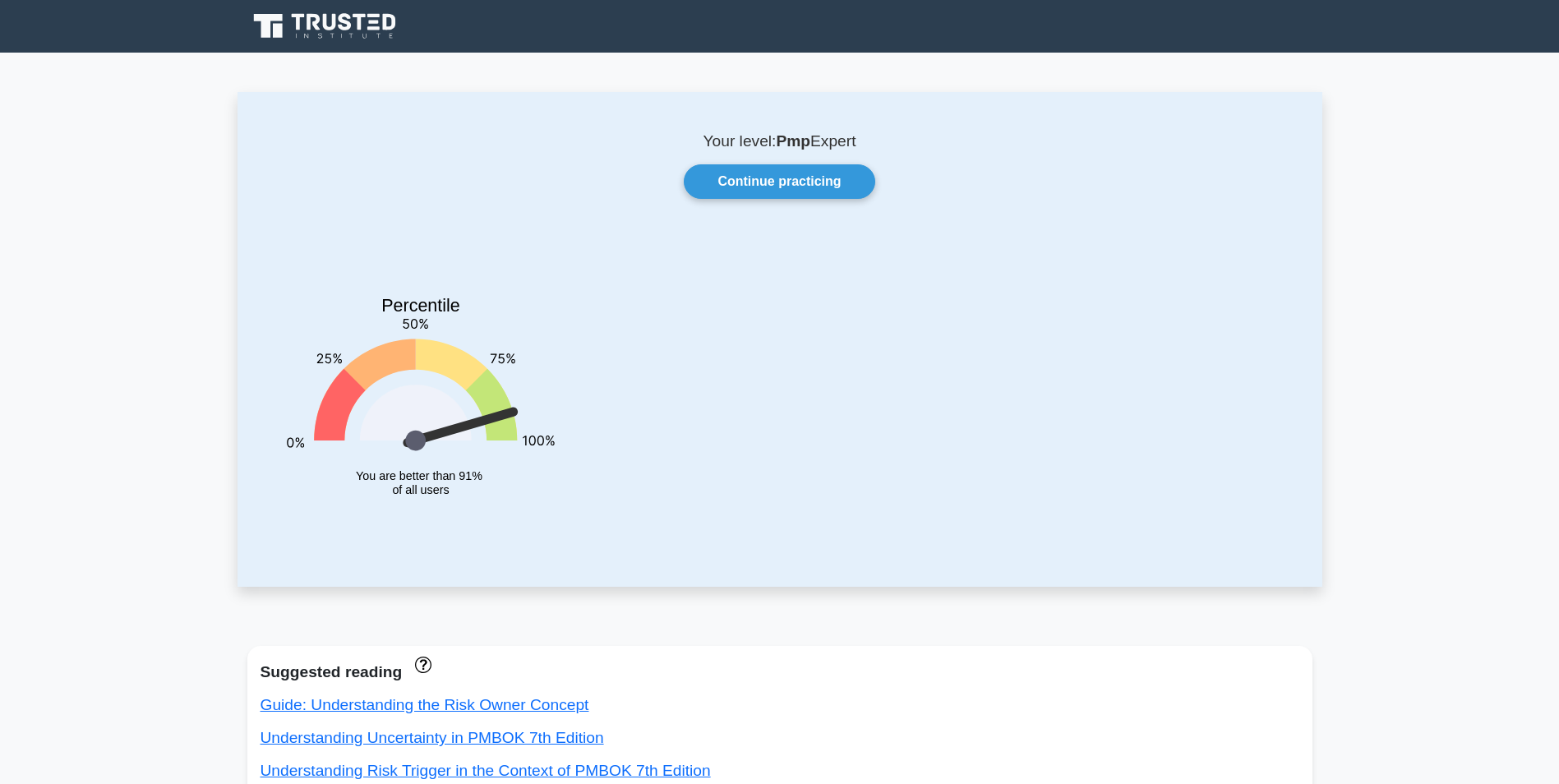
scroll to position [6773, 0]
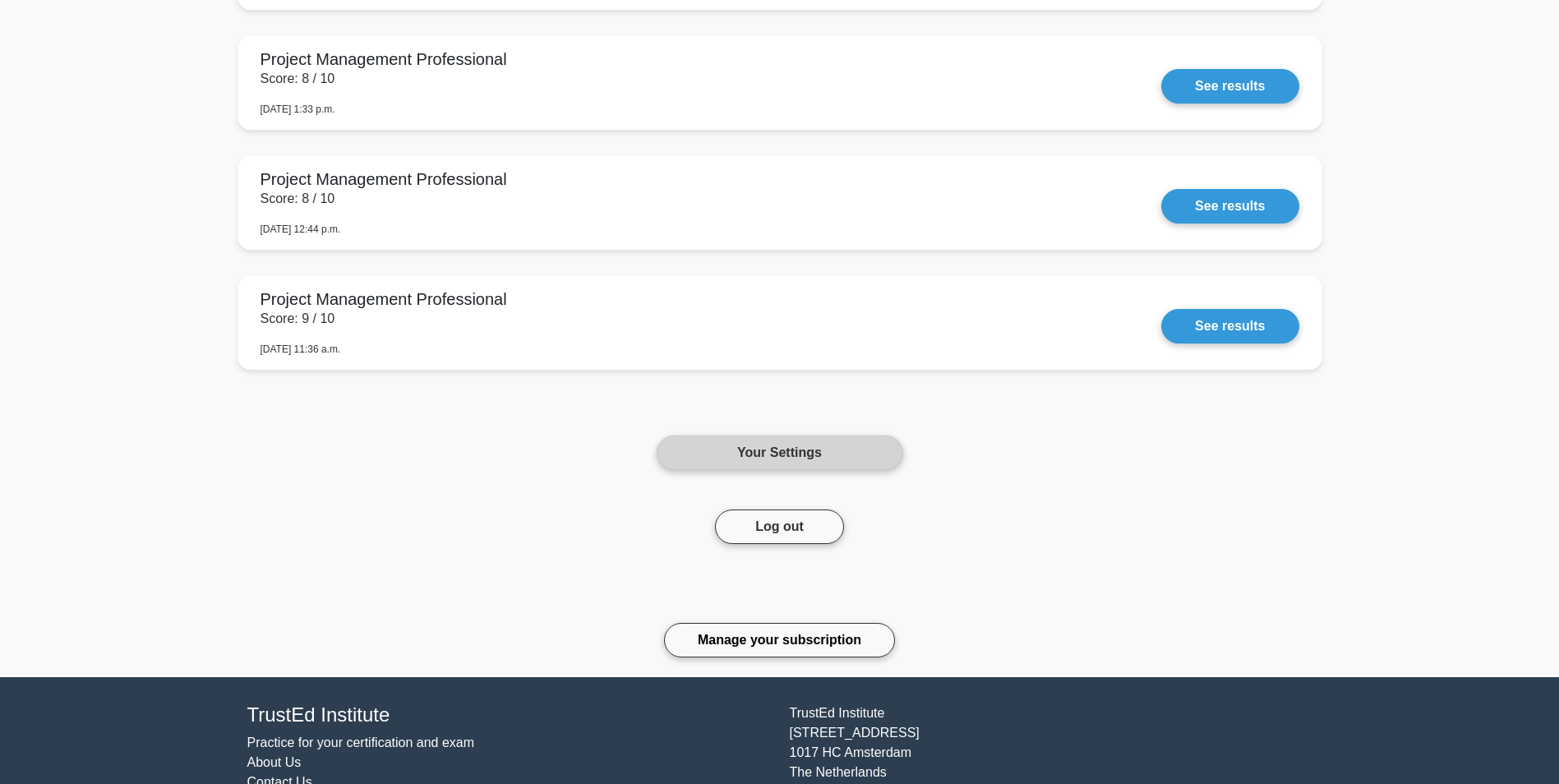
click at [780, 452] on link "Your Settings" at bounding box center [780, 452] width 247 height 34
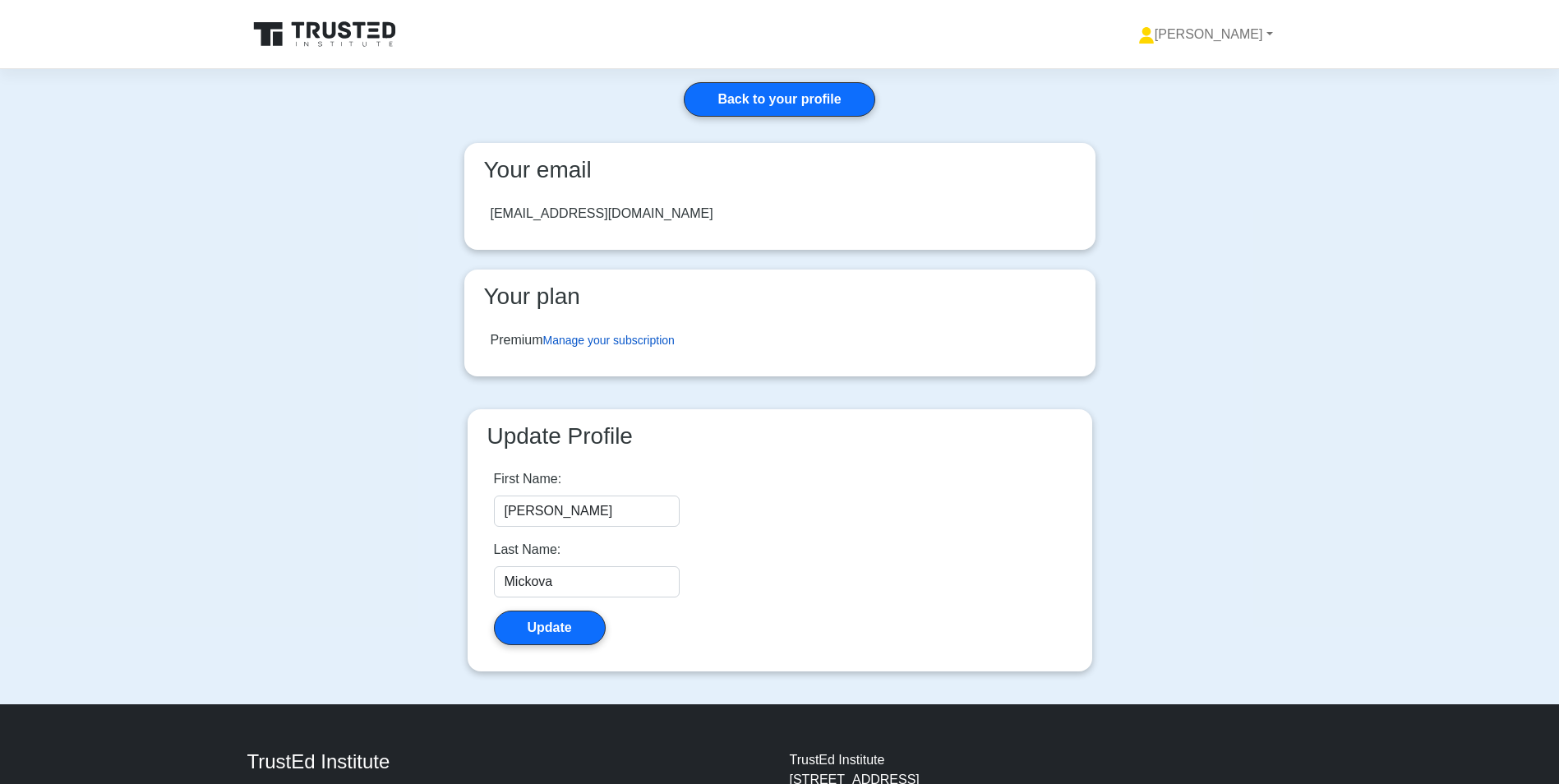
click at [638, 341] on link "Manage your subscription" at bounding box center [609, 340] width 132 height 13
